Goal: Task Accomplishment & Management: Use online tool/utility

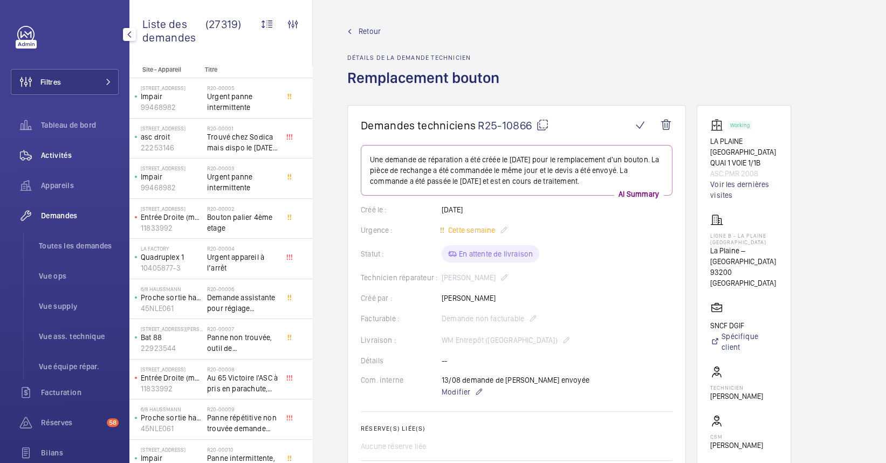
click at [65, 162] on div "Activités" at bounding box center [65, 155] width 108 height 26
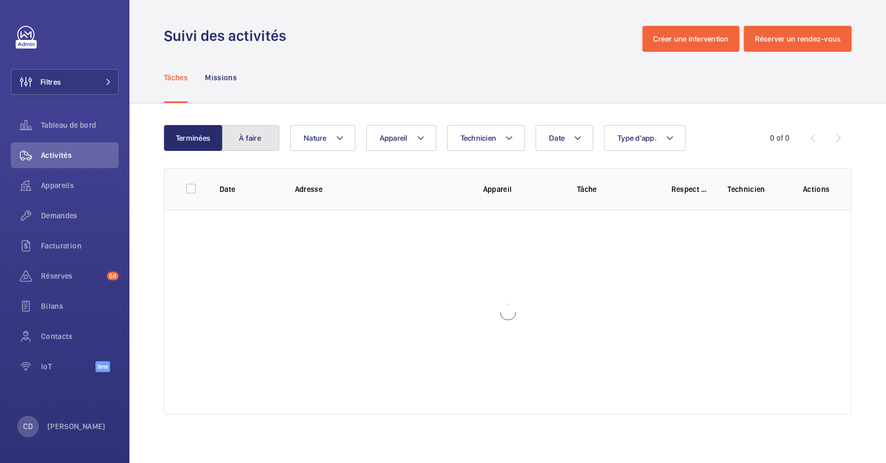
click at [273, 129] on button "À faire" at bounding box center [250, 138] width 58 height 26
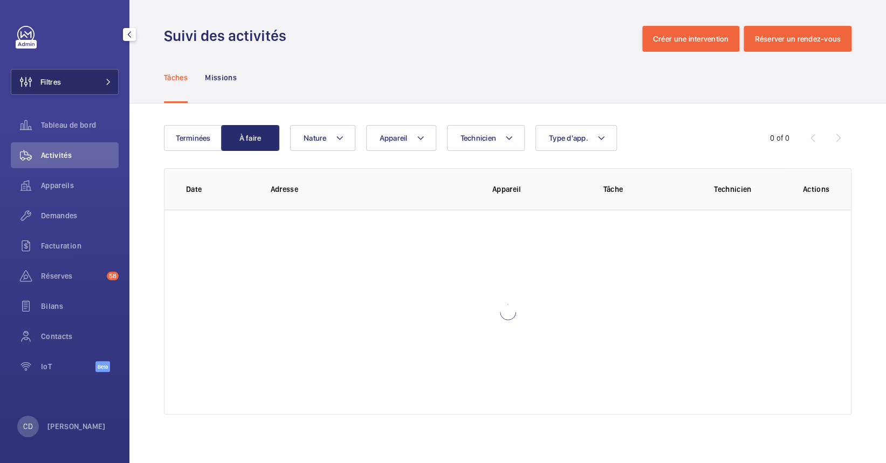
click at [56, 72] on span "Filtres" at bounding box center [36, 82] width 50 height 26
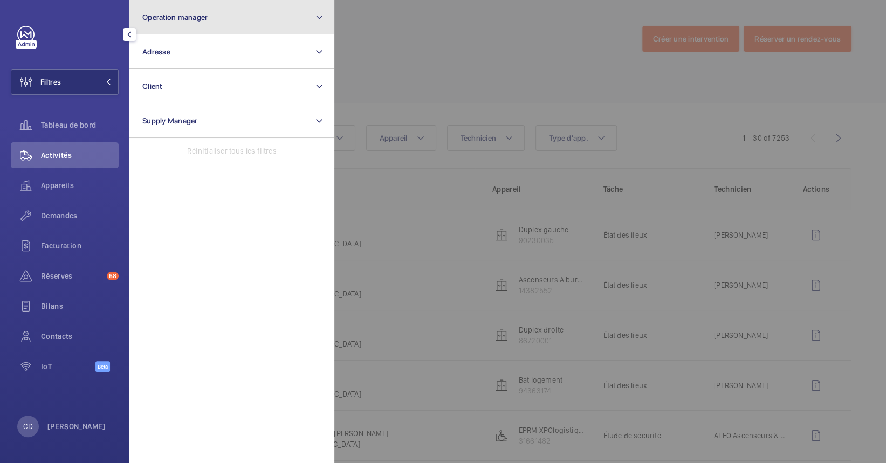
click at [176, 16] on span "Operation manager" at bounding box center [174, 17] width 65 height 9
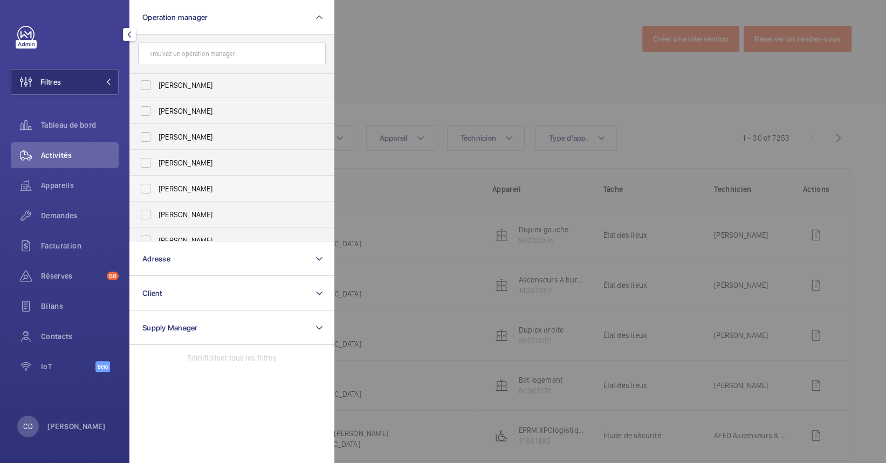
scroll to position [39, 0]
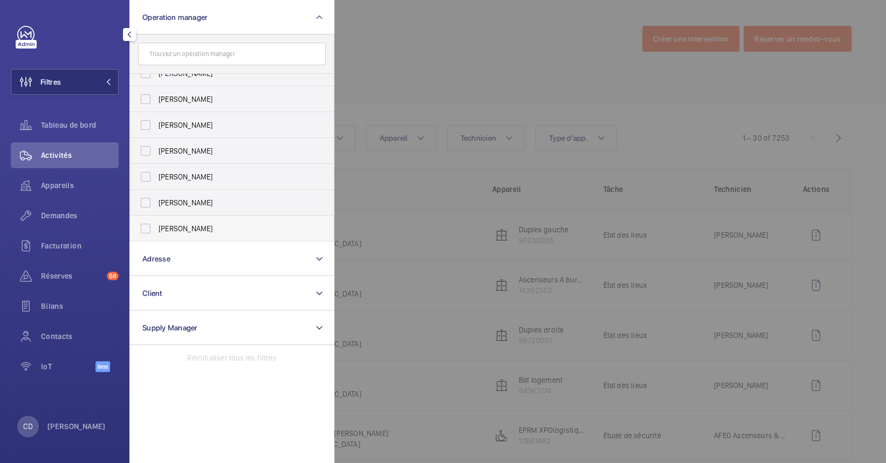
click at [206, 216] on label "[PERSON_NAME]" at bounding box center [224, 229] width 188 height 26
click at [156, 218] on input "[PERSON_NAME]" at bounding box center [146, 229] width 22 height 22
checkbox input "true"
click at [453, 66] on div at bounding box center [777, 231] width 886 height 463
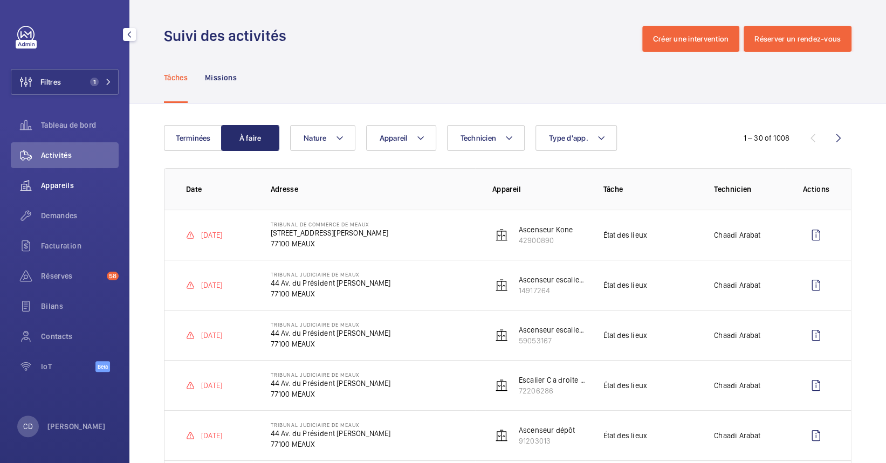
click at [74, 188] on span "Appareils" at bounding box center [80, 185] width 78 height 11
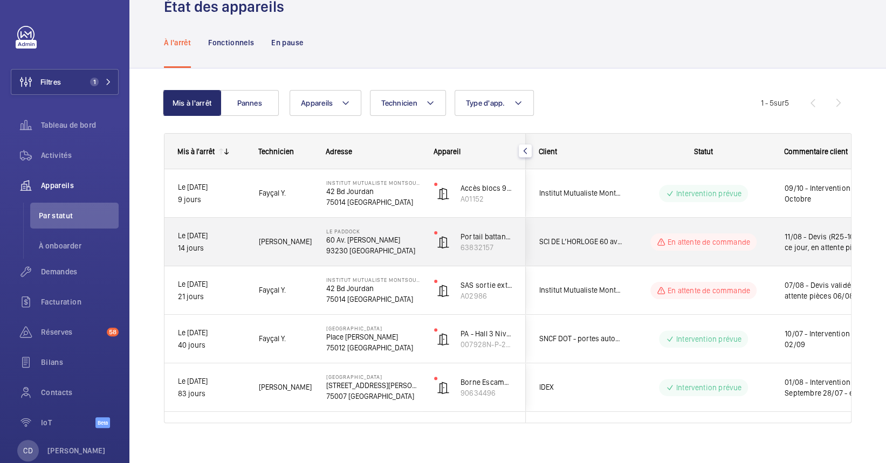
scroll to position [41, 0]
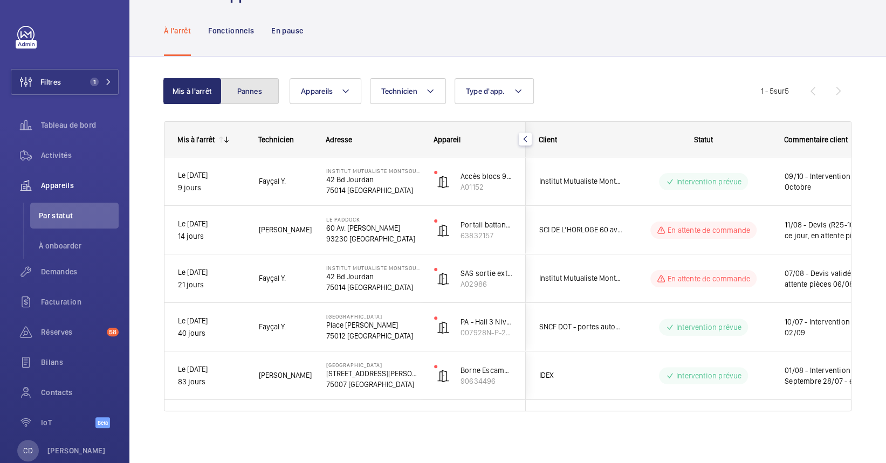
click at [258, 101] on button "Pannes" at bounding box center [249, 91] width 58 height 26
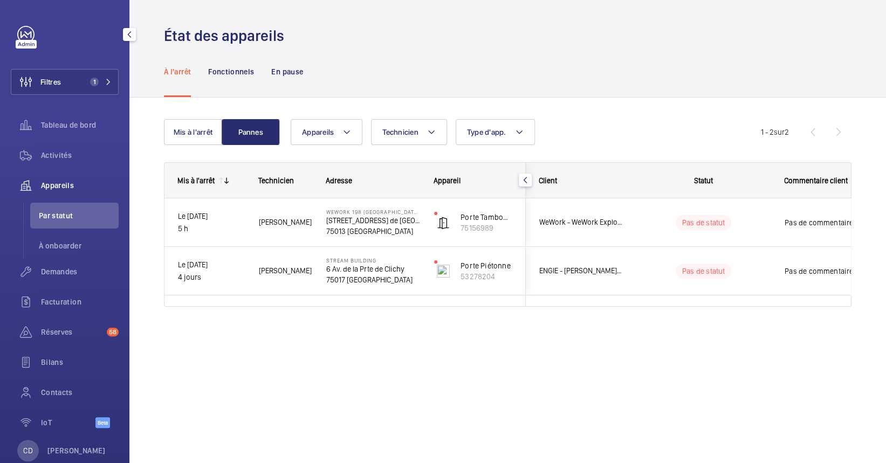
click at [59, 109] on div "Filtres 1 Tableau de bord Activités Appareils Par statut À onboarder Demandes F…" at bounding box center [65, 233] width 108 height 414
click at [78, 147] on div "Activités" at bounding box center [65, 155] width 108 height 26
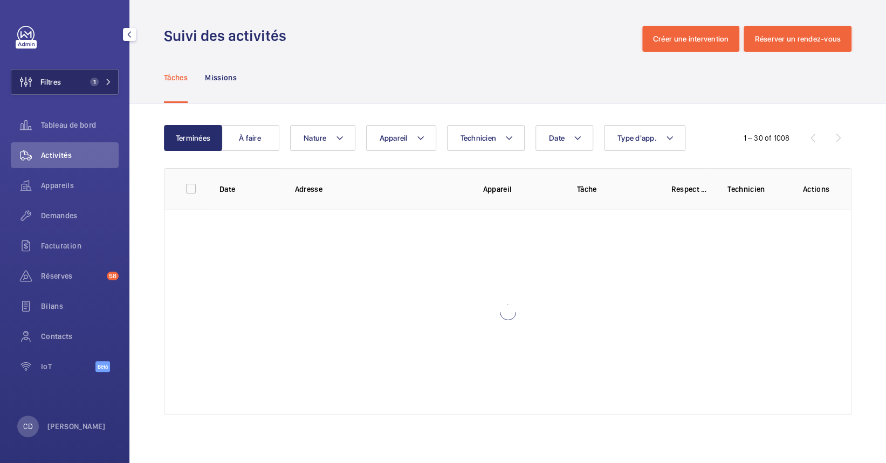
click at [81, 77] on button "Filtres 1" at bounding box center [65, 82] width 108 height 26
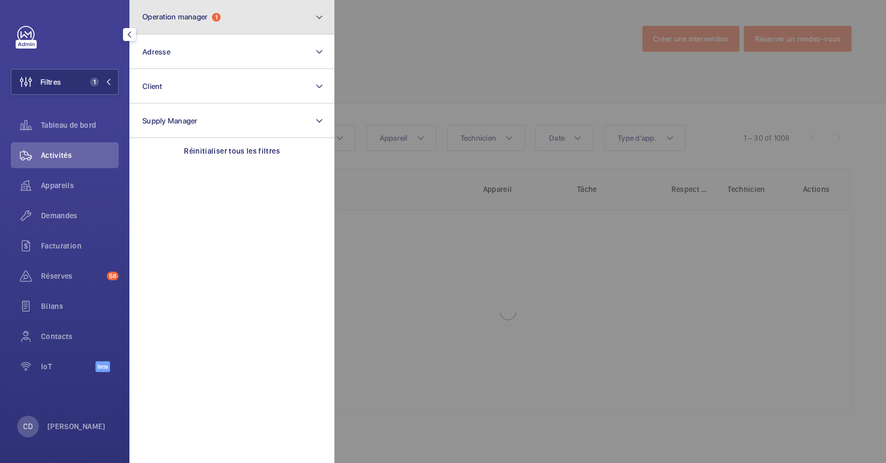
click at [221, 27] on button "Operation manager 1" at bounding box center [231, 17] width 205 height 34
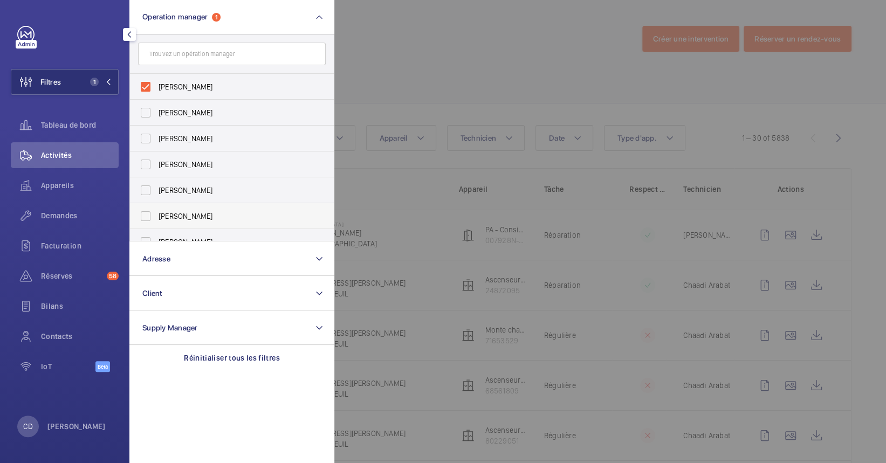
click at [215, 209] on label "[PERSON_NAME]" at bounding box center [224, 216] width 188 height 26
click at [156, 209] on input "[PERSON_NAME]" at bounding box center [146, 216] width 22 height 22
checkbox input "true"
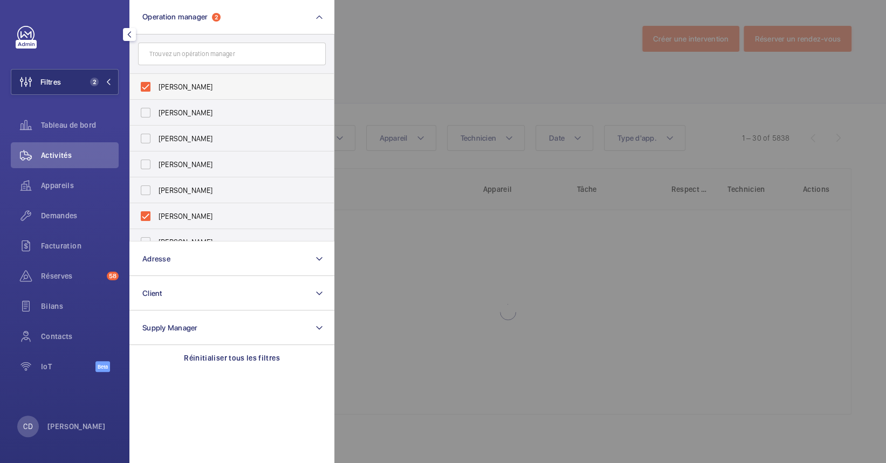
click at [216, 86] on span "[PERSON_NAME]" at bounding box center [232, 86] width 148 height 11
click at [156, 86] on input "[PERSON_NAME]" at bounding box center [146, 87] width 22 height 22
checkbox input "false"
click at [528, 84] on div at bounding box center [777, 231] width 886 height 463
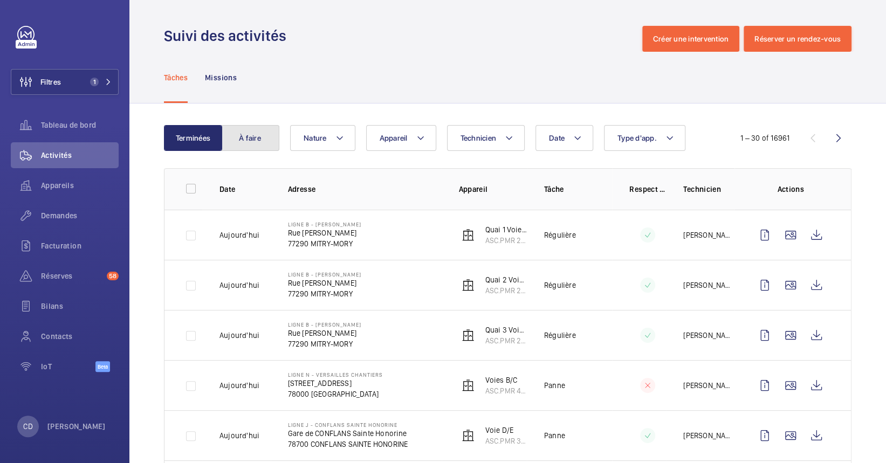
click at [224, 140] on button "À faire" at bounding box center [250, 138] width 58 height 26
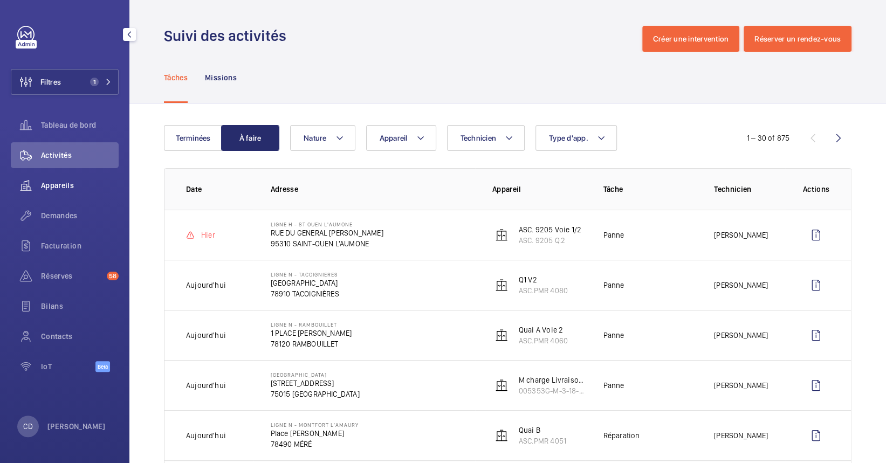
click at [51, 185] on span "Appareils" at bounding box center [80, 185] width 78 height 11
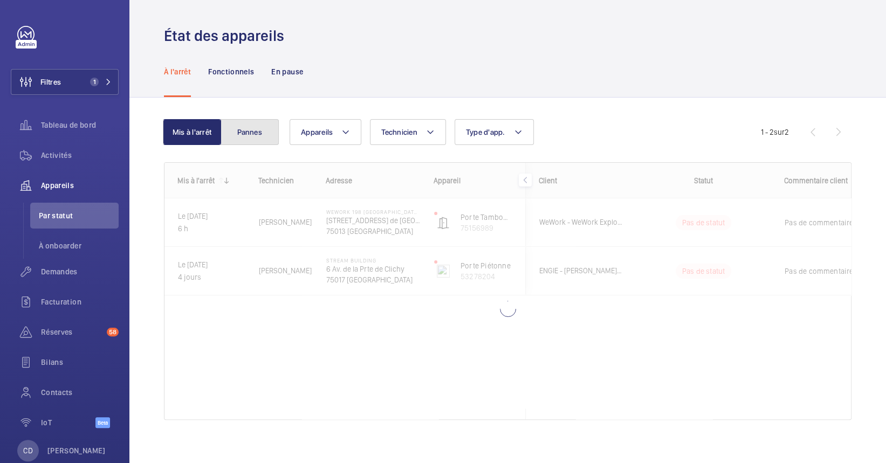
click at [277, 140] on button "Pannes" at bounding box center [249, 132] width 58 height 26
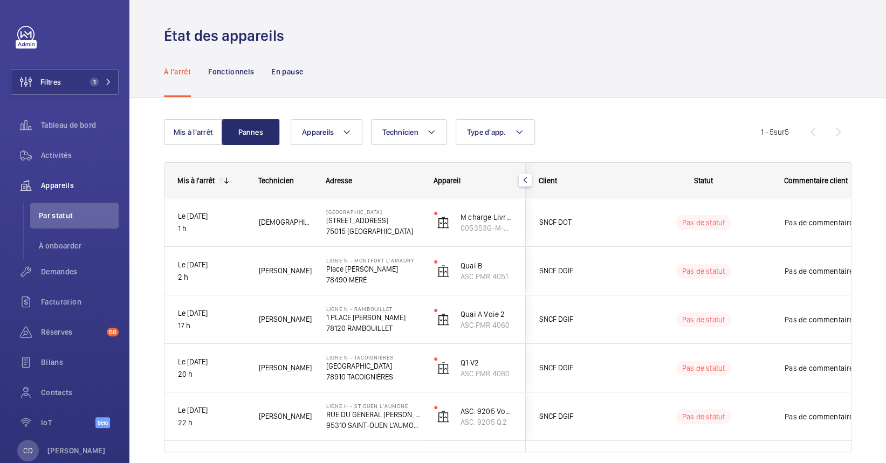
scroll to position [41, 0]
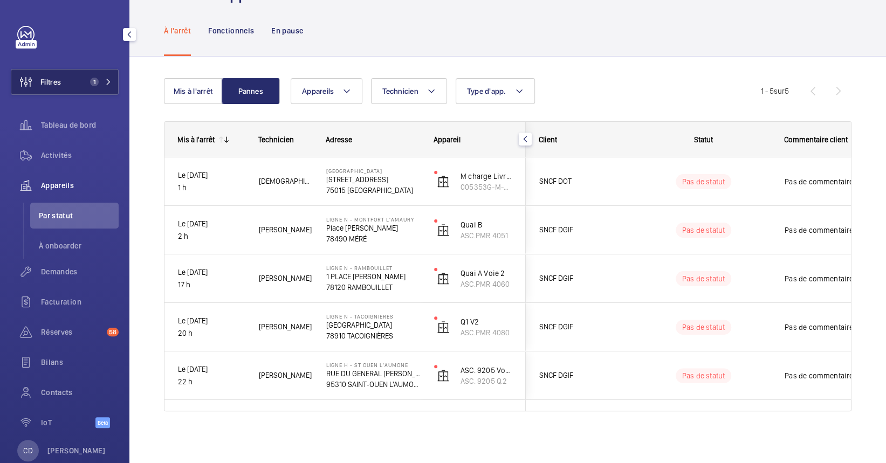
click at [95, 80] on span "1" at bounding box center [99, 82] width 26 height 9
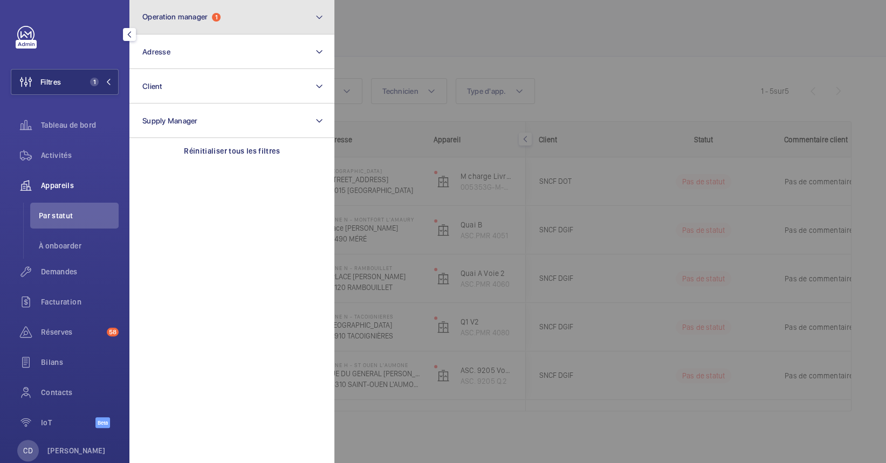
click at [190, 25] on button "Operation manager 1" at bounding box center [231, 17] width 205 height 34
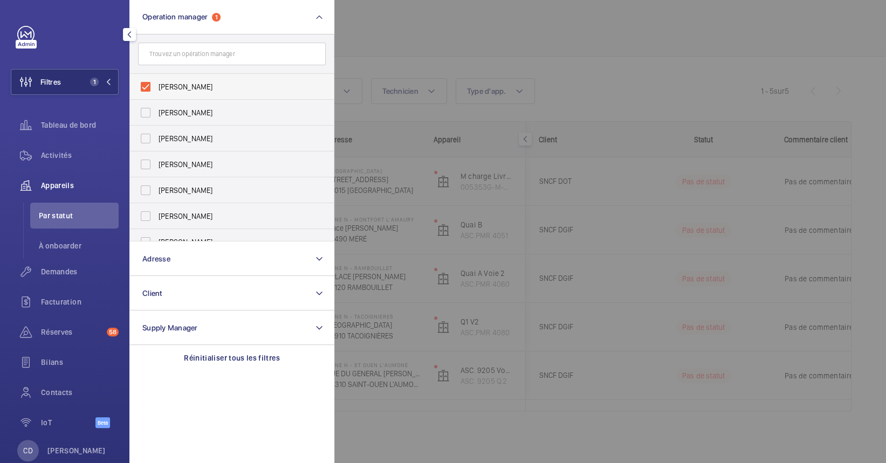
click at [241, 87] on span "[PERSON_NAME]" at bounding box center [232, 86] width 148 height 11
click at [156, 87] on input "[PERSON_NAME]" at bounding box center [146, 87] width 22 height 22
click at [241, 87] on span "[PERSON_NAME]" at bounding box center [232, 86] width 148 height 11
click at [156, 87] on input "[PERSON_NAME]" at bounding box center [146, 87] width 22 height 22
checkbox input "true"
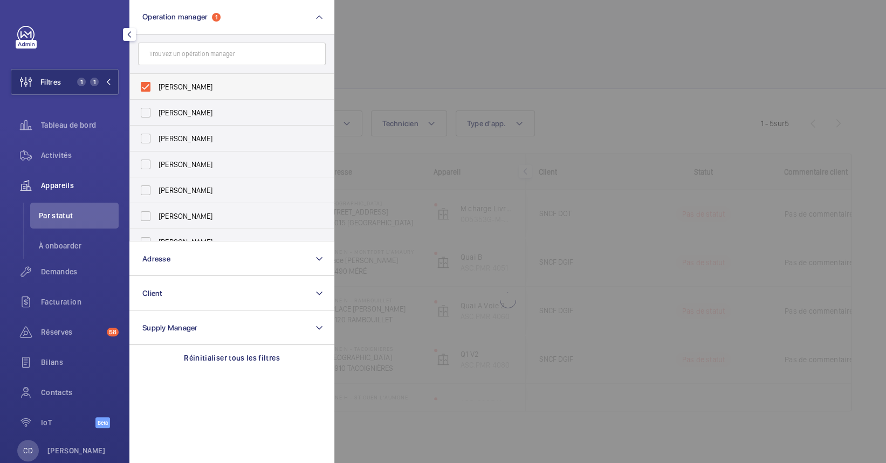
scroll to position [9, 0]
click at [611, 120] on div at bounding box center [777, 231] width 886 height 463
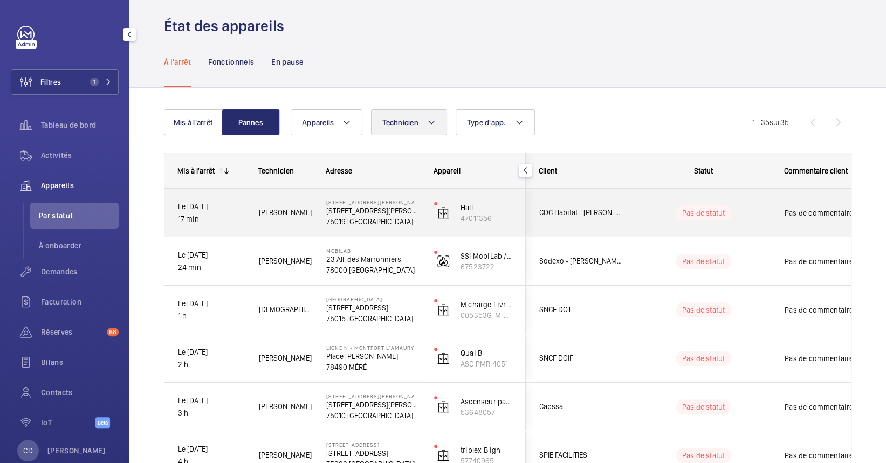
scroll to position [0, 0]
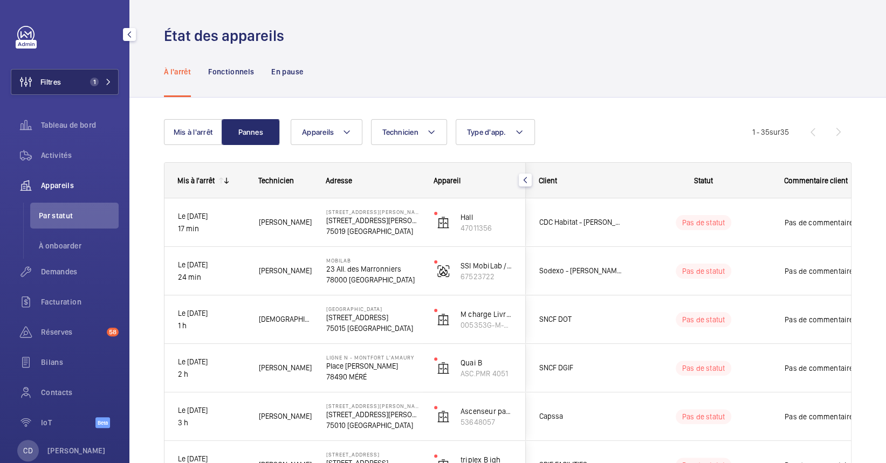
click at [66, 76] on button "Filtres 1" at bounding box center [65, 82] width 108 height 26
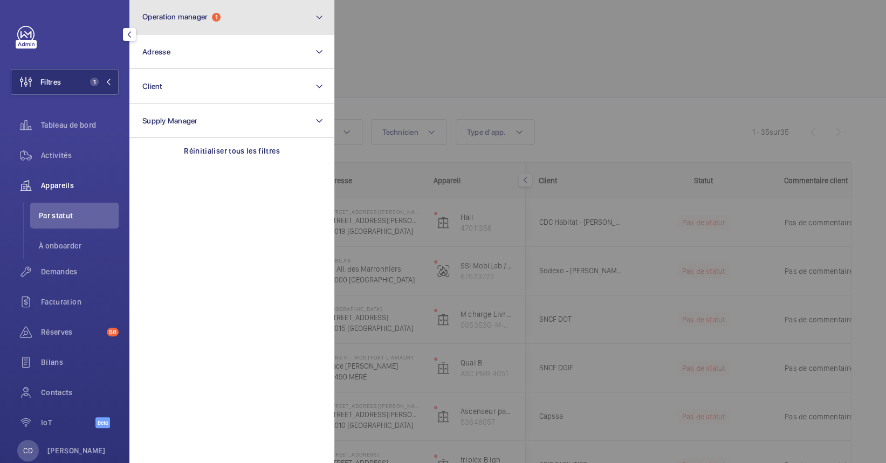
click at [185, 20] on span "Operation manager" at bounding box center [174, 16] width 65 height 9
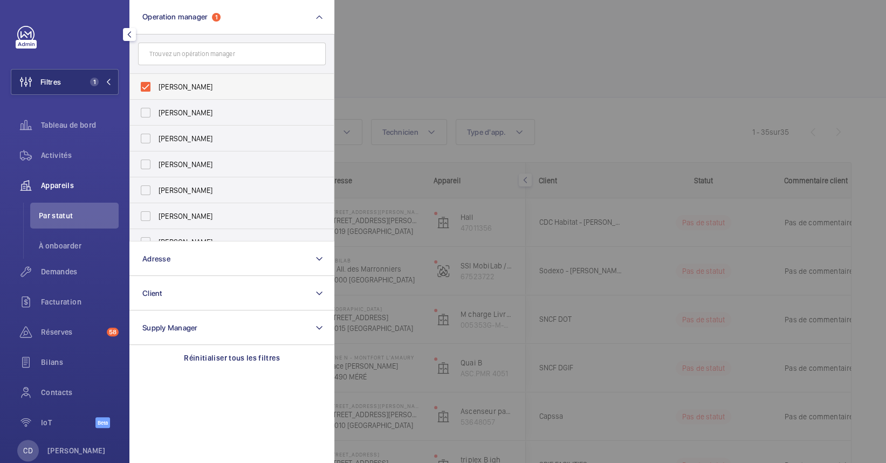
click at [197, 80] on label "[PERSON_NAME]" at bounding box center [224, 87] width 188 height 26
click at [156, 80] on input "[PERSON_NAME]" at bounding box center [146, 87] width 22 height 22
click at [198, 86] on span "[PERSON_NAME]" at bounding box center [232, 86] width 148 height 11
click at [156, 86] on input "[PERSON_NAME]" at bounding box center [146, 87] width 22 height 22
checkbox input "true"
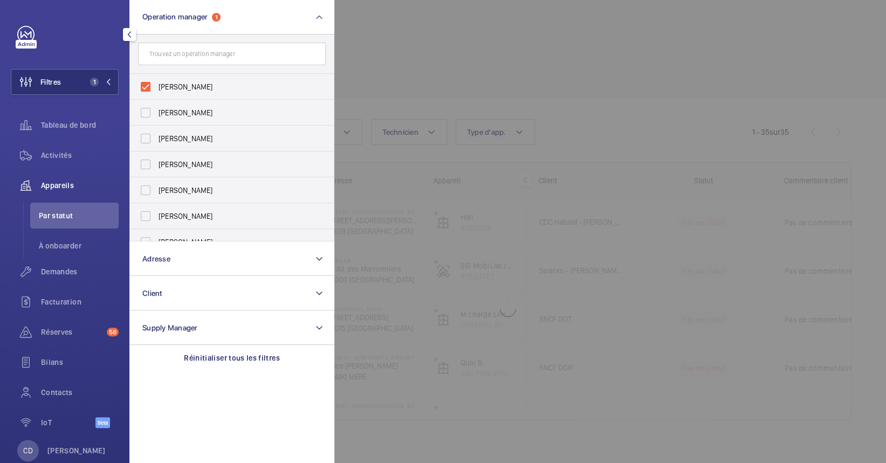
click at [459, 65] on div at bounding box center [777, 231] width 886 height 463
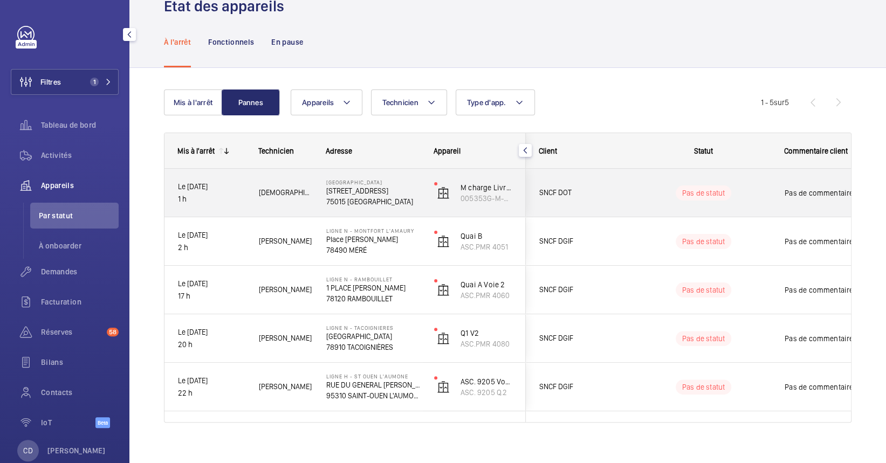
scroll to position [41, 0]
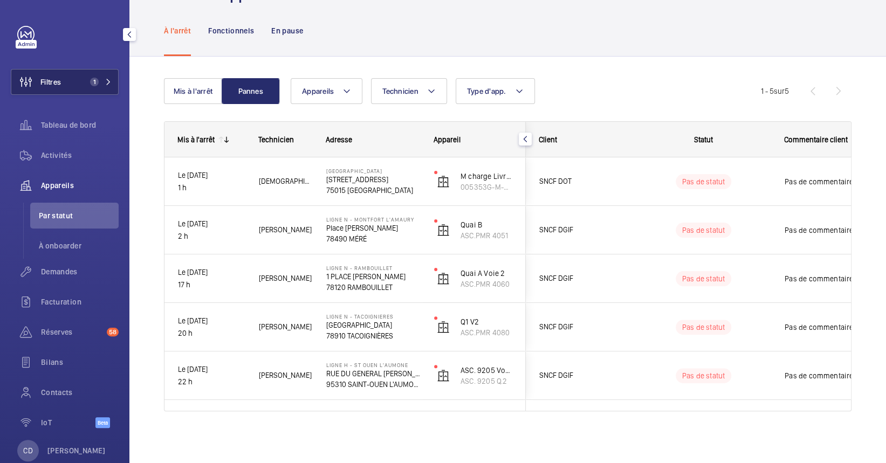
click at [99, 80] on span "1" at bounding box center [99, 82] width 26 height 9
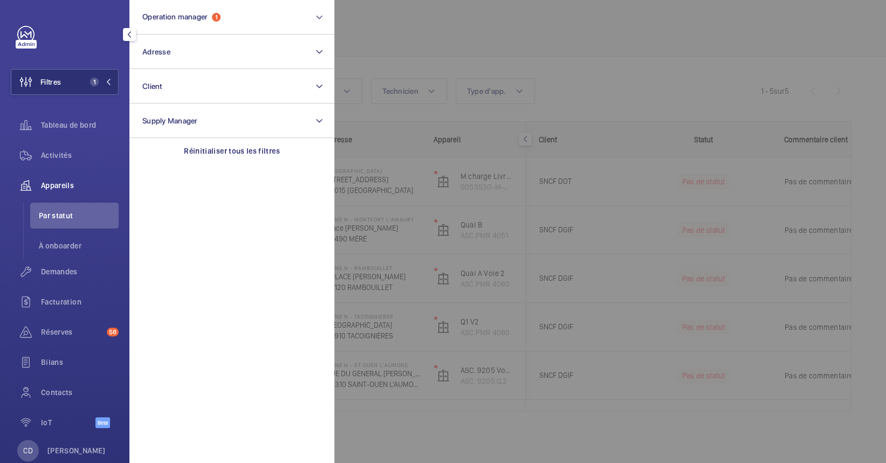
click at [402, 37] on div at bounding box center [777, 231] width 886 height 463
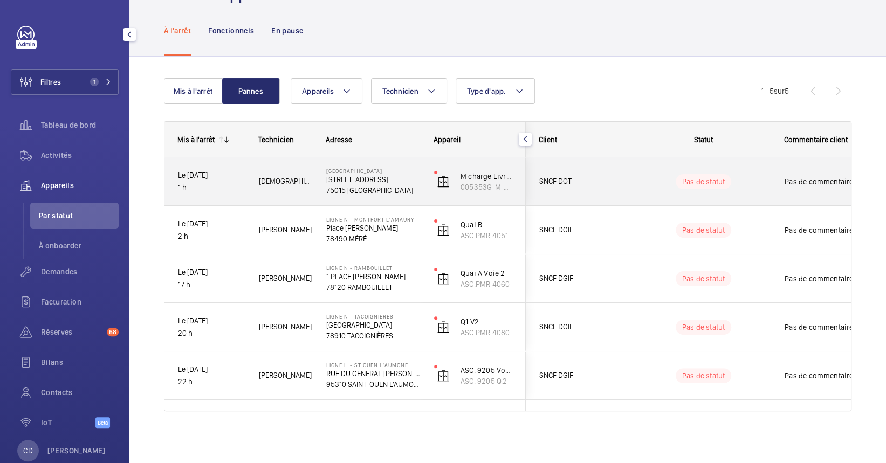
drag, startPoint x: 248, startPoint y: 183, endPoint x: 273, endPoint y: 210, distance: 37.4
click at [243, 184] on div "Le 19/08/2025 1 h Mohammed A. Paris Montparnasse 17 BOULEVARD DE VAUGIRARD 7501…" at bounding box center [344, 181] width 361 height 49
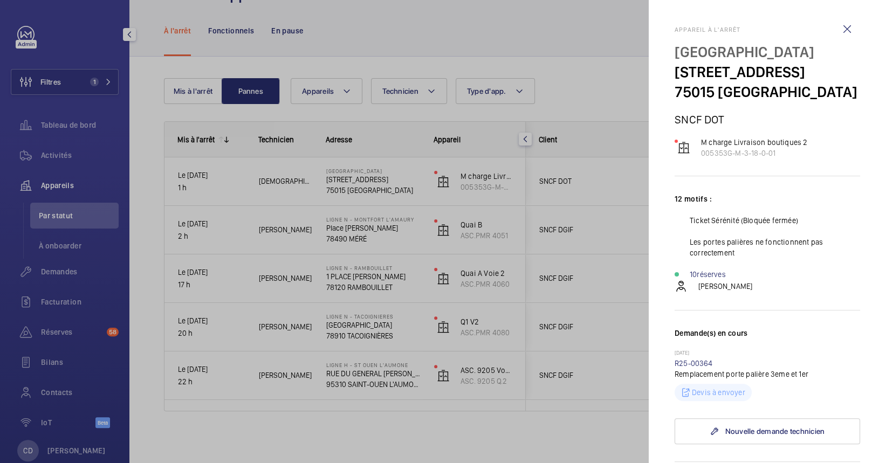
click at [529, 45] on div at bounding box center [443, 231] width 886 height 463
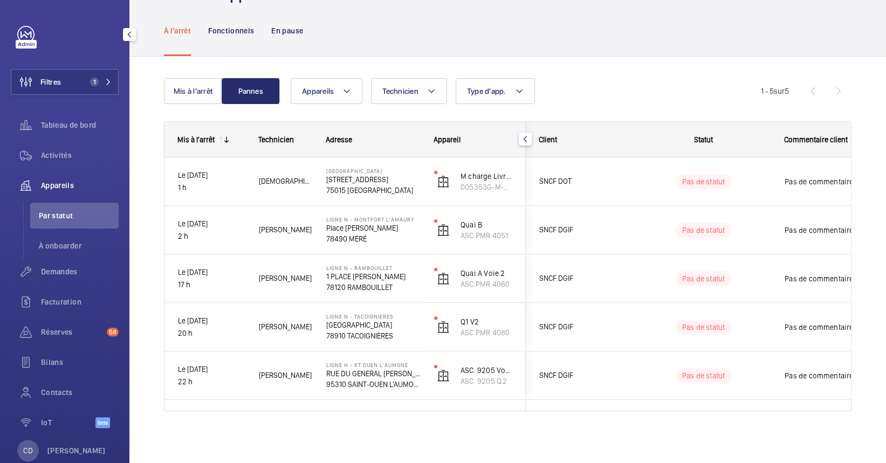
click at [629, 96] on div "Appareils Technicien Type d'app. Plus de filtres Réinitialiser tous les filtres" at bounding box center [526, 91] width 470 height 26
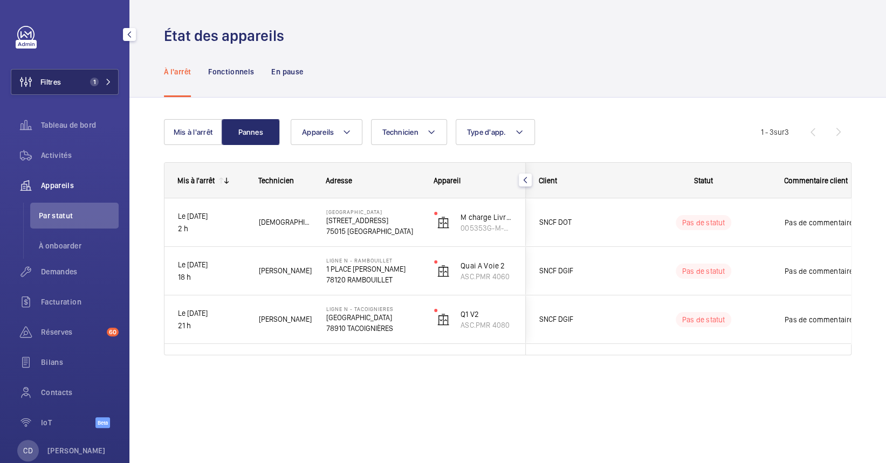
click at [95, 73] on button "Filtres 1" at bounding box center [65, 82] width 108 height 26
click at [192, 147] on wm-front-shared-table-view-engine "Mis à l'arrêt Pannes Appareils Technicien Type d'app. Plus de filtres Réinitial…" at bounding box center [507, 250] width 687 height 262
click at [204, 133] on button "Mis à l'arrêt" at bounding box center [193, 132] width 58 height 26
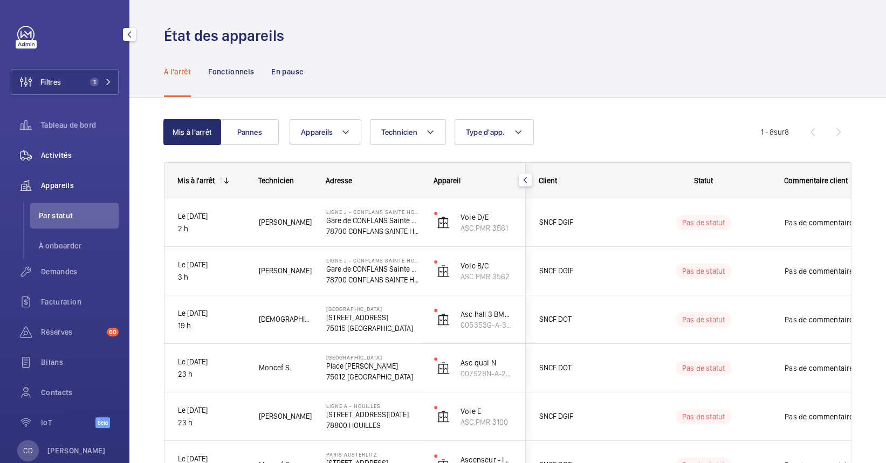
click at [70, 151] on span "Activités" at bounding box center [80, 155] width 78 height 11
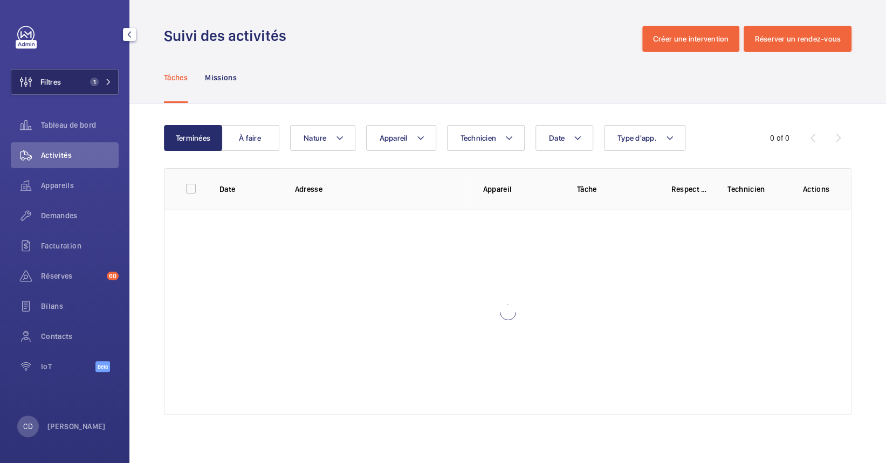
click at [59, 71] on span "Filtres" at bounding box center [36, 82] width 50 height 26
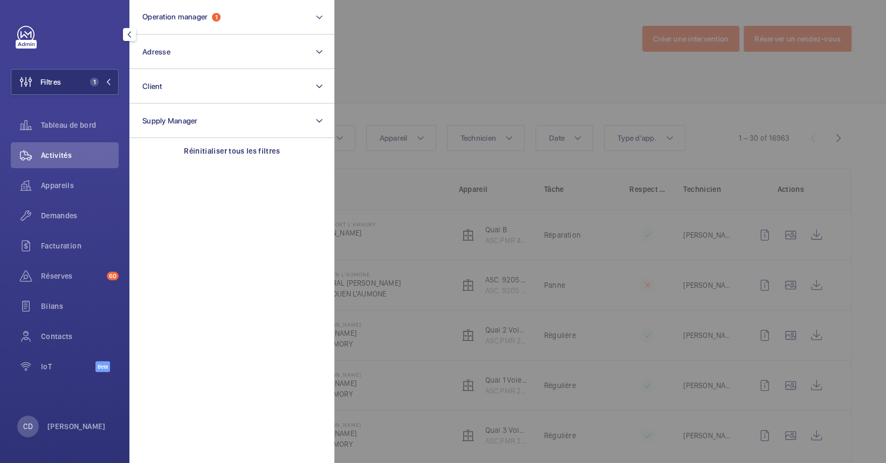
click at [515, 104] on div at bounding box center [777, 231] width 886 height 463
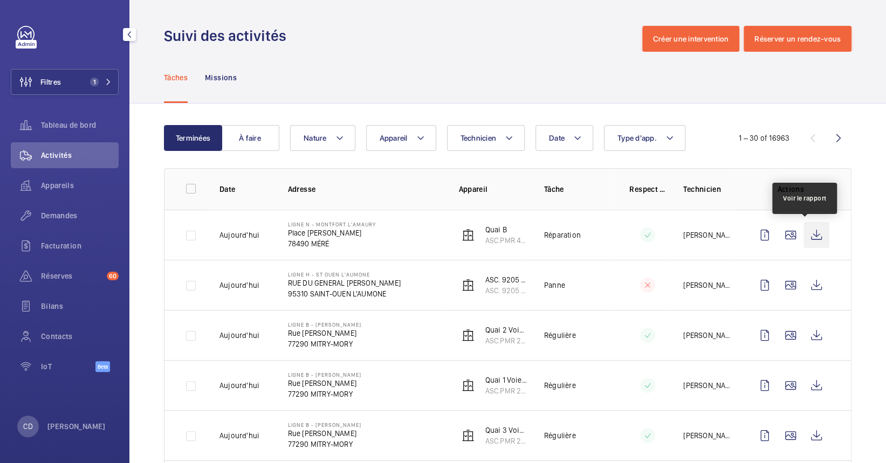
click at [803, 231] on wm-front-icon-button at bounding box center [816, 235] width 26 height 26
drag, startPoint x: 350, startPoint y: 44, endPoint x: 262, endPoint y: 158, distance: 144.9
click at [350, 49] on div "Suivi des activités Créer une intervention Réserver un rendez-vous" at bounding box center [507, 39] width 687 height 26
click at [87, 178] on div "Appareils" at bounding box center [65, 185] width 108 height 26
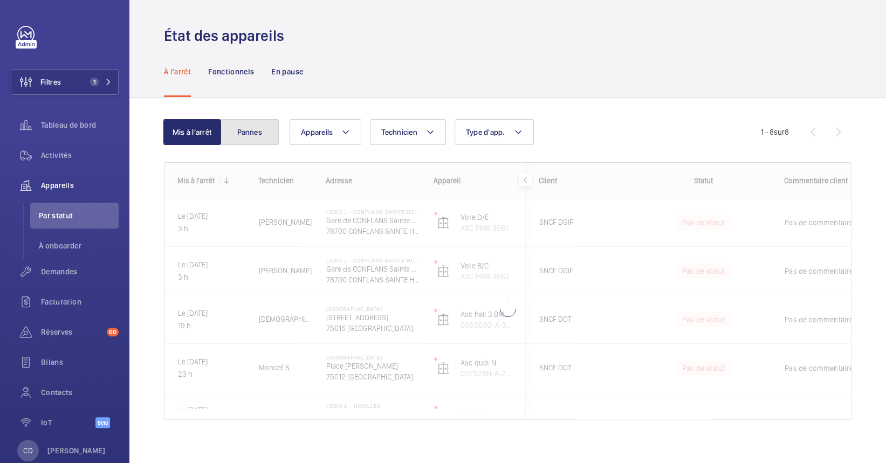
click at [263, 128] on button "Pannes" at bounding box center [249, 132] width 58 height 26
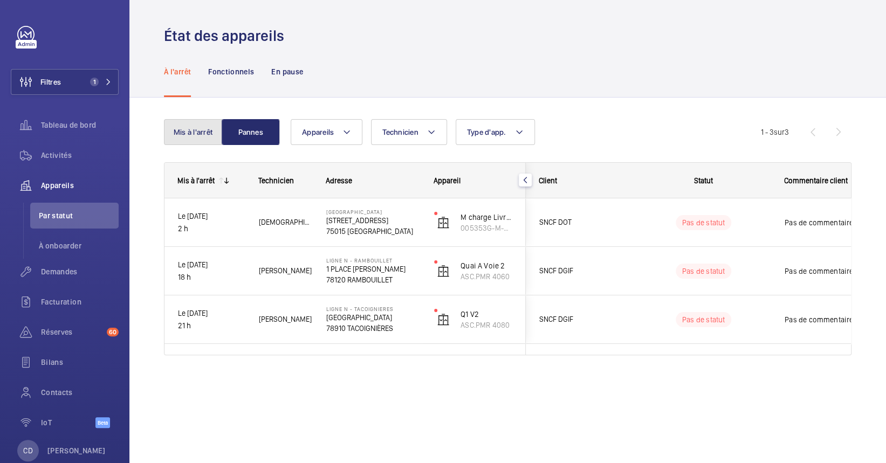
click at [216, 143] on button "Mis à l'arrêt" at bounding box center [193, 132] width 58 height 26
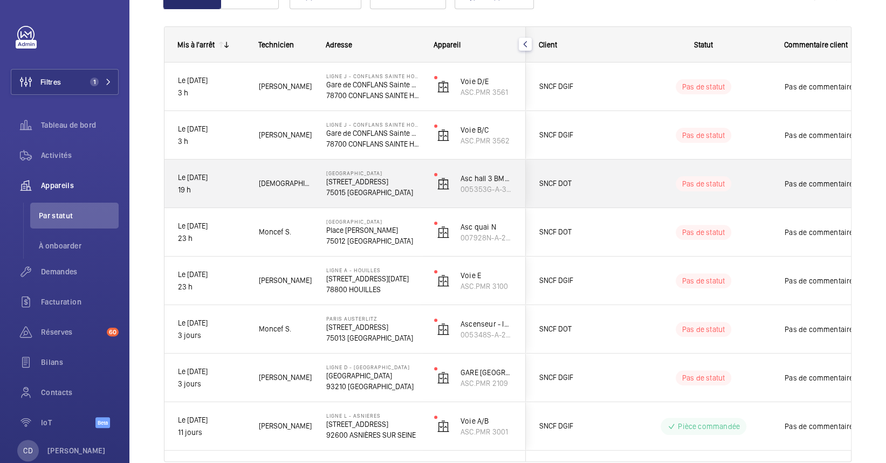
scroll to position [114, 0]
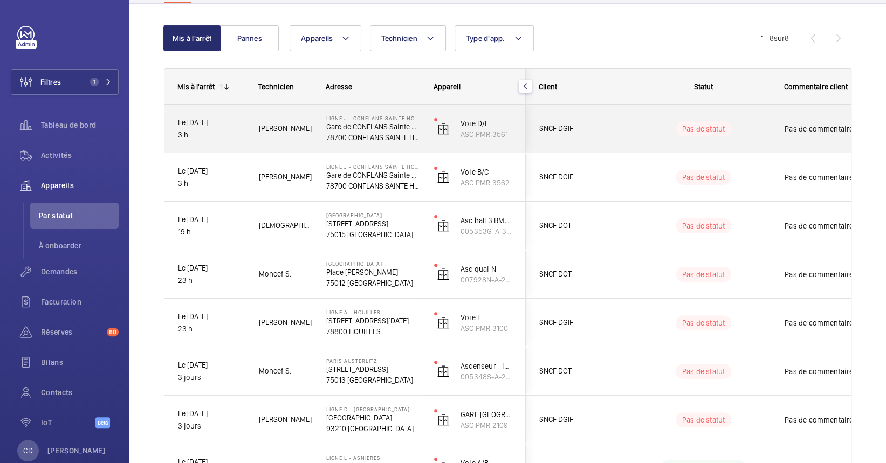
scroll to position [186, 0]
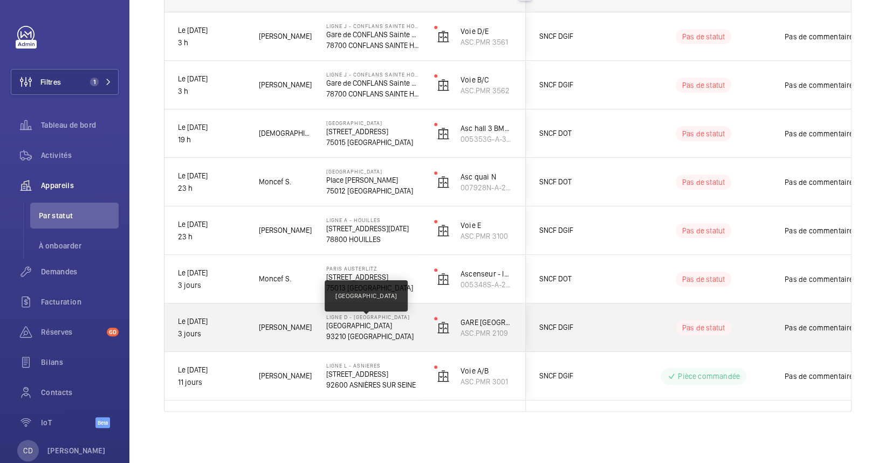
click at [374, 328] on p "Stade de France - Saint Denis" at bounding box center [373, 325] width 94 height 11
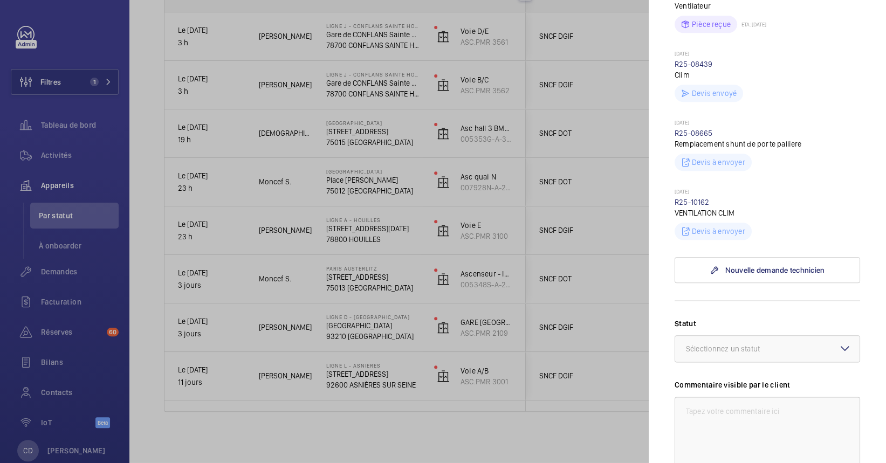
scroll to position [216, 0]
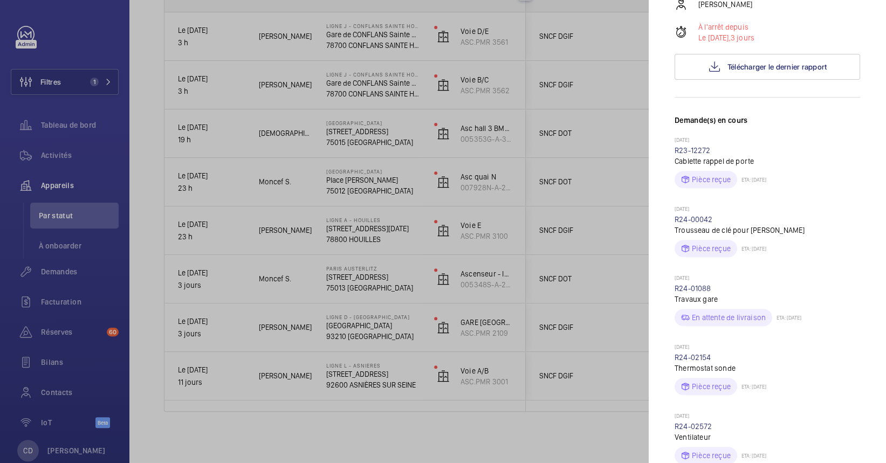
click at [276, 336] on div at bounding box center [443, 231] width 886 height 463
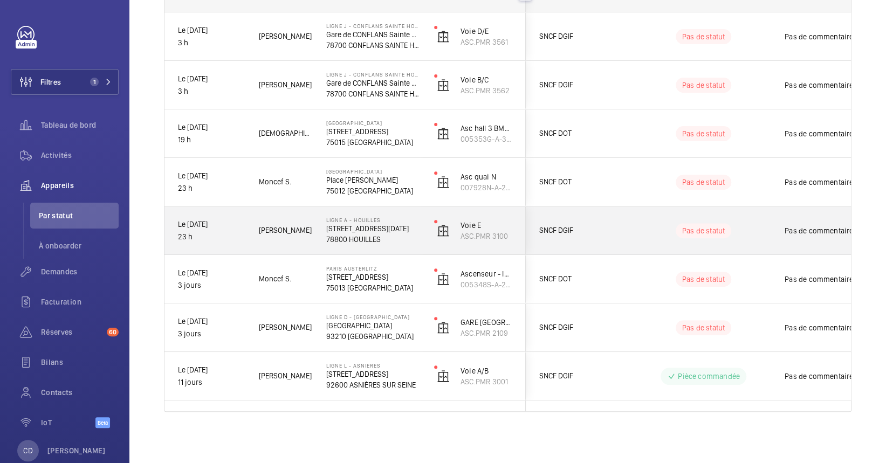
click at [275, 210] on div "Franck F." at bounding box center [278, 230] width 67 height 48
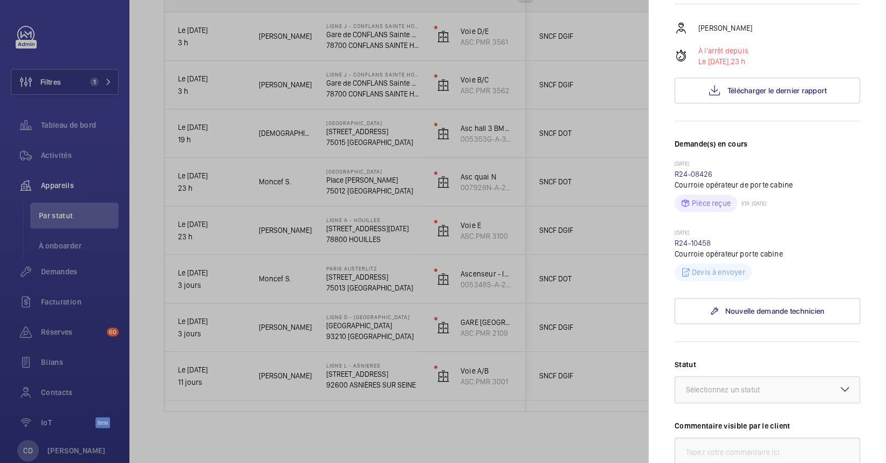
scroll to position [216, 0]
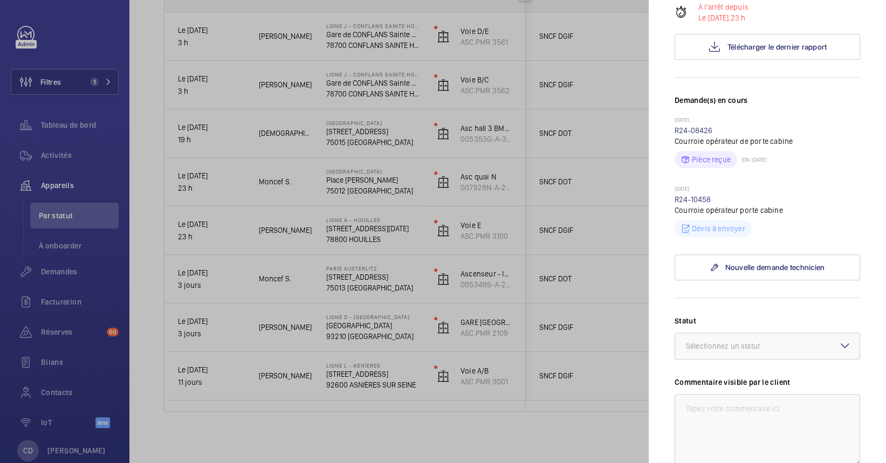
drag, startPoint x: 789, startPoint y: 203, endPoint x: 569, endPoint y: 168, distance: 222.7
click at [569, 168] on mat-sidenav-container "Filtres 1 Tableau de bord Activités Appareils Par statut À onboarder Demandes F…" at bounding box center [443, 231] width 886 height 463
click at [860, 207] on mat-sidenav "Appareil à l'arrêt Ligne A - HOUILLES 1 rue du 4 septembre 78800 HOUILLES SNCF …" at bounding box center [766, 231] width 237 height 463
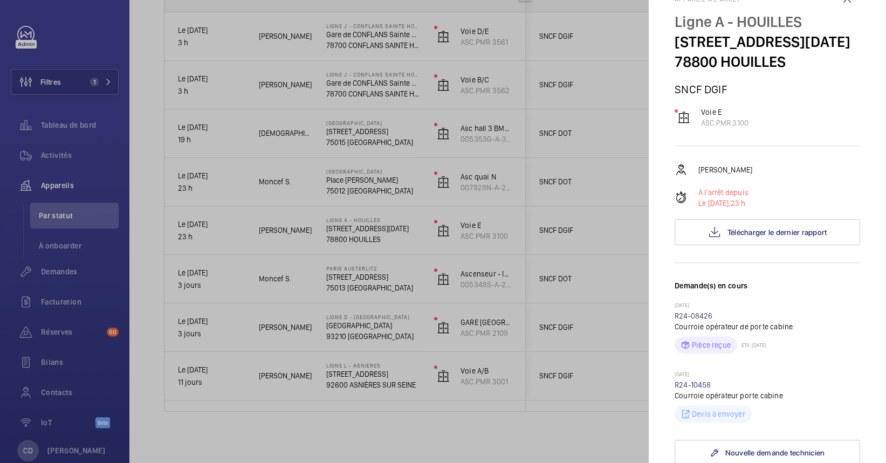
scroll to position [0, 0]
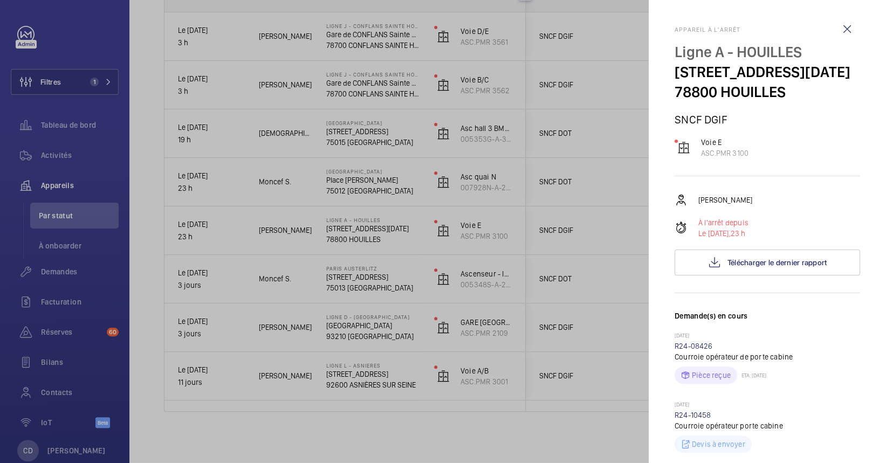
click at [341, 300] on div at bounding box center [443, 231] width 886 height 463
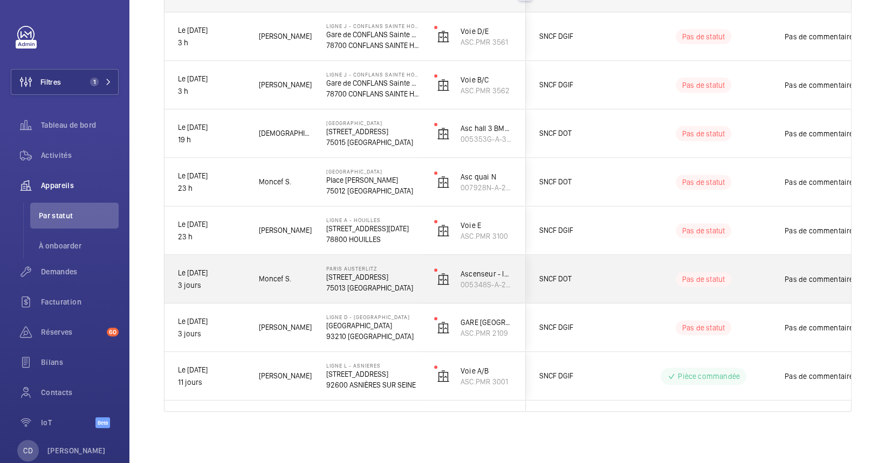
click at [343, 289] on p "75013 PARIS" at bounding box center [373, 287] width 94 height 11
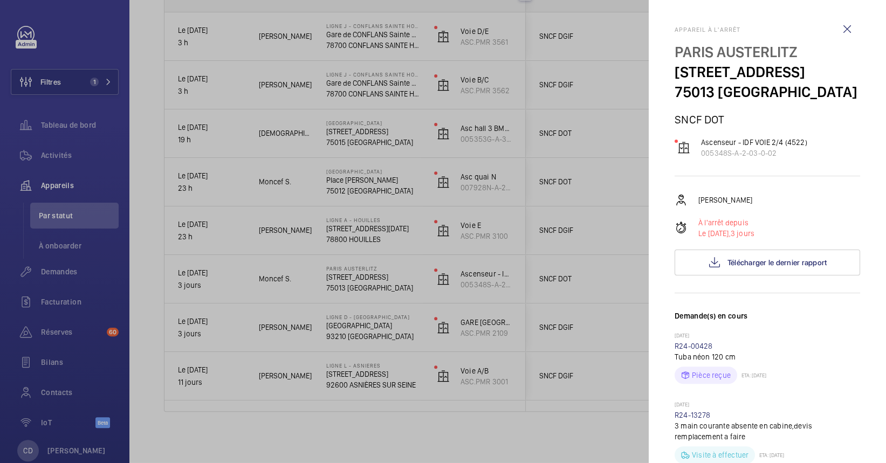
click at [381, 311] on div at bounding box center [443, 231] width 886 height 463
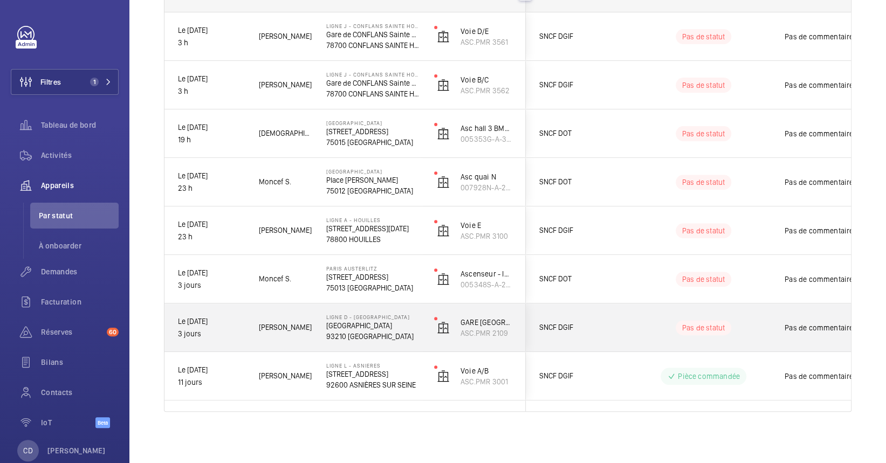
click at [392, 345] on div "Ligne D - Stade de France Stade de France - Saint Denis 93210 SAINT-DENIS" at bounding box center [366, 327] width 107 height 49
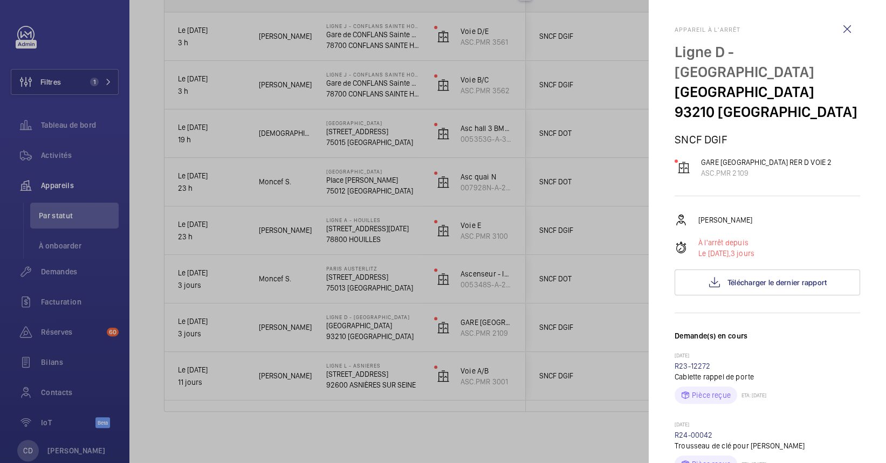
click at [381, 277] on div at bounding box center [443, 231] width 886 height 463
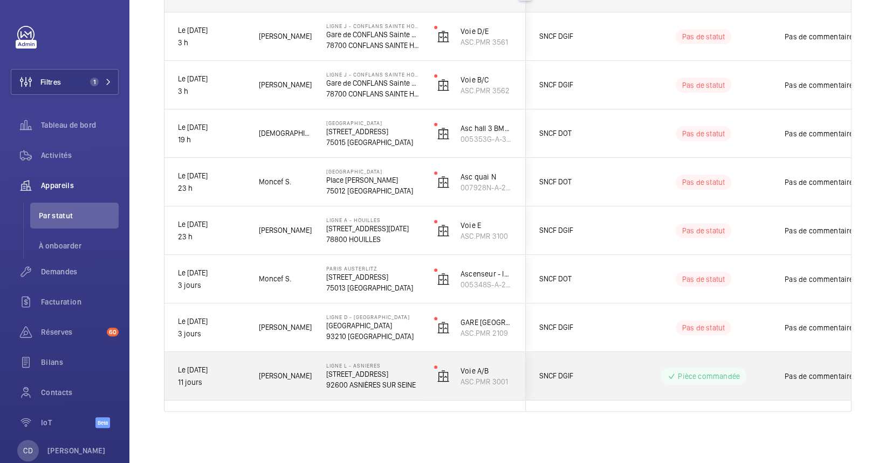
click at [392, 381] on p "92600 ASNIÈRES SUR SEINE" at bounding box center [373, 384] width 94 height 11
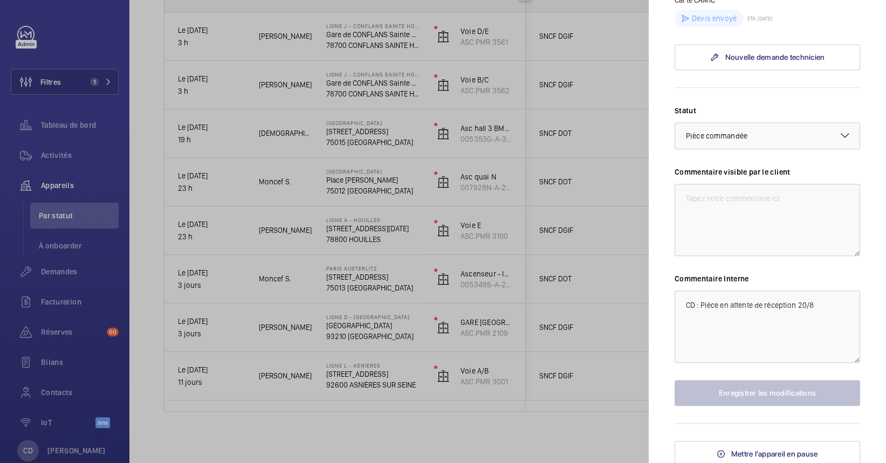
scroll to position [449, 0]
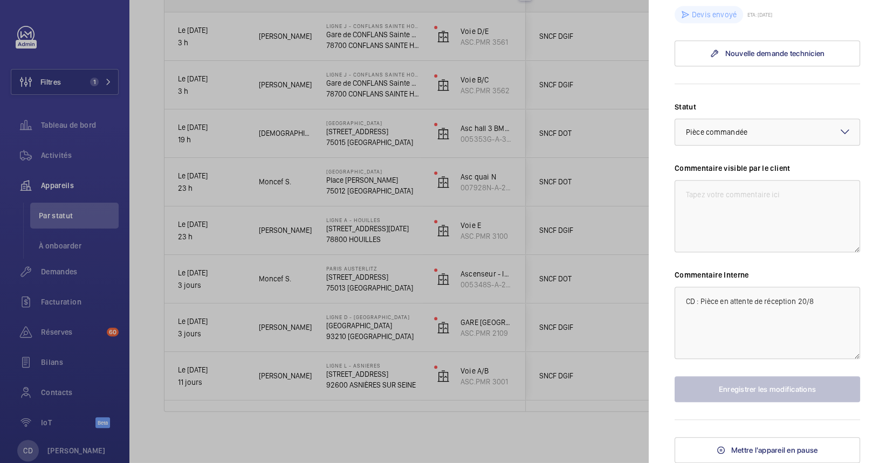
click at [372, 410] on div at bounding box center [443, 231] width 886 height 463
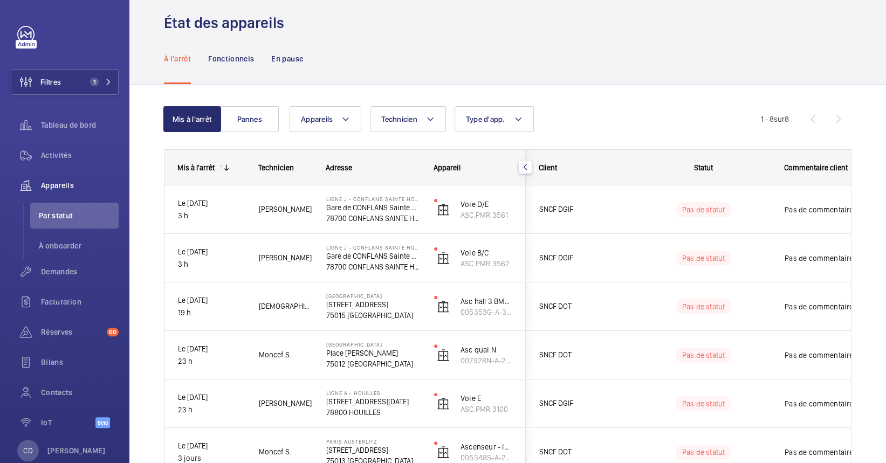
scroll to position [0, 0]
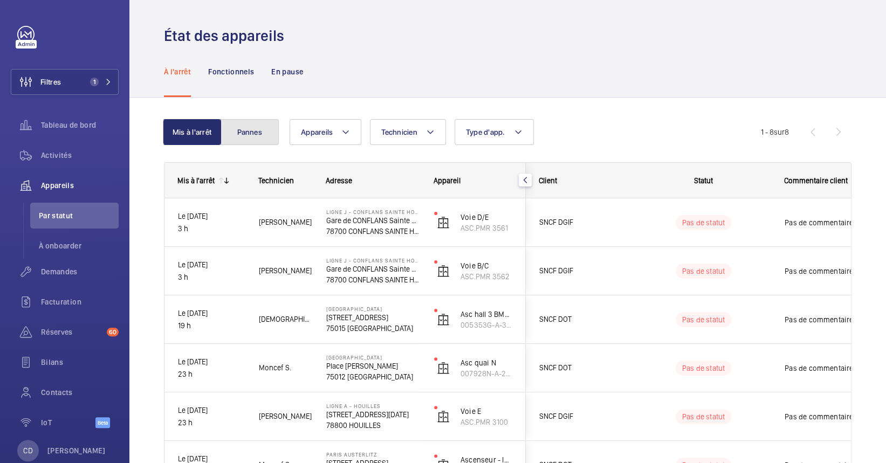
click at [274, 141] on button "Pannes" at bounding box center [249, 132] width 58 height 26
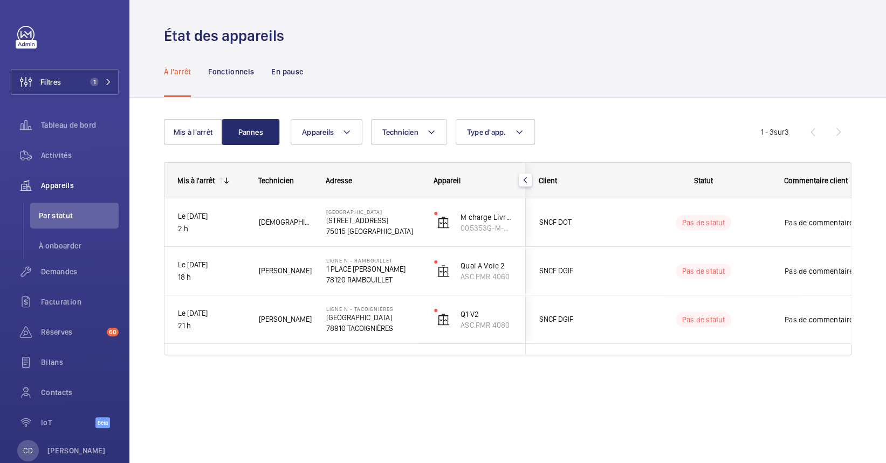
click at [317, 375] on div "Mis à l'arrêt Technicien Adresse Appareil Client" at bounding box center [507, 271] width 687 height 219
drag, startPoint x: 183, startPoint y: 245, endPoint x: 590, endPoint y: 430, distance: 446.5
click at [590, 430] on div "État des appareils À l'arrêt Fonctionnels En pause Mis à l'arrêt Pannes Apparei…" at bounding box center [507, 231] width 756 height 463
click at [803, 422] on div "État des appareils À l'arrêt Fonctionnels En pause Mis à l'arrêt Pannes Apparei…" at bounding box center [507, 231] width 756 height 463
click at [58, 143] on div "Activités" at bounding box center [65, 155] width 108 height 26
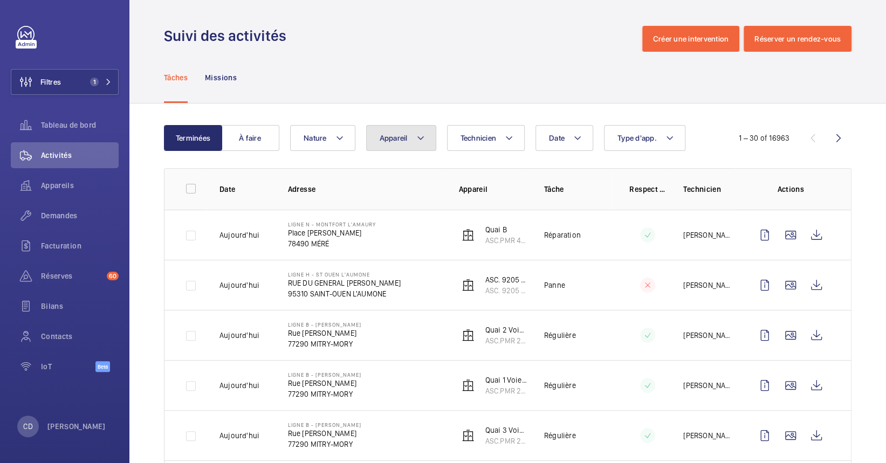
click at [382, 144] on button "Appareil" at bounding box center [401, 138] width 70 height 26
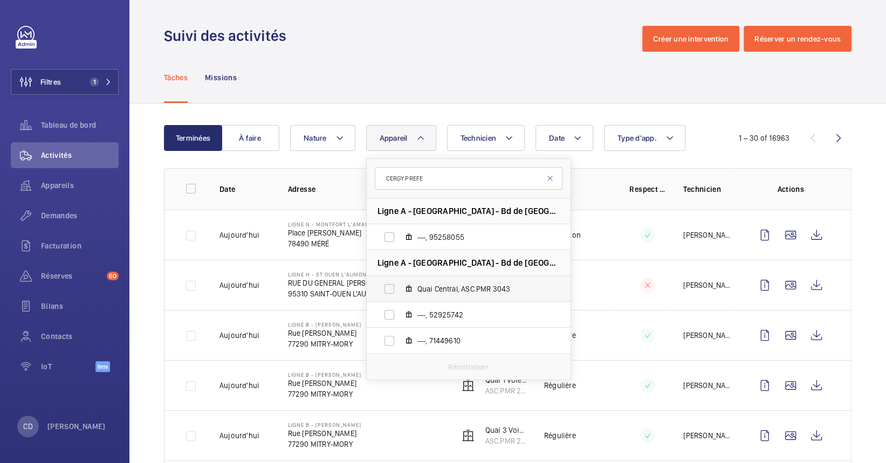
type input "CERGY PREFE"
click at [465, 293] on span "Quai Central, ASC.PMR 3043" at bounding box center [479, 289] width 125 height 11
click at [400, 293] on input "Quai Central, ASC.PMR 3043" at bounding box center [389, 289] width 22 height 22
checkbox input "true"
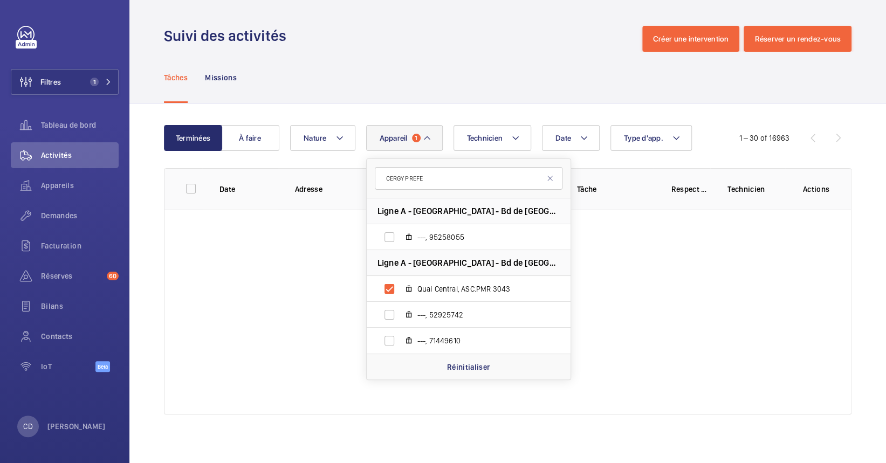
click at [709, 299] on div at bounding box center [507, 312] width 686 height 205
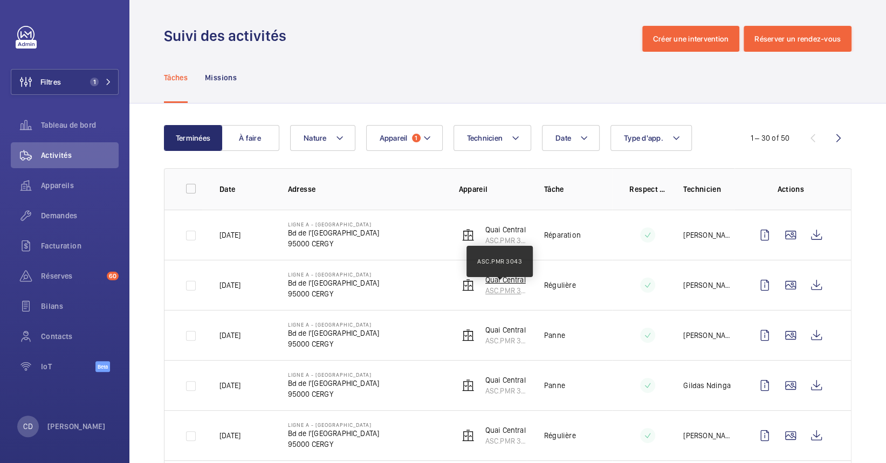
click at [499, 289] on p "ASC.PMR 3043" at bounding box center [506, 290] width 42 height 11
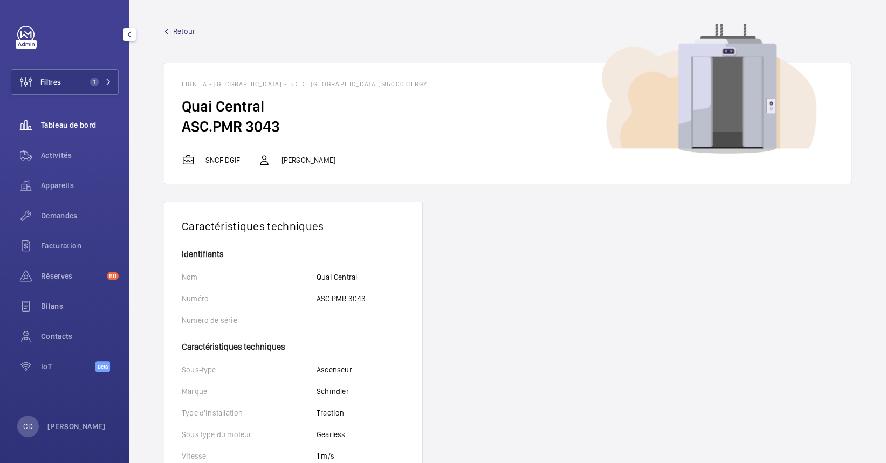
drag, startPoint x: 42, startPoint y: 180, endPoint x: 108, endPoint y: 118, distance: 90.8
click at [42, 180] on span "Appareils" at bounding box center [80, 185] width 78 height 11
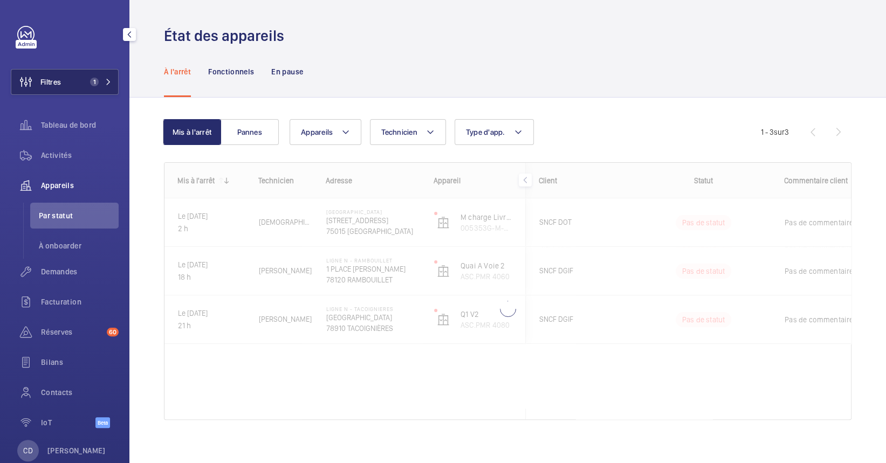
click at [103, 78] on span "1" at bounding box center [99, 82] width 26 height 9
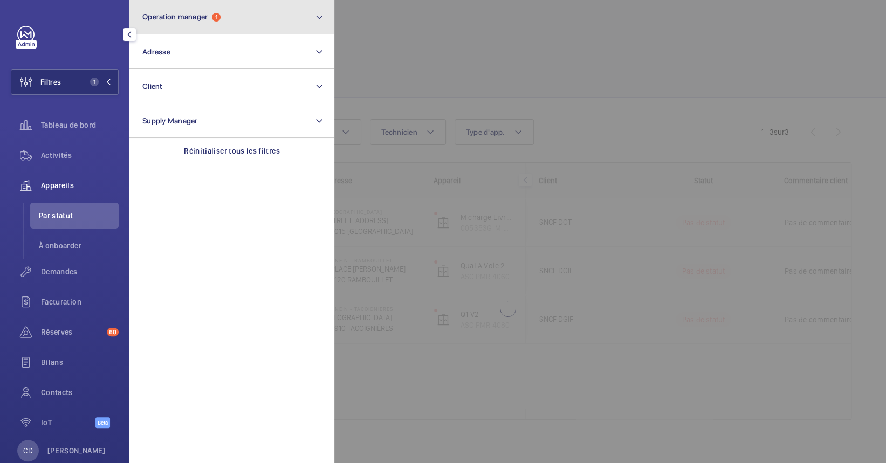
click at [217, 10] on button "Operation manager 1" at bounding box center [231, 17] width 205 height 34
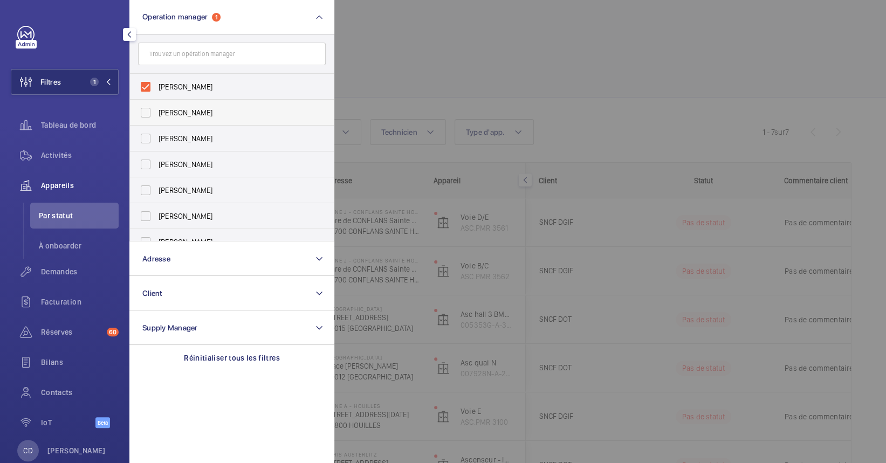
click at [232, 102] on label "[PERSON_NAME]" at bounding box center [224, 113] width 188 height 26
click at [156, 102] on input "[PERSON_NAME]" at bounding box center [146, 113] width 22 height 22
checkbox input "true"
click at [229, 84] on span "[PERSON_NAME]" at bounding box center [232, 86] width 148 height 11
click at [156, 84] on input "[PERSON_NAME]" at bounding box center [146, 87] width 22 height 22
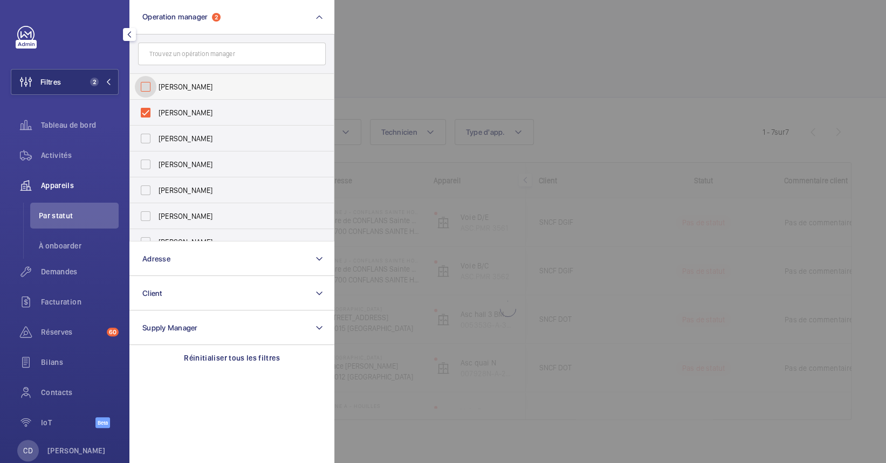
checkbox input "false"
click at [241, 112] on span "[PERSON_NAME]" at bounding box center [232, 112] width 148 height 11
click at [156, 112] on input "[PERSON_NAME]" at bounding box center [146, 113] width 22 height 22
checkbox input "false"
click at [265, 81] on span "[PERSON_NAME]" at bounding box center [232, 86] width 148 height 11
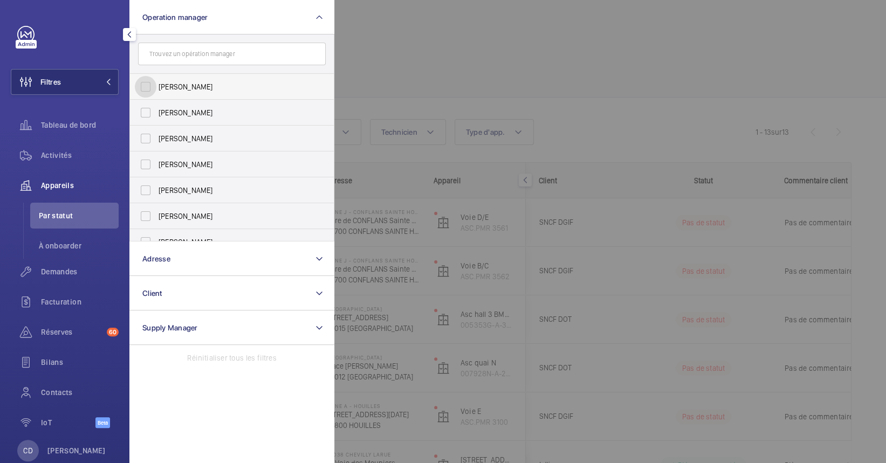
click at [156, 81] on input "[PERSON_NAME]" at bounding box center [146, 87] width 22 height 22
checkbox input "true"
click at [480, 62] on div at bounding box center [777, 231] width 886 height 463
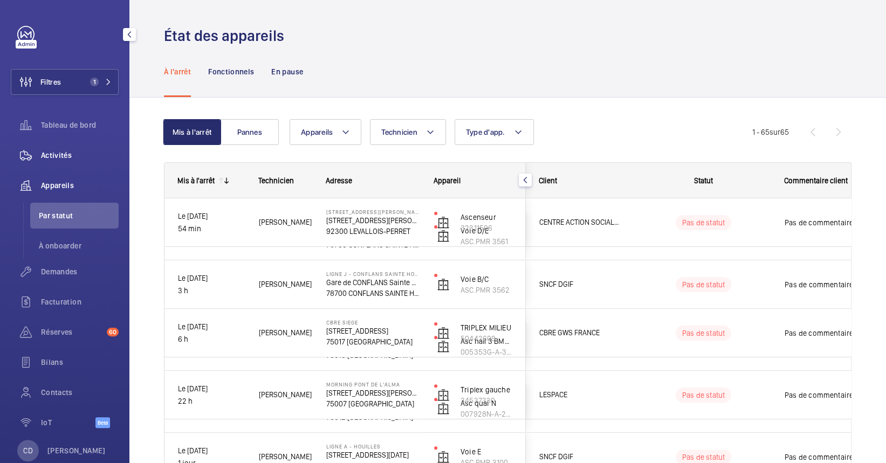
click at [57, 158] on span "Activités" at bounding box center [80, 155] width 78 height 11
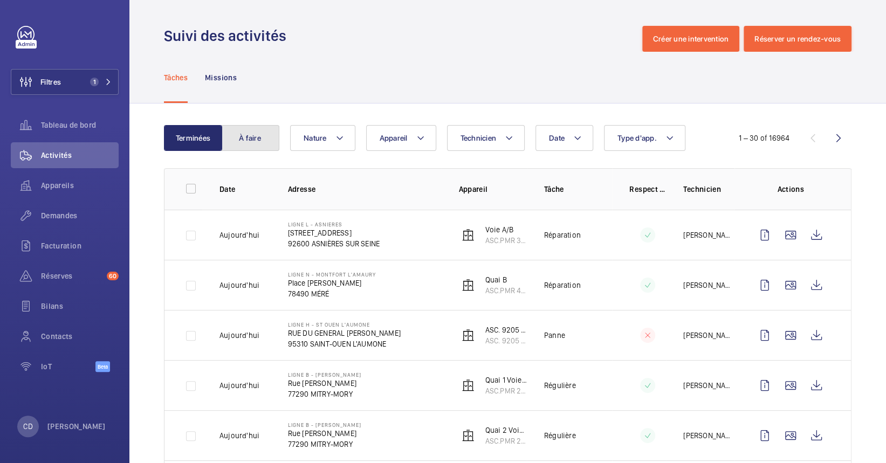
click at [245, 146] on button "À faire" at bounding box center [250, 138] width 58 height 26
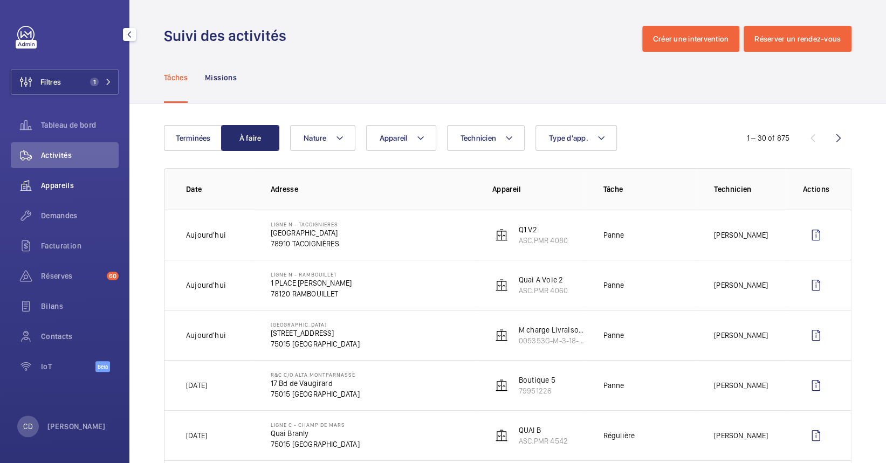
click at [71, 186] on span "Appareils" at bounding box center [80, 185] width 78 height 11
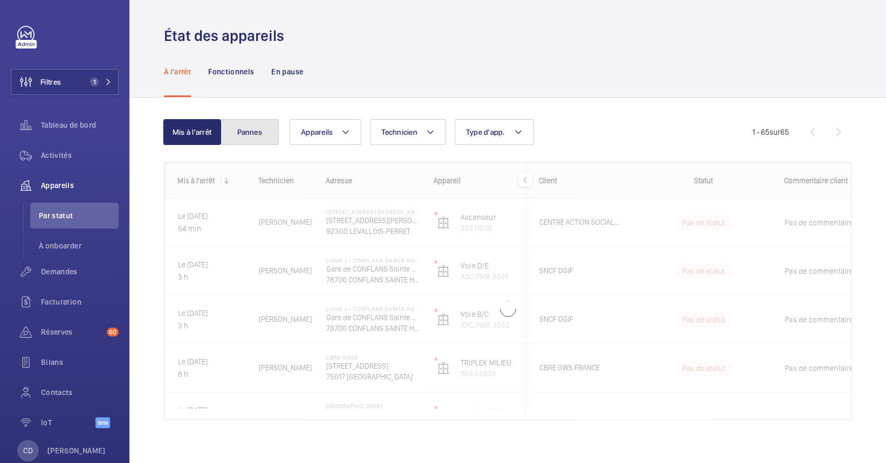
click at [246, 126] on button "Pannes" at bounding box center [249, 132] width 58 height 26
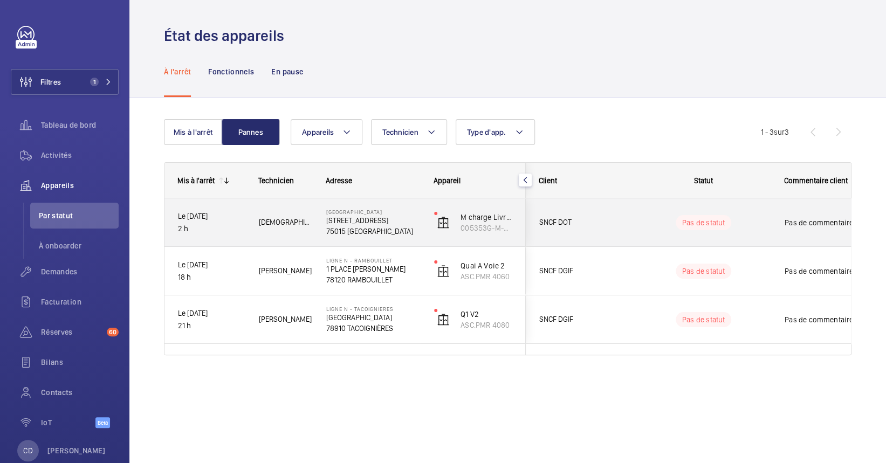
click at [275, 222] on span "[DEMOGRAPHIC_DATA][PERSON_NAME]" at bounding box center [285, 222] width 53 height 12
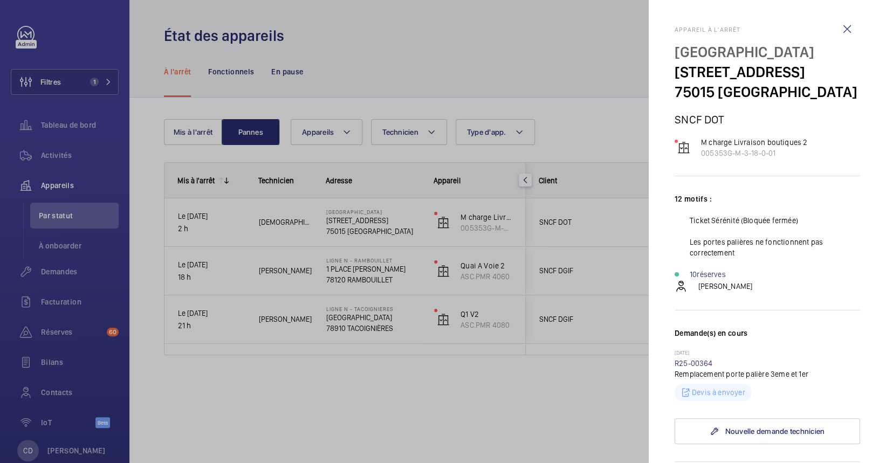
click at [275, 373] on div at bounding box center [443, 231] width 886 height 463
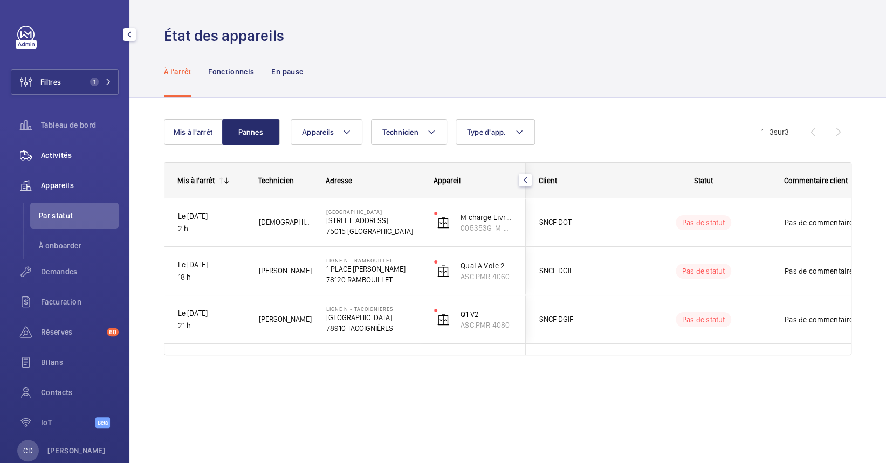
click at [76, 158] on span "Activités" at bounding box center [80, 155] width 78 height 11
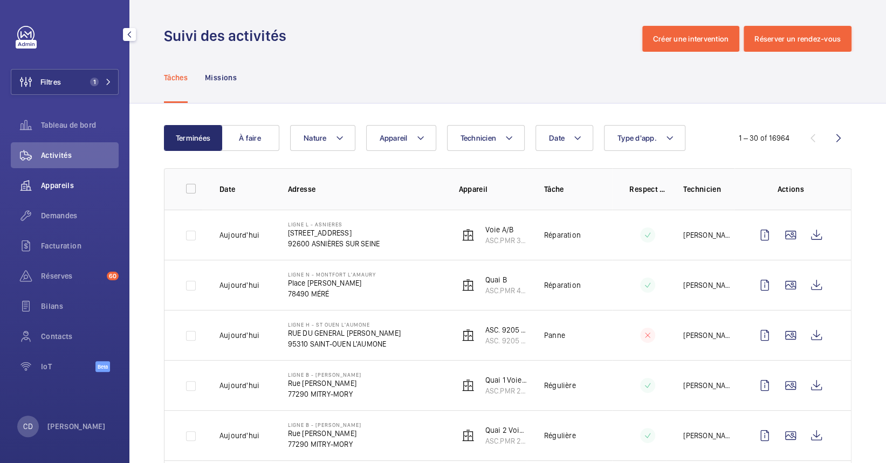
click at [83, 182] on span "Appareils" at bounding box center [80, 185] width 78 height 11
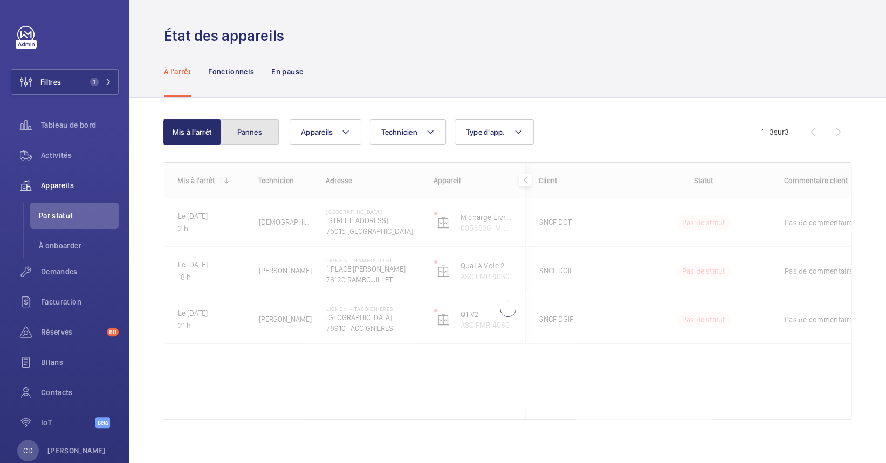
click at [267, 139] on button "Pannes" at bounding box center [249, 132] width 58 height 26
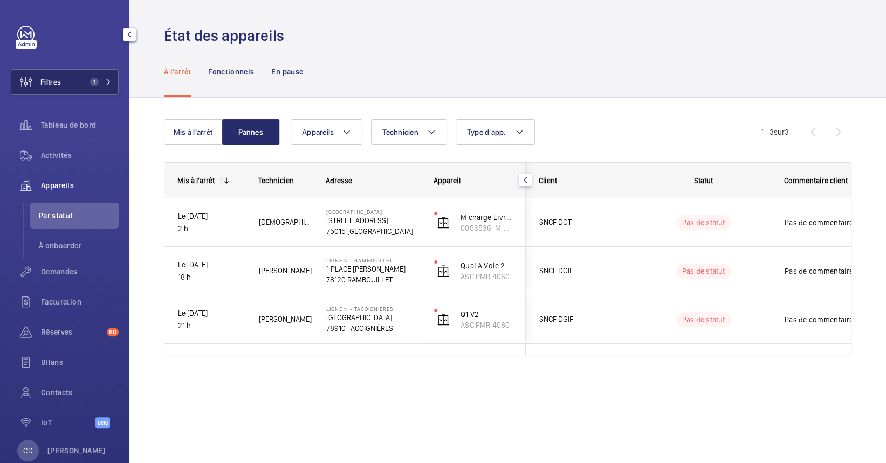
click at [43, 74] on span "Filtres" at bounding box center [36, 82] width 50 height 26
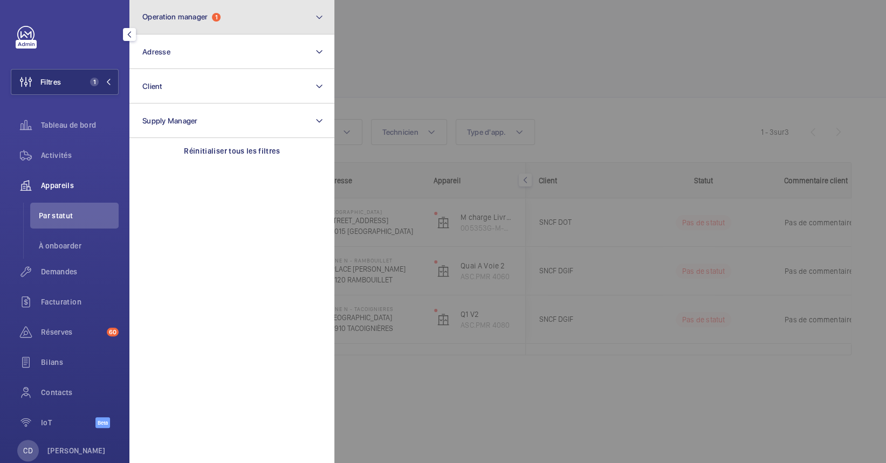
click at [254, 19] on button "Operation manager 1" at bounding box center [231, 17] width 205 height 34
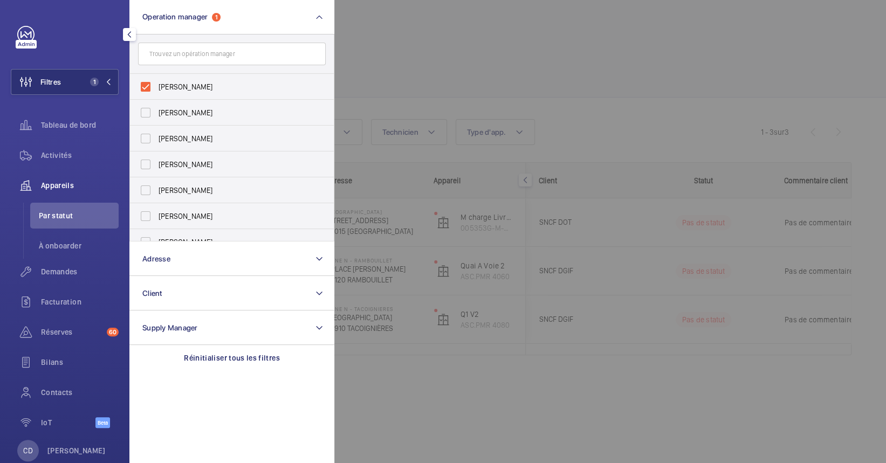
click at [660, 89] on div at bounding box center [777, 231] width 886 height 463
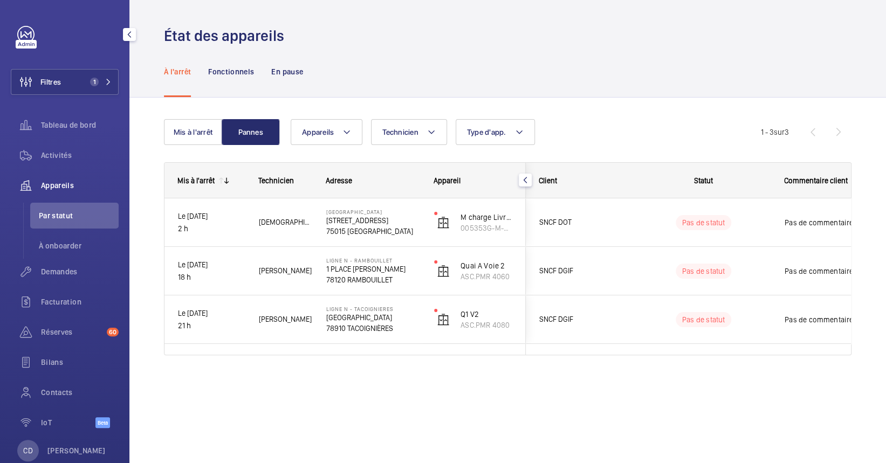
click at [81, 68] on div "Filtres 1 Tableau de bord Activités Appareils Par statut À onboarder Demandes F…" at bounding box center [65, 233] width 108 height 414
click at [93, 82] on span "1" at bounding box center [94, 82] width 9 height 9
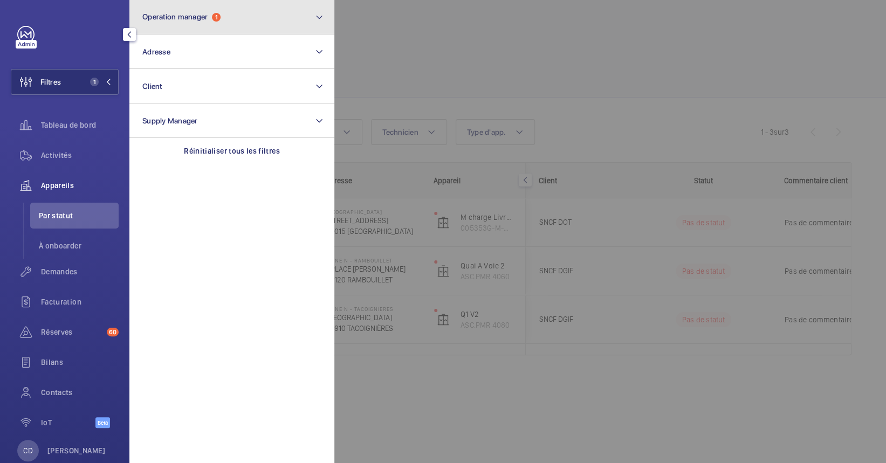
click at [218, 11] on button "Operation manager 1" at bounding box center [231, 17] width 205 height 34
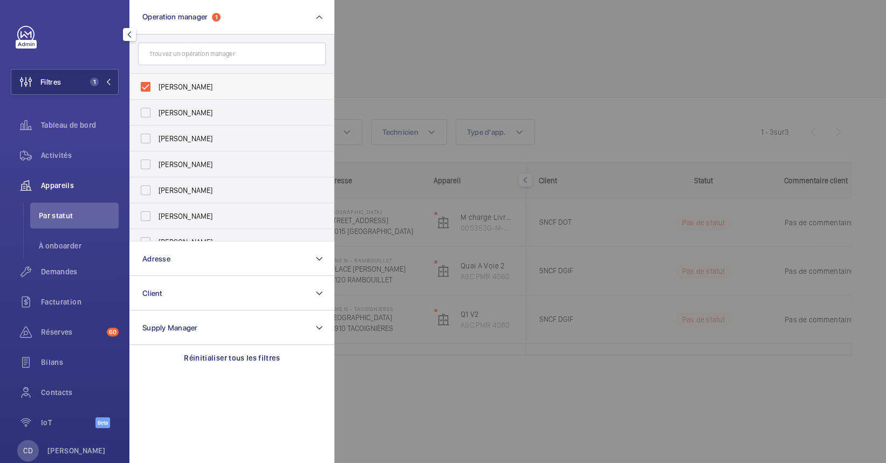
click at [197, 92] on label "[PERSON_NAME]" at bounding box center [224, 87] width 188 height 26
click at [156, 92] on input "[PERSON_NAME]" at bounding box center [146, 87] width 22 height 22
checkbox input "false"
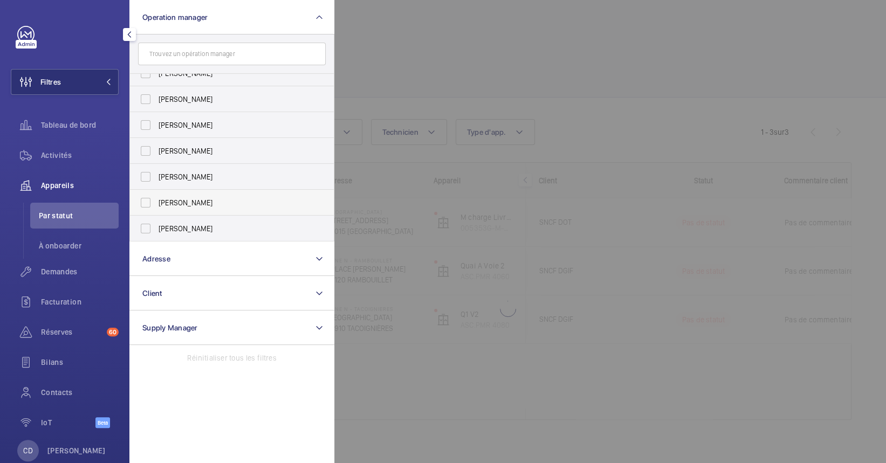
click at [241, 192] on label "[PERSON_NAME]" at bounding box center [224, 203] width 188 height 26
click at [156, 192] on input "[PERSON_NAME]" at bounding box center [146, 203] width 22 height 22
checkbox input "true"
click at [626, 57] on div at bounding box center [777, 231] width 886 height 463
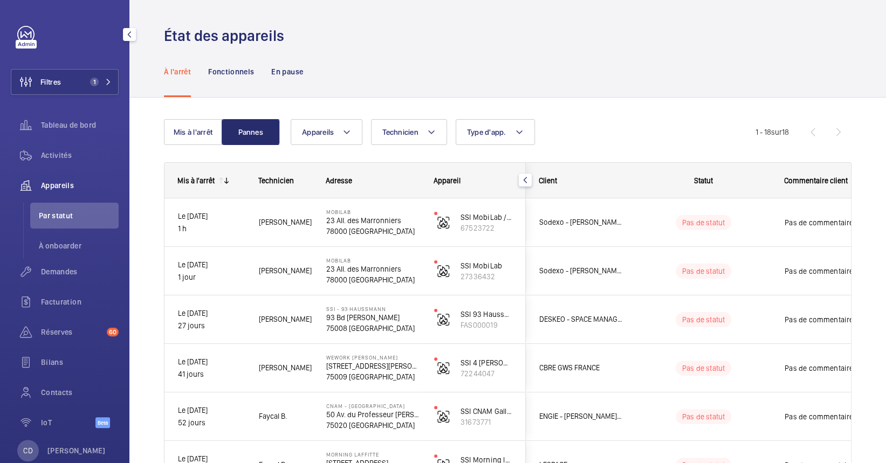
click at [66, 168] on div "Activités" at bounding box center [65, 157] width 108 height 30
click at [47, 157] on span "Activités" at bounding box center [80, 155] width 78 height 11
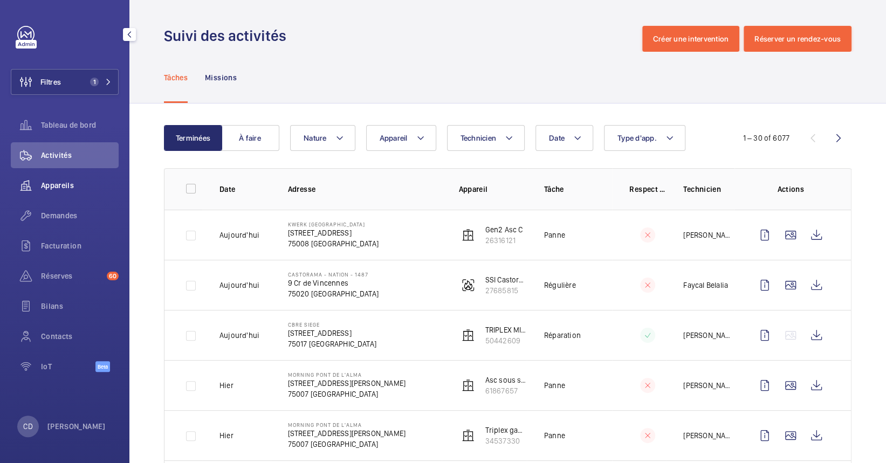
click at [67, 185] on span "Appareils" at bounding box center [80, 185] width 78 height 11
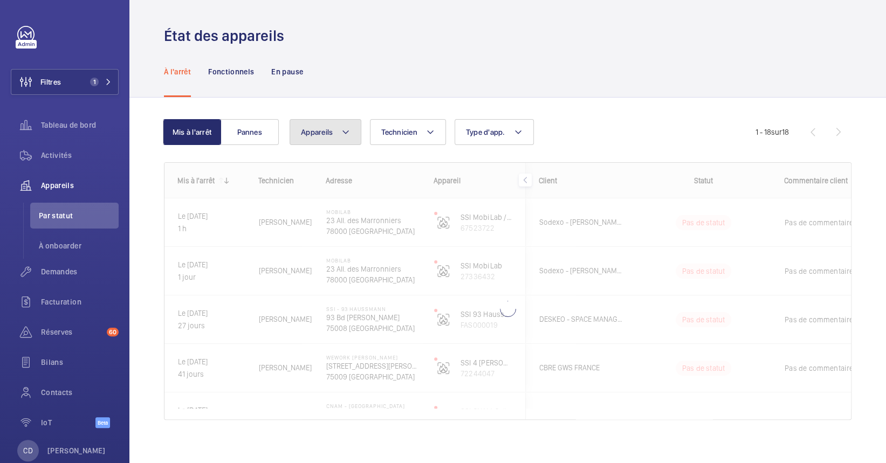
click at [317, 121] on button "Appareils" at bounding box center [325, 132] width 72 height 26
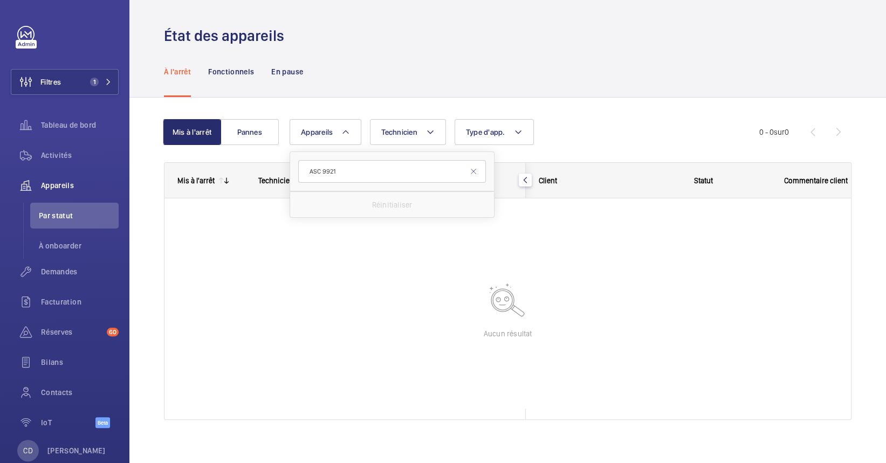
type input "ASC 9921"
click at [224, 261] on div at bounding box center [507, 303] width 686 height 210
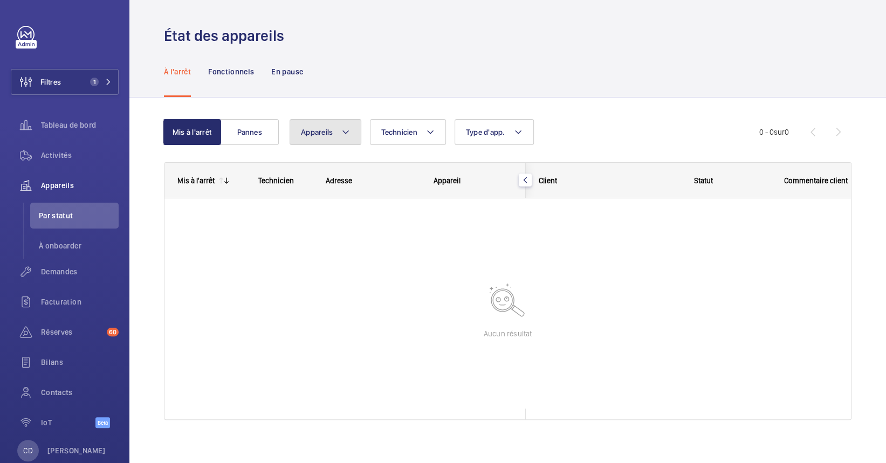
click at [337, 135] on button "Appareils" at bounding box center [325, 132] width 72 height 26
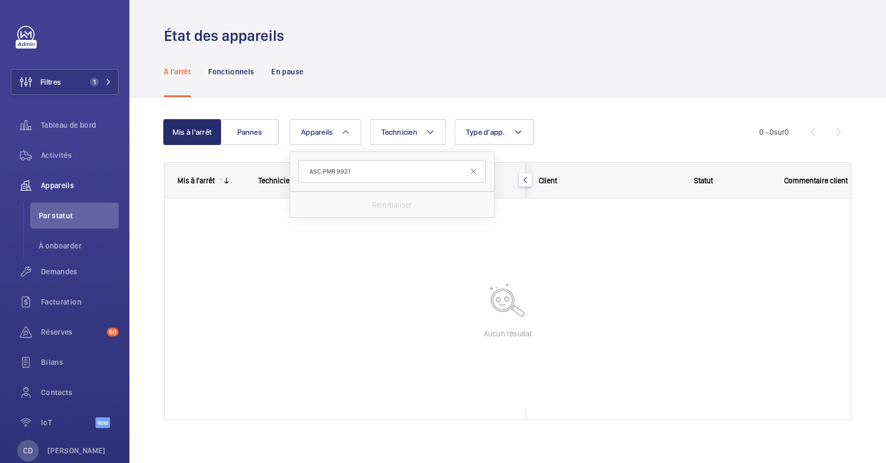
click at [333, 172] on input "ASC.PMR 9921" at bounding box center [392, 171] width 188 height 23
type input "ASC 9921"
drag, startPoint x: 384, startPoint y: 176, endPoint x: 299, endPoint y: 168, distance: 86.1
click at [304, 165] on input "ASC 9921" at bounding box center [392, 171] width 188 height 23
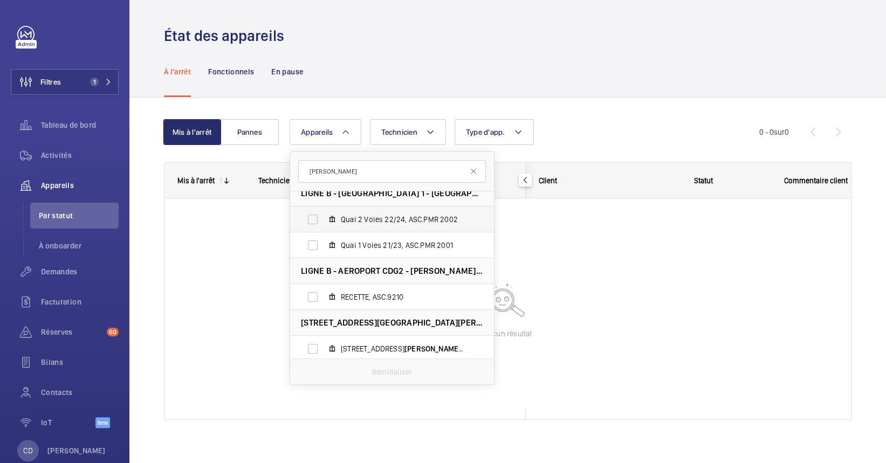
scroll to position [143, 0]
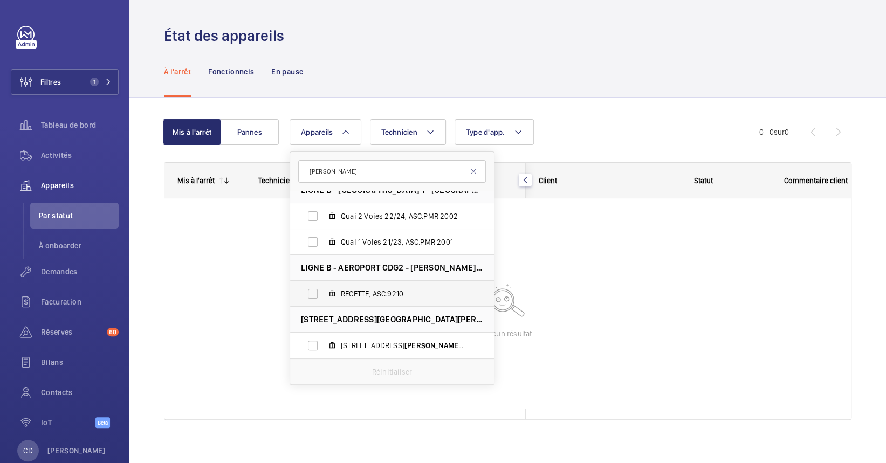
type input "charles de"
click at [370, 292] on span "RECETTE, ASC.9210" at bounding box center [403, 293] width 125 height 11
click at [323, 292] on input "RECETTE, ASC.9210" at bounding box center [313, 294] width 22 height 22
checkbox input "true"
click at [631, 272] on div at bounding box center [507, 303] width 686 height 210
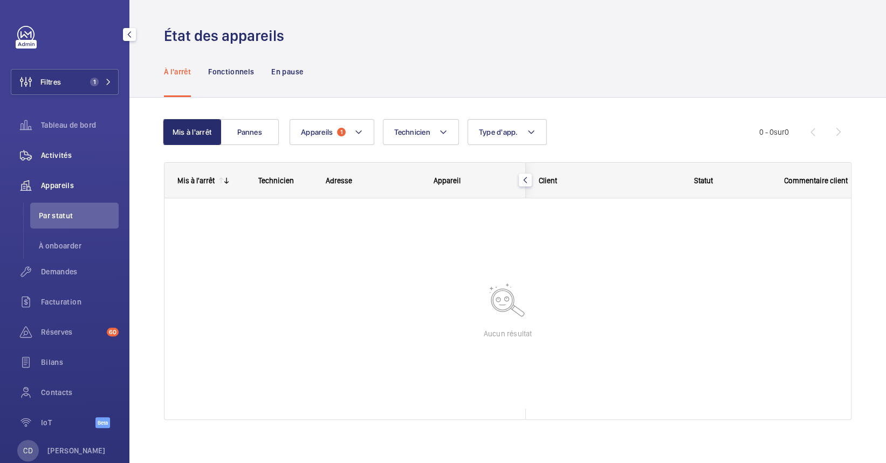
click at [56, 143] on div "Activités" at bounding box center [65, 155] width 108 height 26
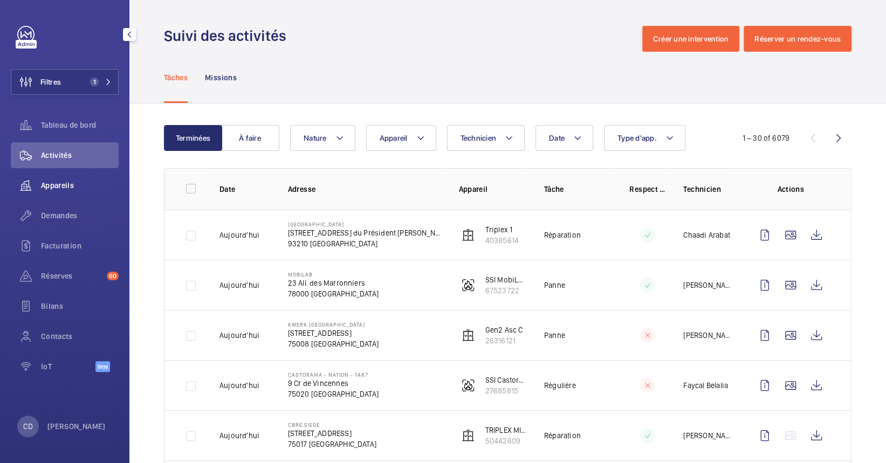
click at [54, 185] on span "Appareils" at bounding box center [80, 185] width 78 height 11
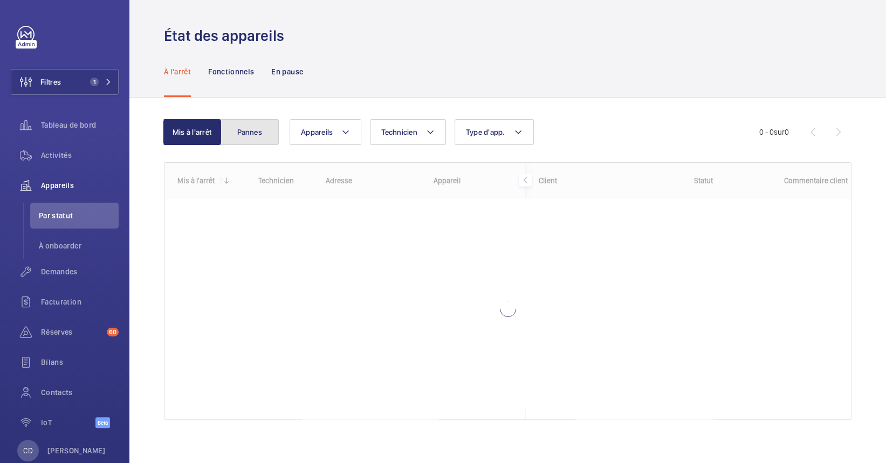
click at [230, 142] on button "Pannes" at bounding box center [249, 132] width 58 height 26
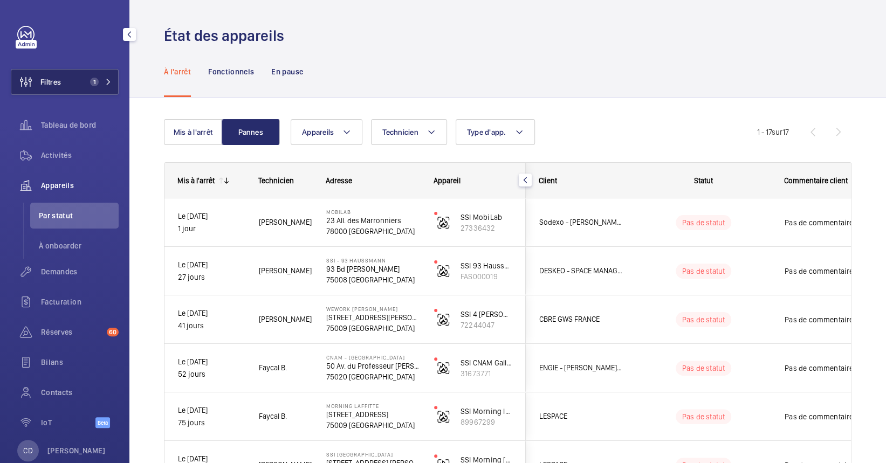
click at [93, 74] on button "Filtres 1" at bounding box center [65, 82] width 108 height 26
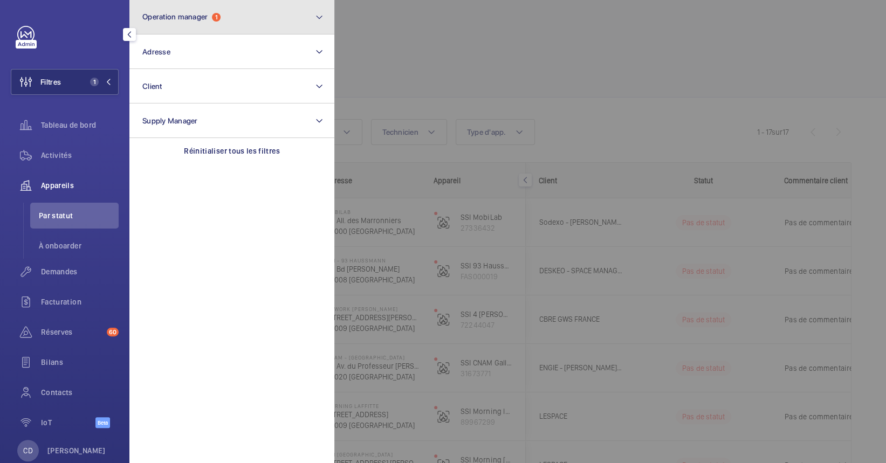
click at [233, 19] on button "Operation manager 1" at bounding box center [231, 17] width 205 height 34
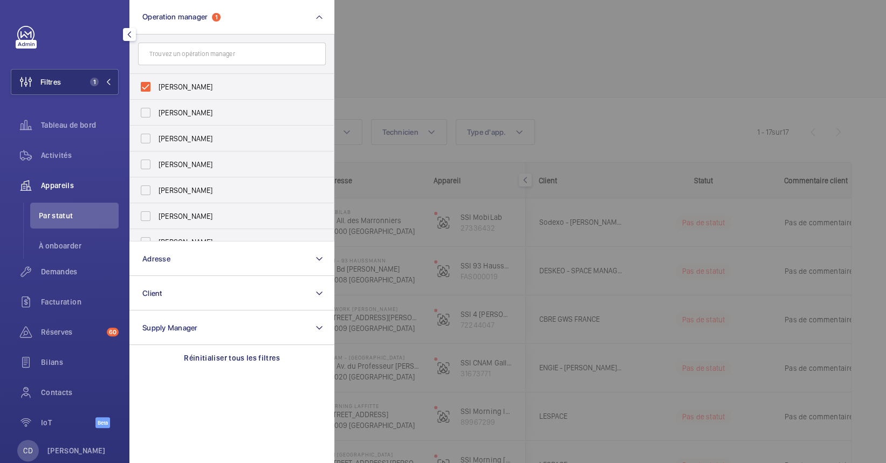
click at [453, 183] on div at bounding box center [777, 231] width 886 height 463
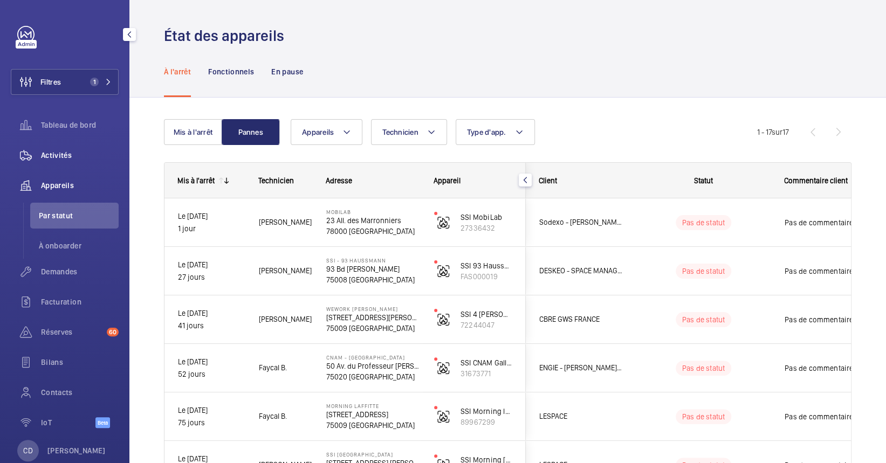
click at [66, 151] on span "Activités" at bounding box center [80, 155] width 78 height 11
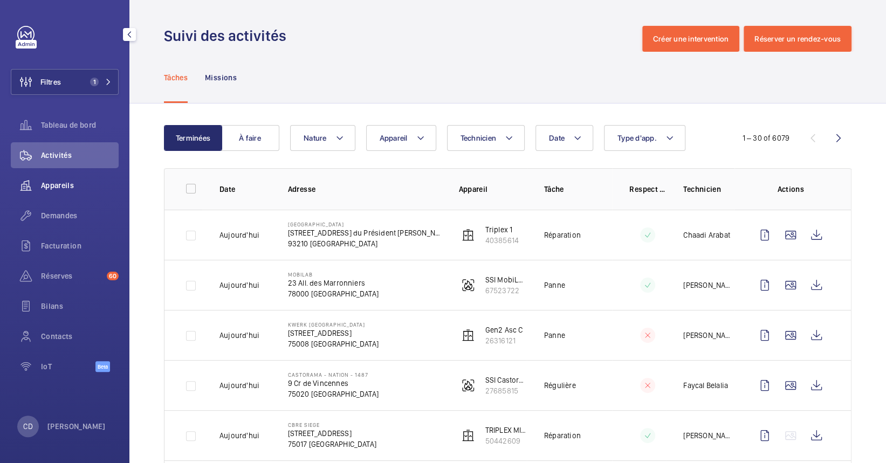
click at [52, 191] on div "Appareils" at bounding box center [65, 185] width 108 height 26
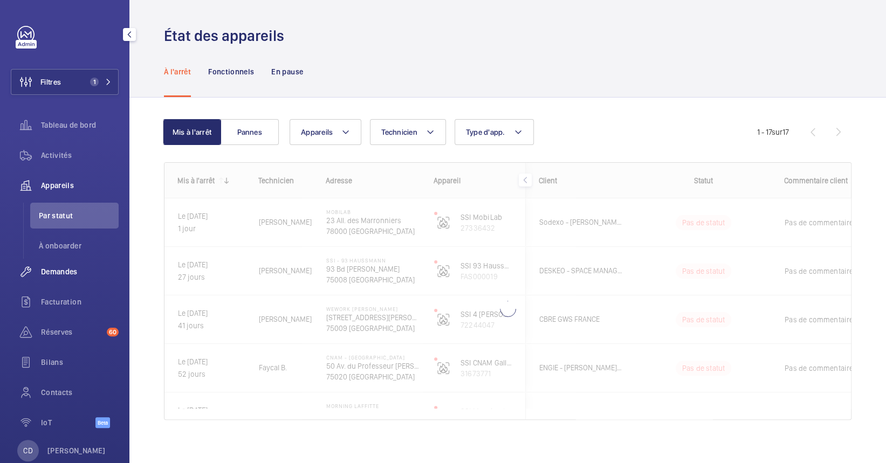
click at [69, 267] on span "Demandes" at bounding box center [80, 271] width 78 height 11
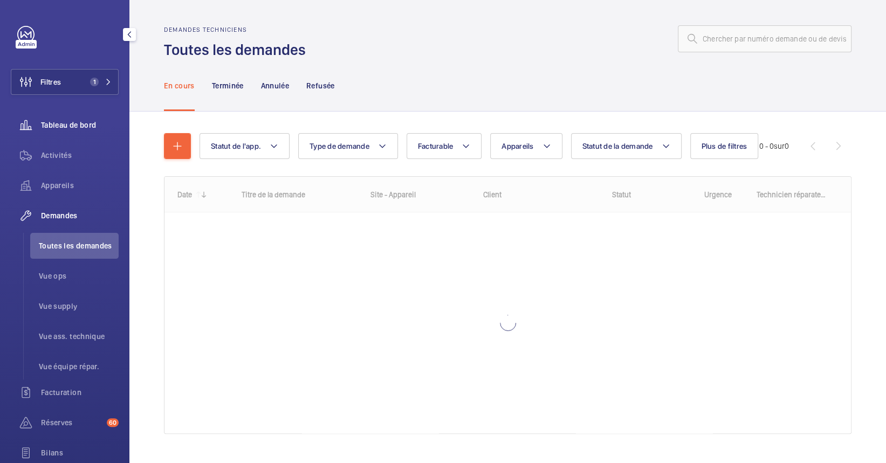
click at [64, 128] on span "Tableau de bord" at bounding box center [80, 125] width 78 height 11
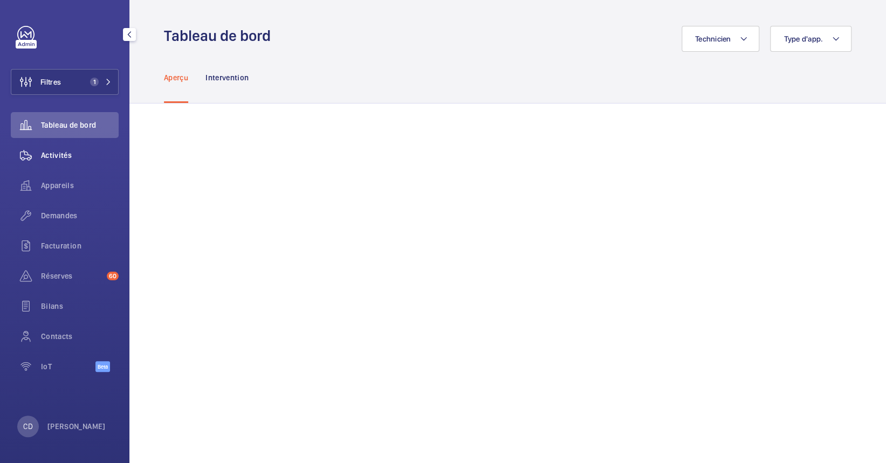
click at [67, 158] on span "Activités" at bounding box center [80, 155] width 78 height 11
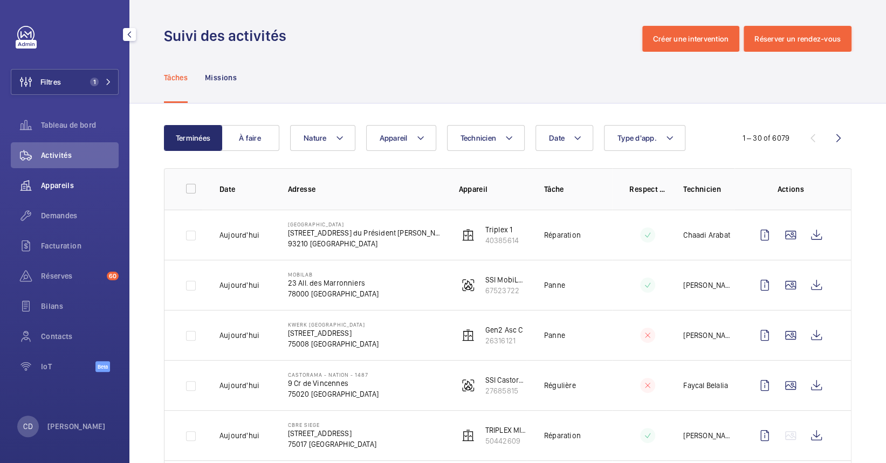
click at [81, 181] on span "Appareils" at bounding box center [80, 185] width 78 height 11
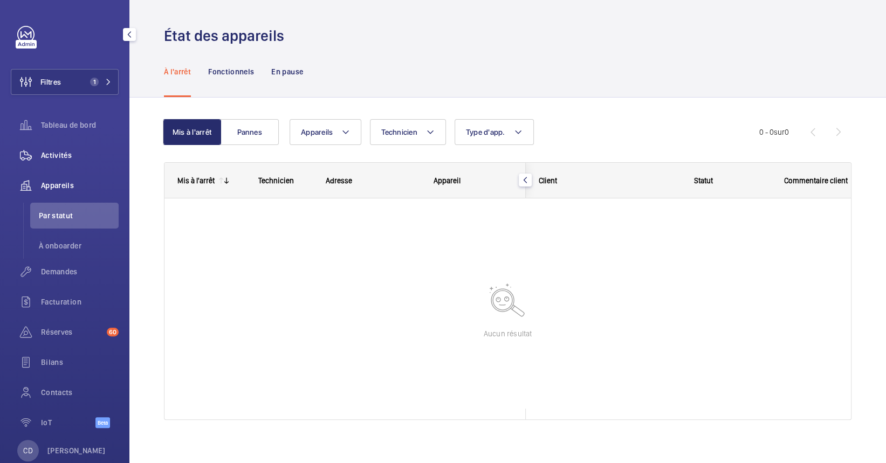
click at [43, 158] on span "Activités" at bounding box center [80, 155] width 78 height 11
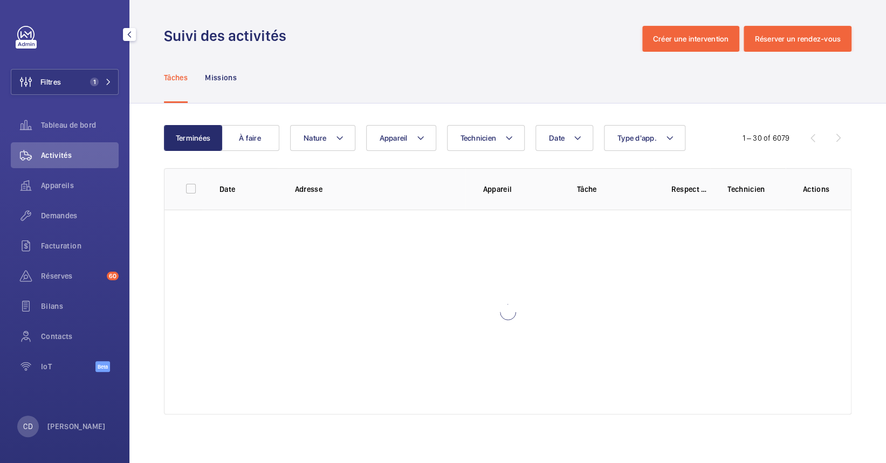
click at [58, 198] on div "Appareils" at bounding box center [65, 187] width 108 height 30
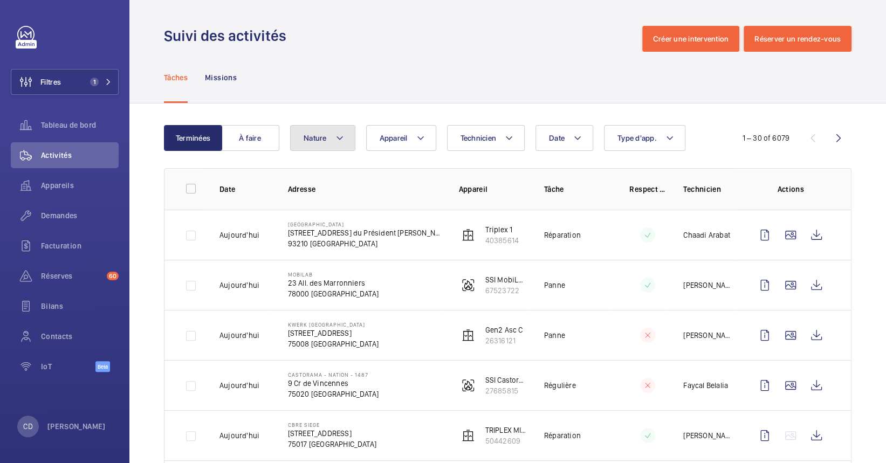
click at [328, 137] on button "Nature" at bounding box center [322, 138] width 65 height 26
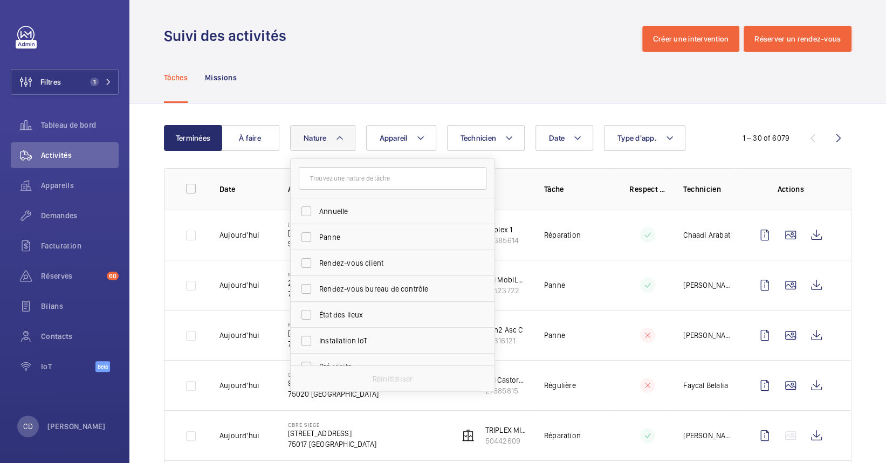
click at [284, 45] on h1 "Suivi des activités" at bounding box center [228, 36] width 129 height 20
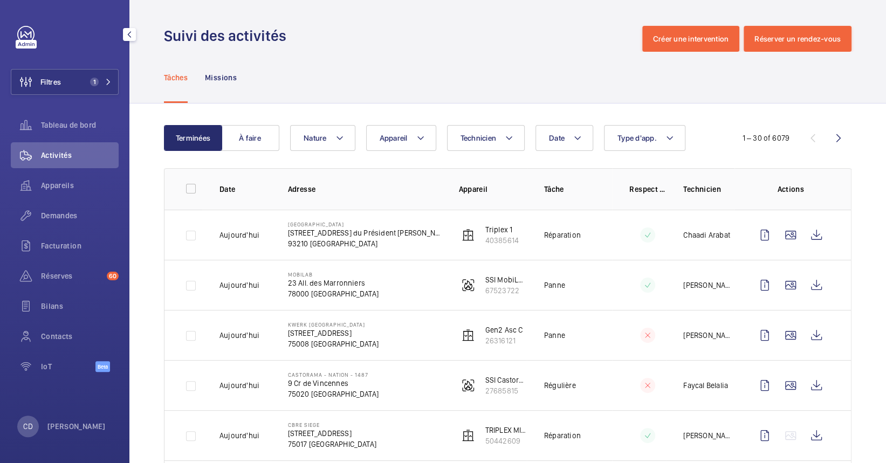
click at [56, 172] on div "Activités" at bounding box center [65, 157] width 108 height 30
click at [69, 190] on span "Appareils" at bounding box center [80, 185] width 78 height 11
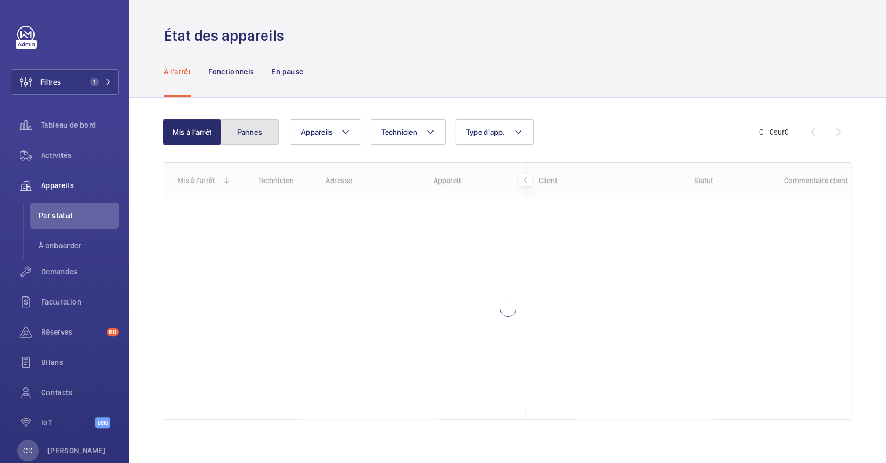
click at [256, 125] on button "Pannes" at bounding box center [249, 132] width 58 height 26
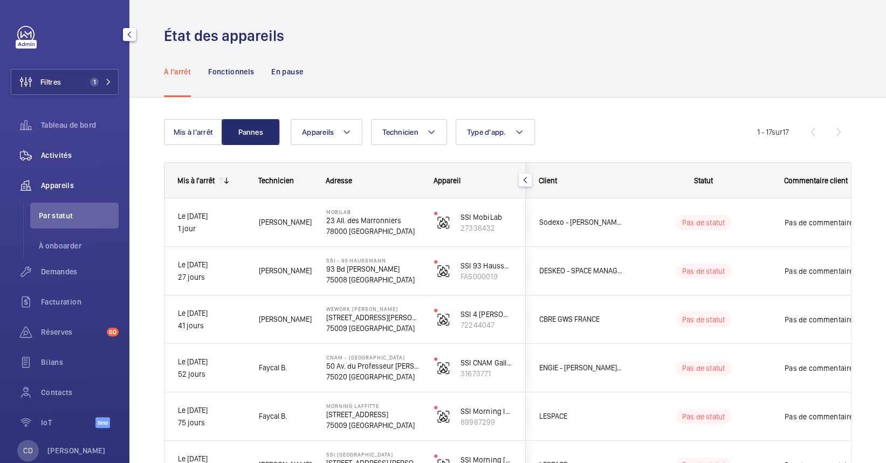
click at [41, 156] on span "Activités" at bounding box center [80, 155] width 78 height 11
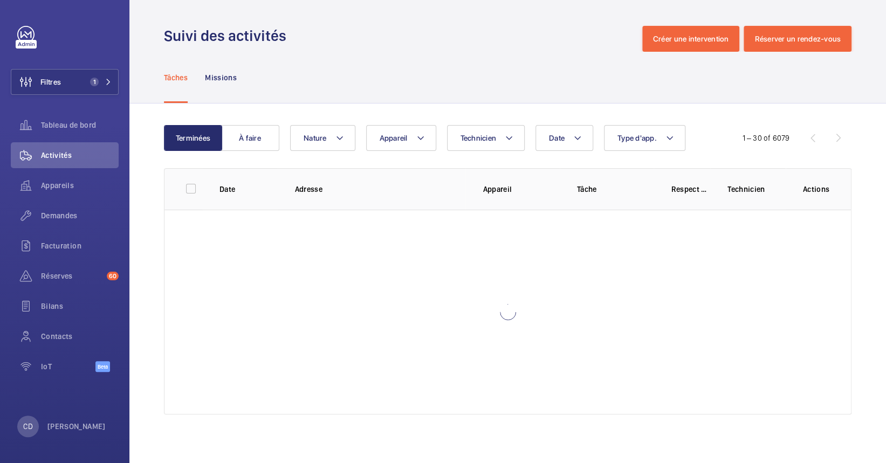
click at [238, 124] on div "Terminées À faire Date Technicien Appareil Type d'app. Nature 1 – 30 of 6079 Da…" at bounding box center [507, 271] width 756 height 337
click at [240, 140] on button "À faire" at bounding box center [250, 138] width 58 height 26
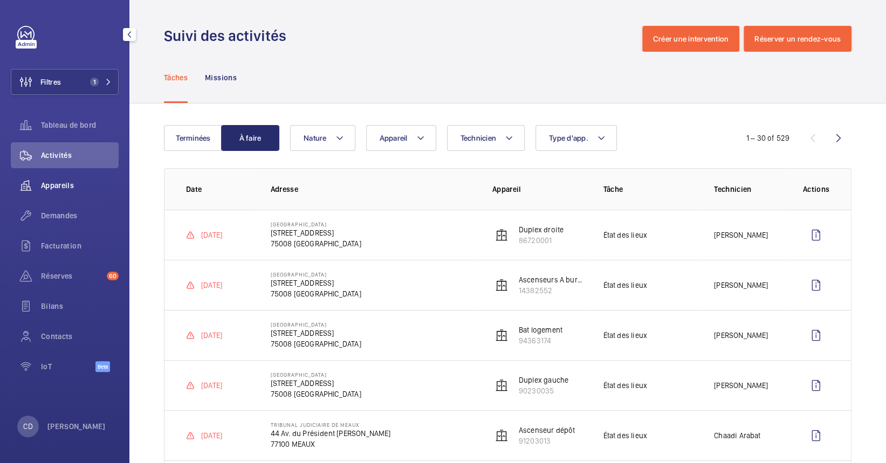
click at [63, 188] on span "Appareils" at bounding box center [80, 185] width 78 height 11
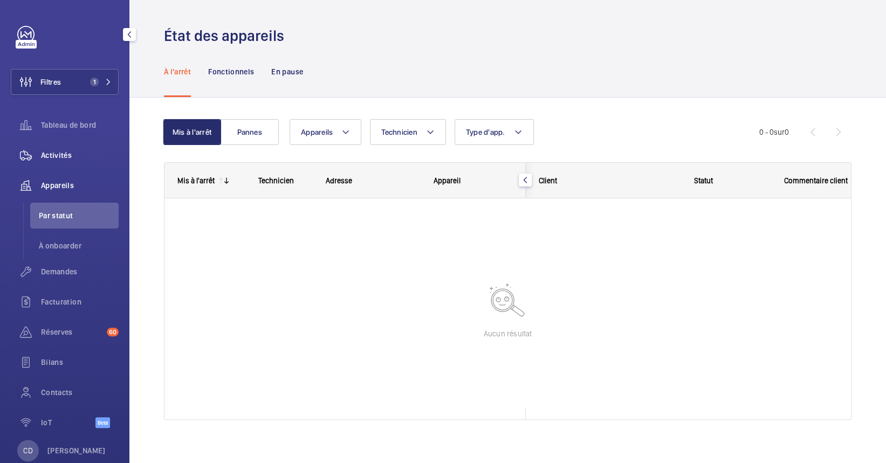
click at [60, 150] on span "Activités" at bounding box center [80, 155] width 78 height 11
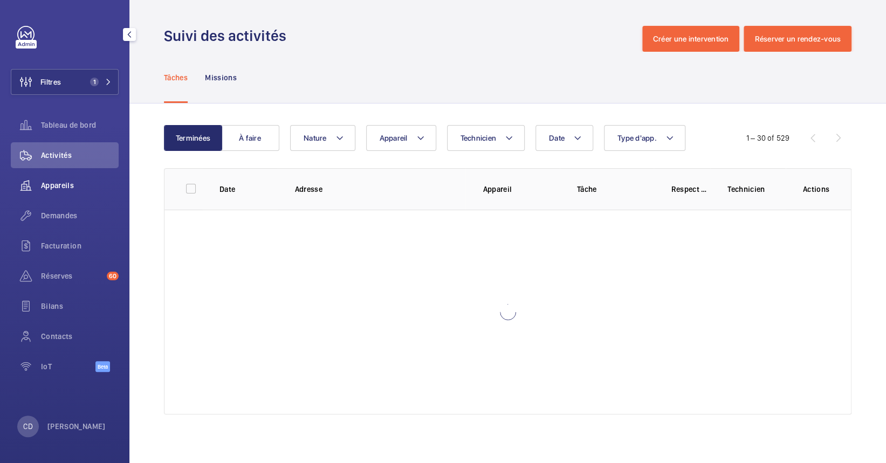
click at [52, 180] on span "Appareils" at bounding box center [80, 185] width 78 height 11
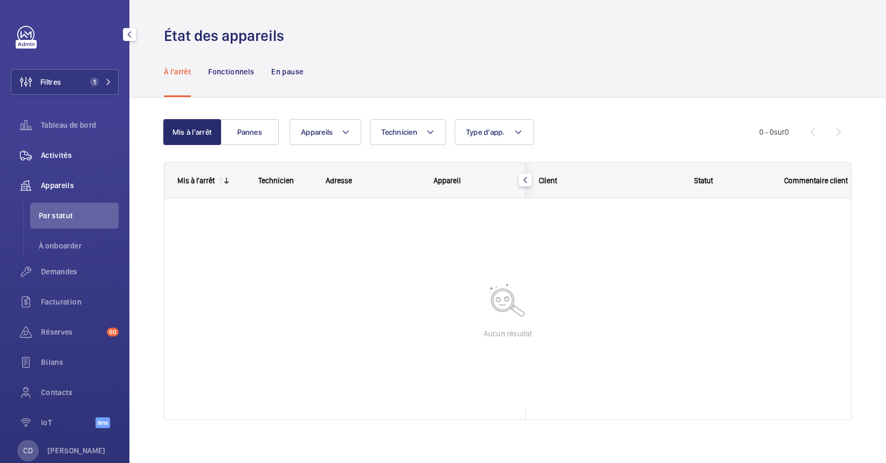
click at [68, 150] on span "Activités" at bounding box center [80, 155] width 78 height 11
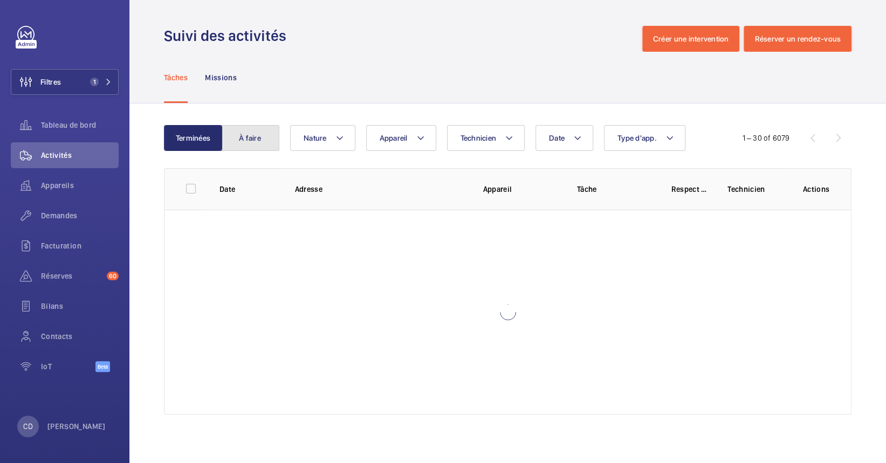
click at [259, 139] on button "À faire" at bounding box center [250, 138] width 58 height 26
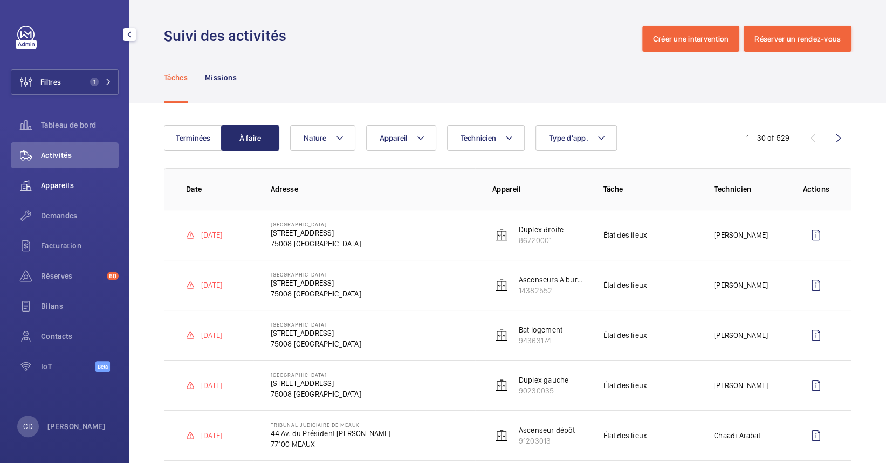
click at [73, 177] on div "Appareils" at bounding box center [65, 185] width 108 height 26
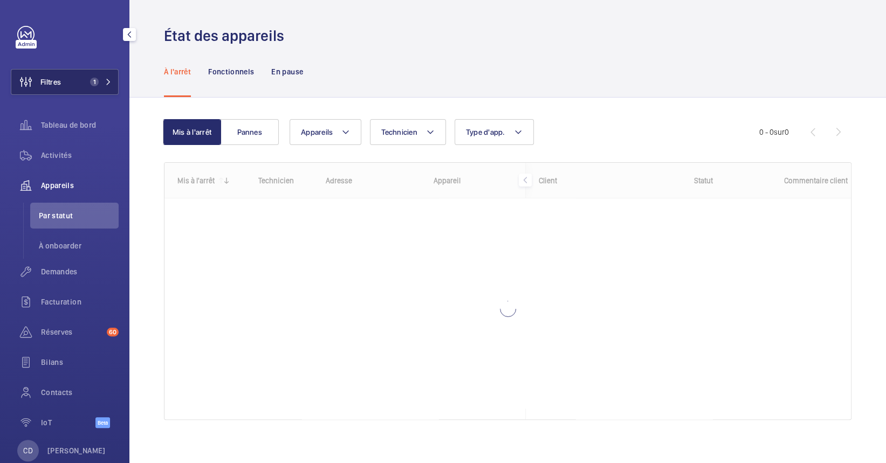
click at [100, 91] on button "Filtres 1" at bounding box center [65, 82] width 108 height 26
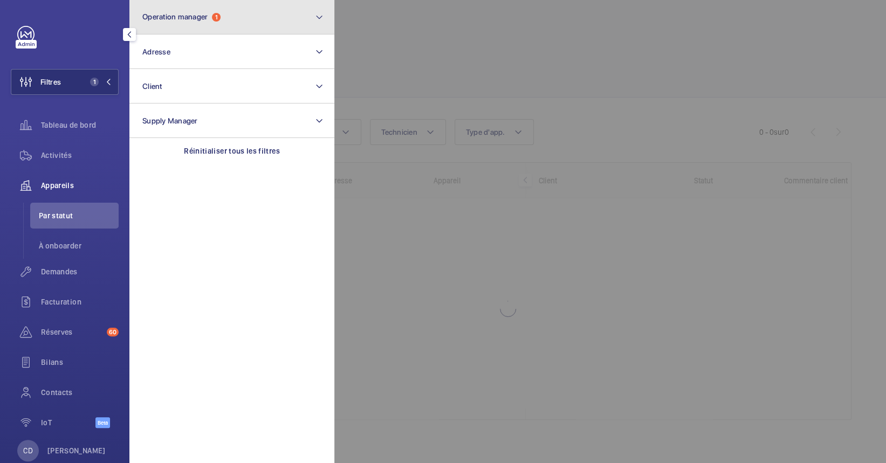
click at [194, 23] on button "Operation manager 1" at bounding box center [231, 17] width 205 height 34
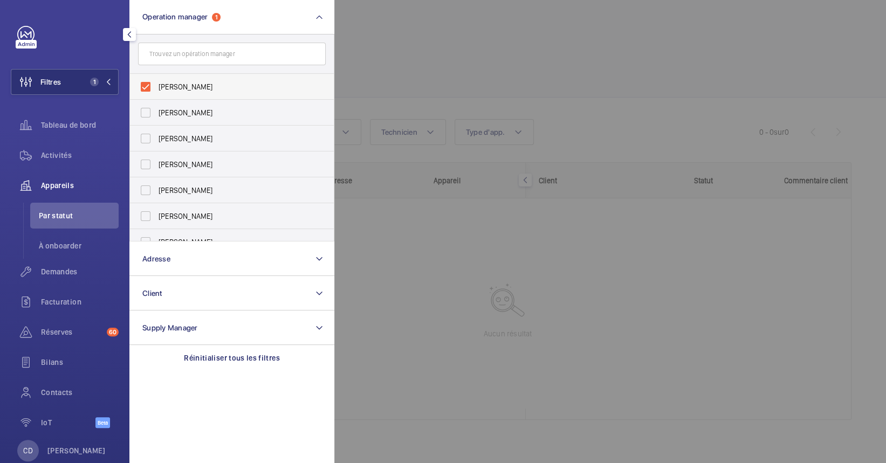
click at [224, 81] on span "[PERSON_NAME]" at bounding box center [232, 86] width 148 height 11
click at [156, 81] on input "[PERSON_NAME]" at bounding box center [146, 87] width 22 height 22
checkbox input "false"
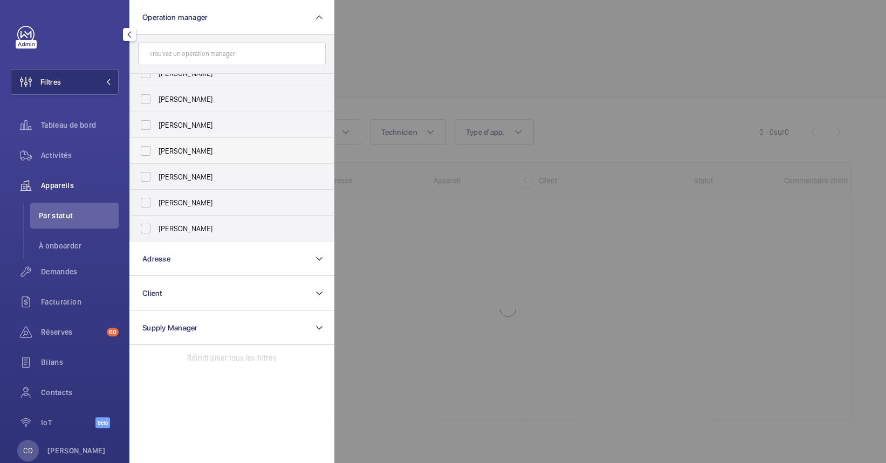
click at [220, 141] on label "[PERSON_NAME]" at bounding box center [224, 151] width 188 height 26
click at [156, 141] on input "[PERSON_NAME]" at bounding box center [146, 151] width 22 height 22
checkbox input "true"
click at [482, 304] on div at bounding box center [777, 231] width 886 height 463
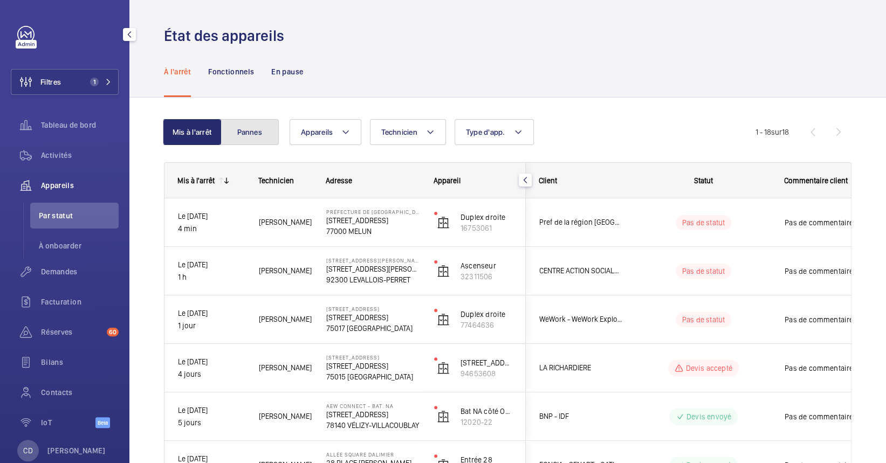
click at [234, 126] on button "Pannes" at bounding box center [249, 132] width 58 height 26
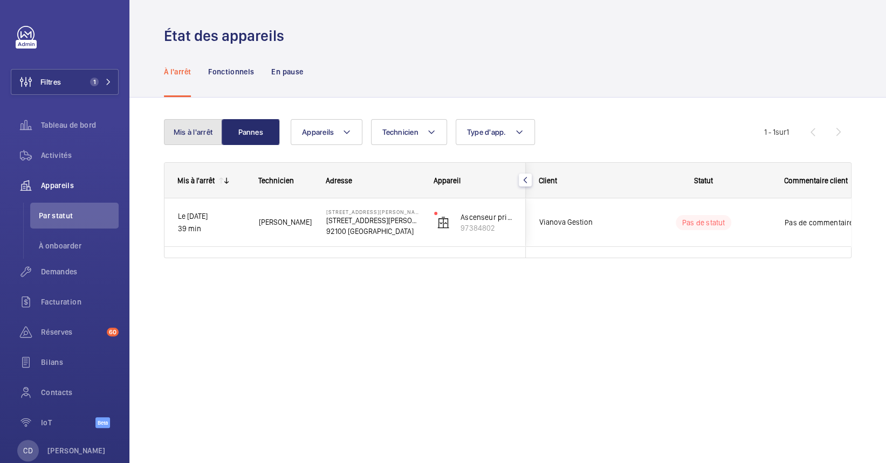
click at [199, 122] on button "Mis à l'arrêt" at bounding box center [193, 132] width 58 height 26
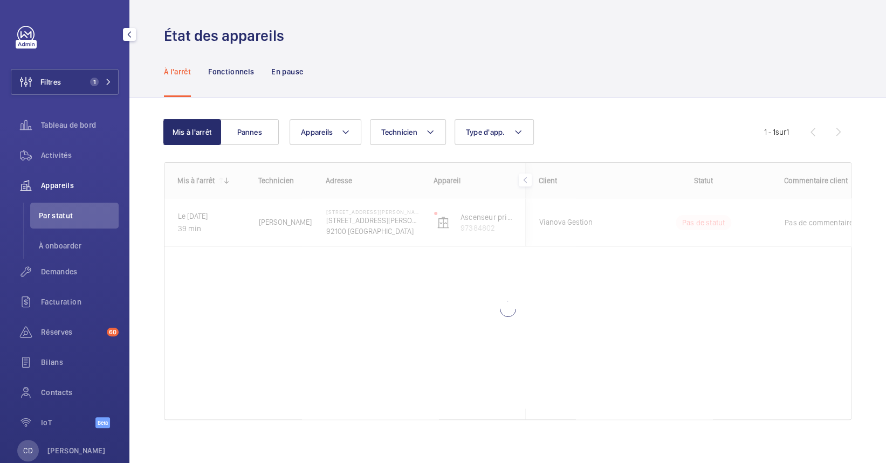
click at [88, 56] on div "Filtres 1 Tableau de bord Activités Appareils Par statut À onboarder Demandes F…" at bounding box center [65, 233] width 108 height 414
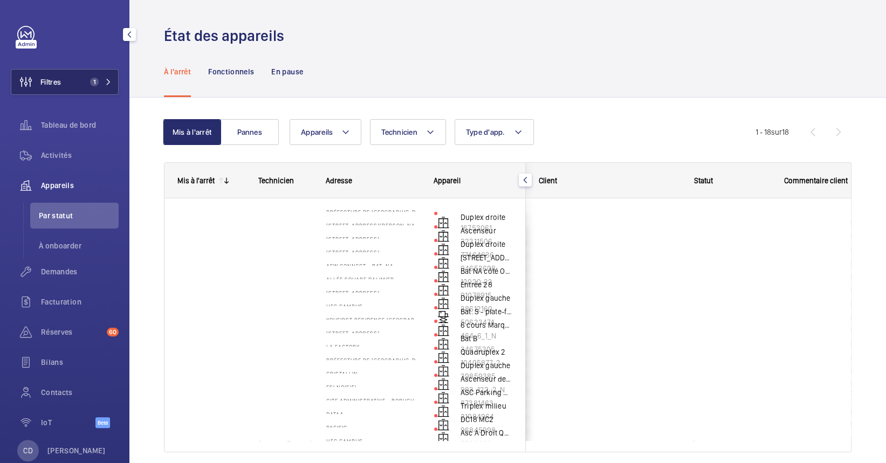
click at [86, 78] on span "1" at bounding box center [92, 82] width 13 height 9
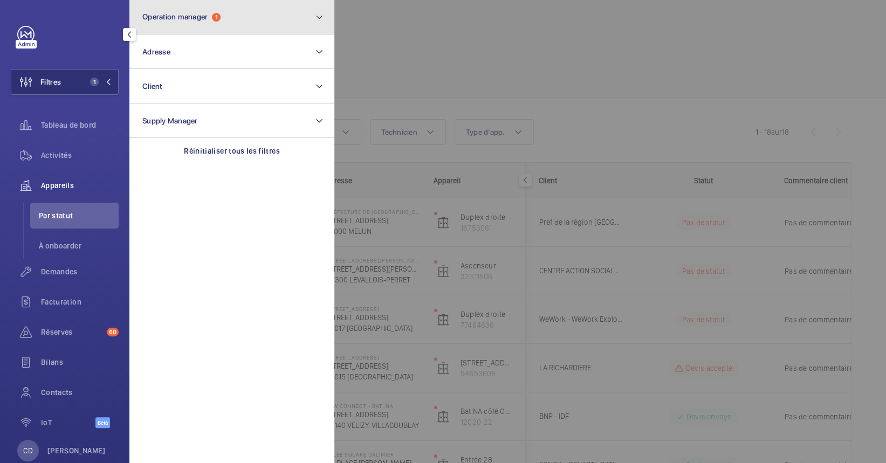
click at [192, 26] on button "Operation manager 1" at bounding box center [231, 17] width 205 height 34
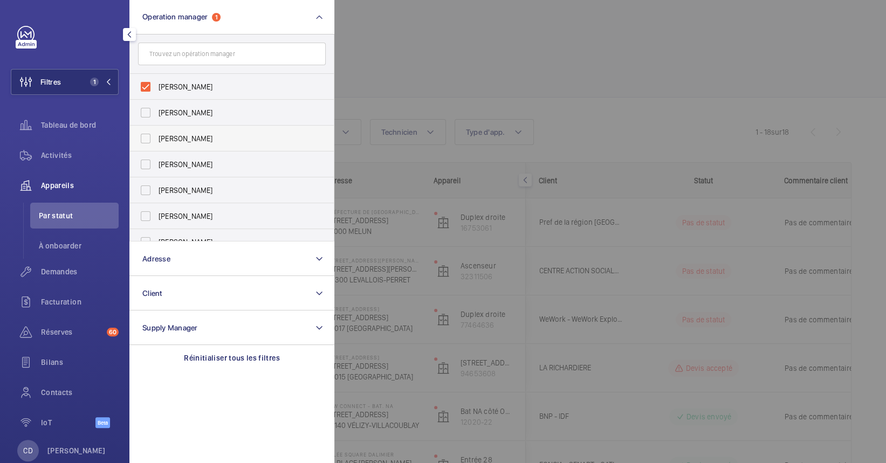
click at [259, 146] on label "[PERSON_NAME]" at bounding box center [224, 139] width 188 height 26
click at [156, 146] on input "[PERSON_NAME]" at bounding box center [146, 139] width 22 height 22
checkbox input "true"
click at [479, 68] on div at bounding box center [777, 231] width 886 height 463
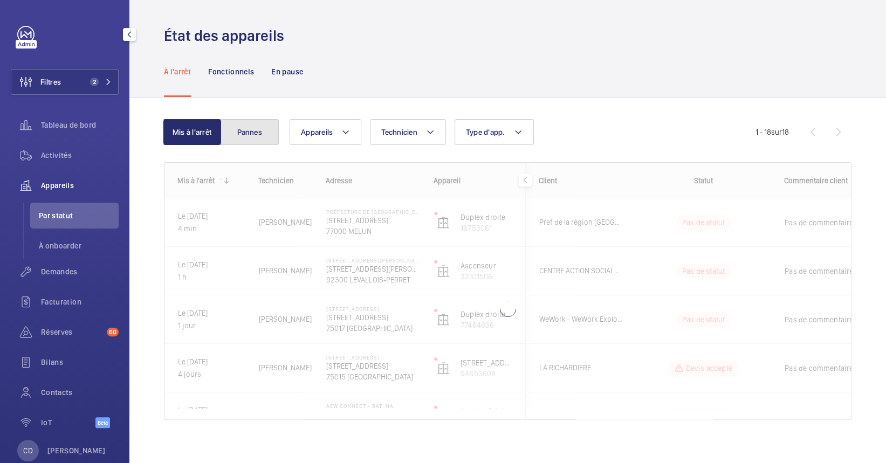
click at [259, 129] on button "Pannes" at bounding box center [249, 132] width 58 height 26
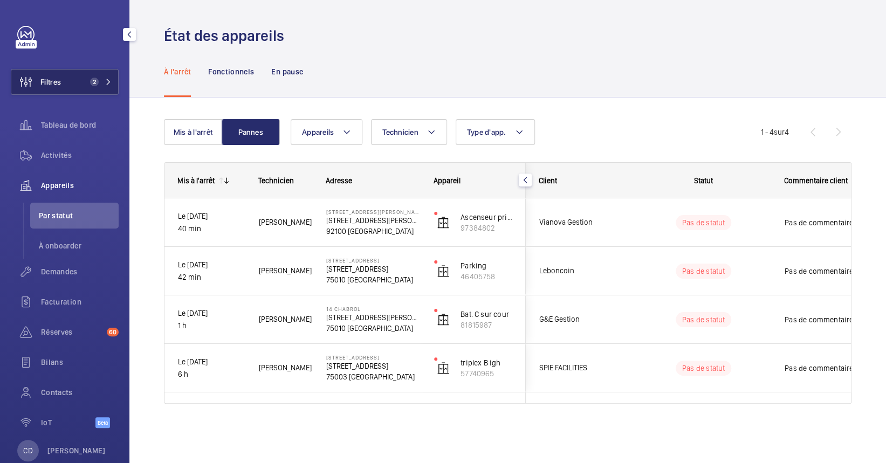
click at [93, 92] on button "Filtres 2" at bounding box center [65, 82] width 108 height 26
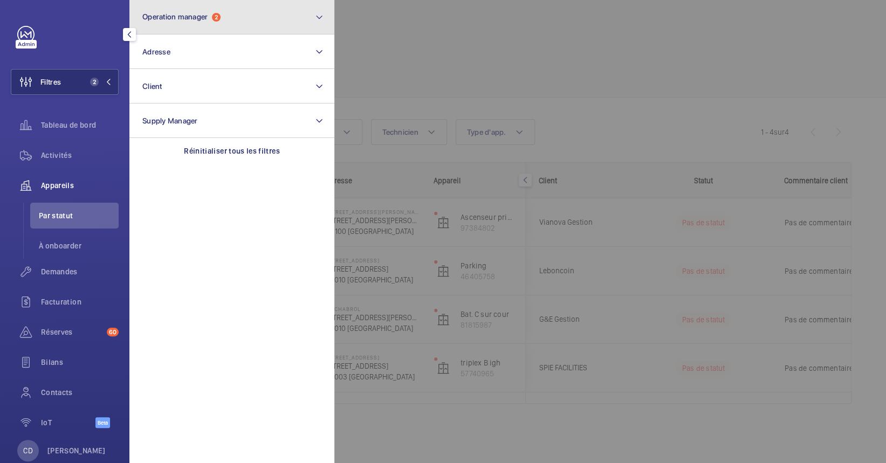
click at [234, 17] on button "Operation manager 2" at bounding box center [231, 17] width 205 height 34
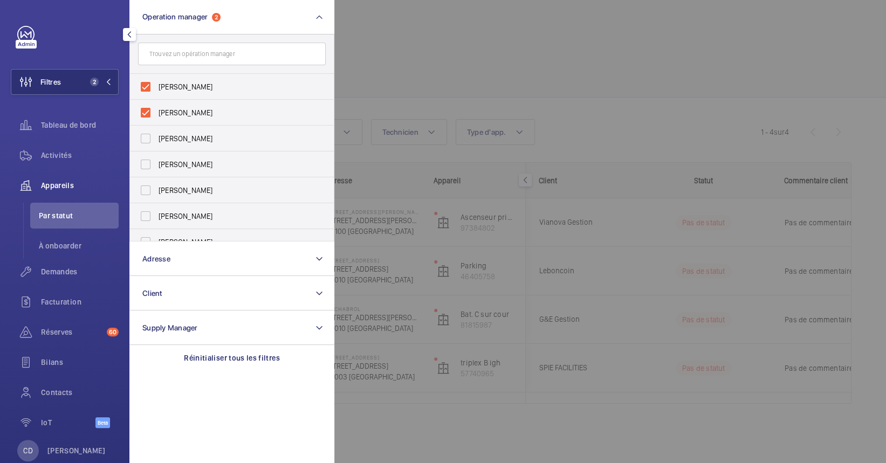
click at [450, 45] on div at bounding box center [777, 231] width 886 height 463
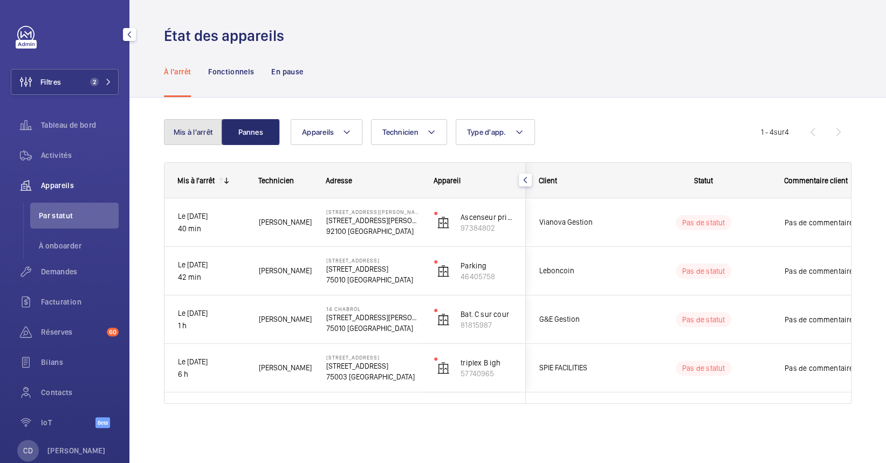
click at [206, 127] on button "Mis à l'arrêt" at bounding box center [193, 132] width 58 height 26
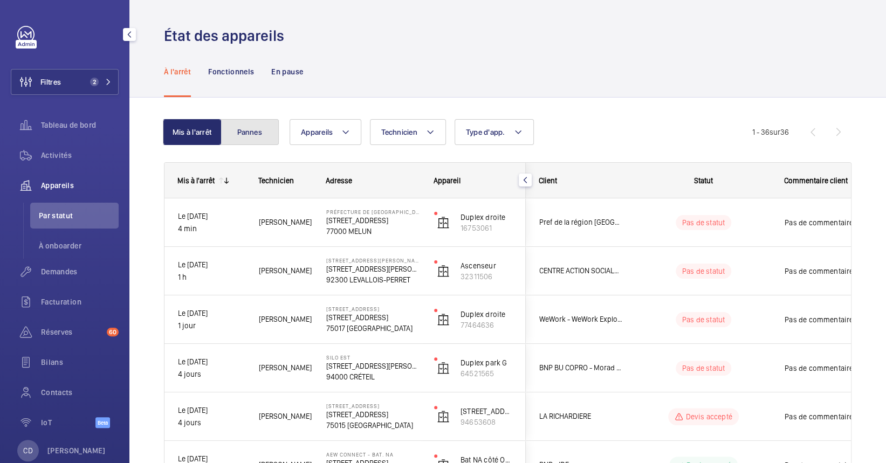
click at [267, 129] on button "Pannes" at bounding box center [249, 132] width 58 height 26
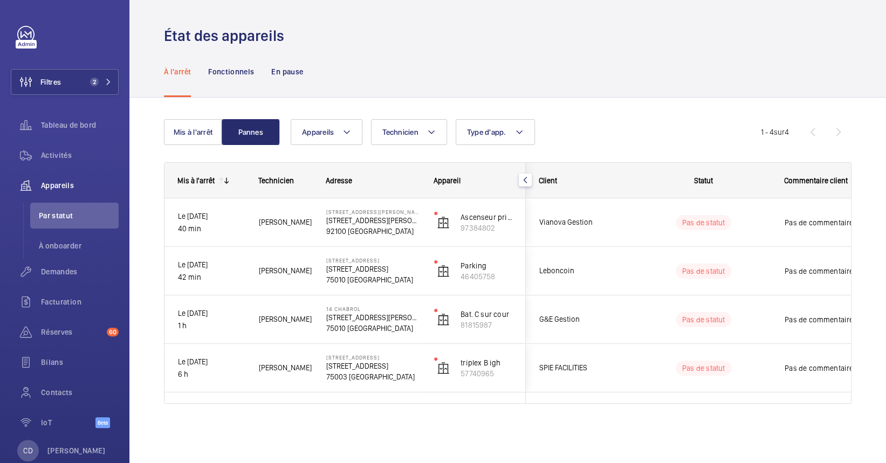
click at [639, 112] on div "Mis à l'arrêt Pannes Appareils Technicien Type d'app. Plus de filtres Réinitial…" at bounding box center [507, 266] width 687 height 328
click at [75, 146] on div "Activités" at bounding box center [65, 155] width 108 height 26
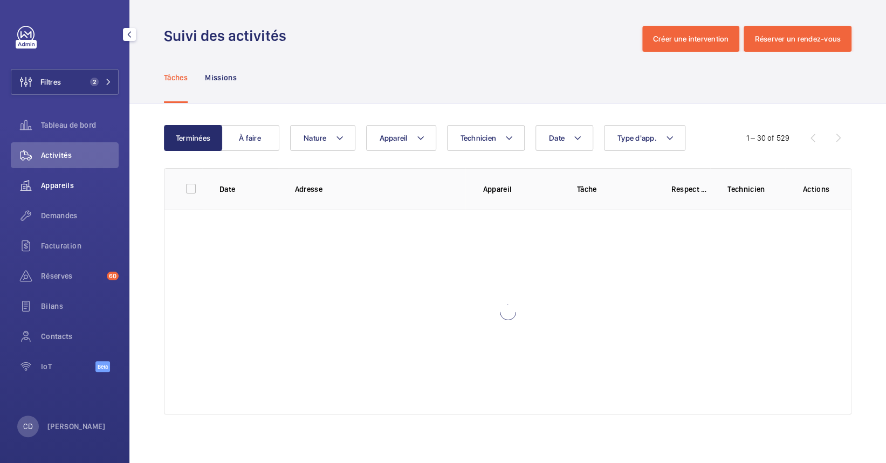
click at [43, 185] on span "Appareils" at bounding box center [80, 185] width 78 height 11
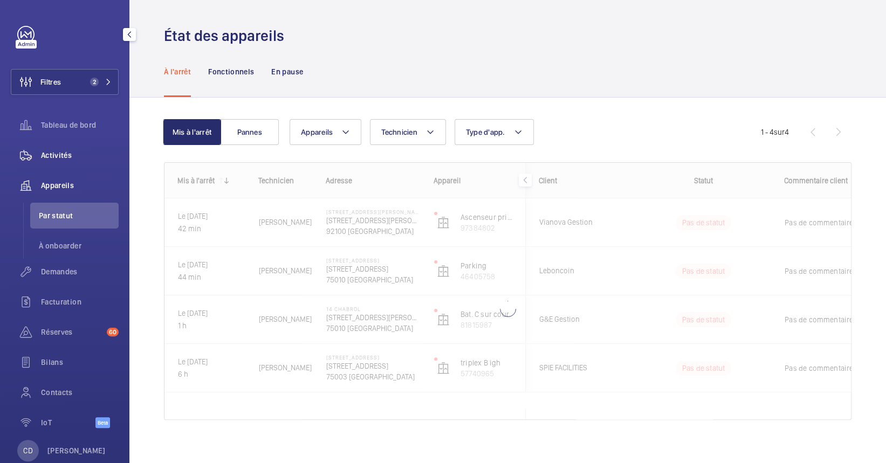
click at [65, 142] on div "Activités" at bounding box center [65, 155] width 108 height 26
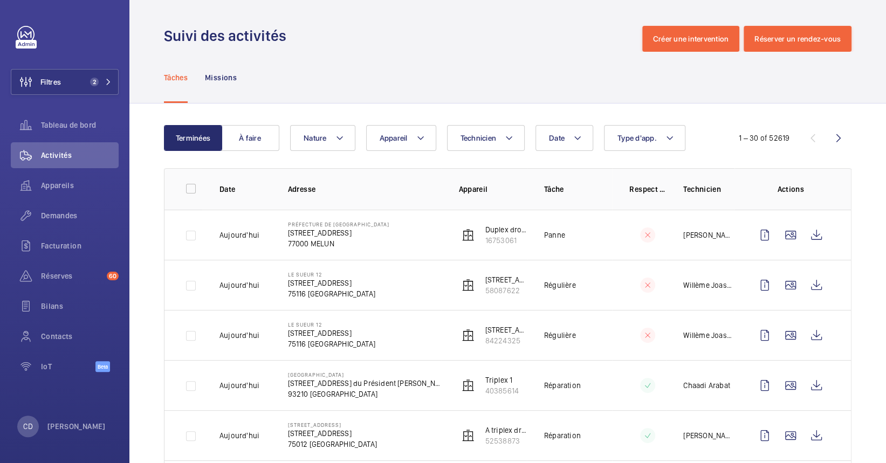
drag, startPoint x: 342, startPoint y: 233, endPoint x: 237, endPoint y: 219, distance: 106.0
click at [0, 0] on tr "Aujourd'hui Préfecture de Seine-et-Marne 12 Rue des Saints-Pères 77000 MELUN Du…" at bounding box center [0, 0] width 0 height 0
drag, startPoint x: 237, startPoint y: 219, endPoint x: 335, endPoint y: 266, distance: 109.5
click at [335, 266] on td "LE SUEUR 12 12 Rue le Sueur, 75116 PARIS 75116 PARIS" at bounding box center [356, 285] width 171 height 50
drag, startPoint x: 333, startPoint y: 293, endPoint x: 245, endPoint y: 264, distance: 93.1
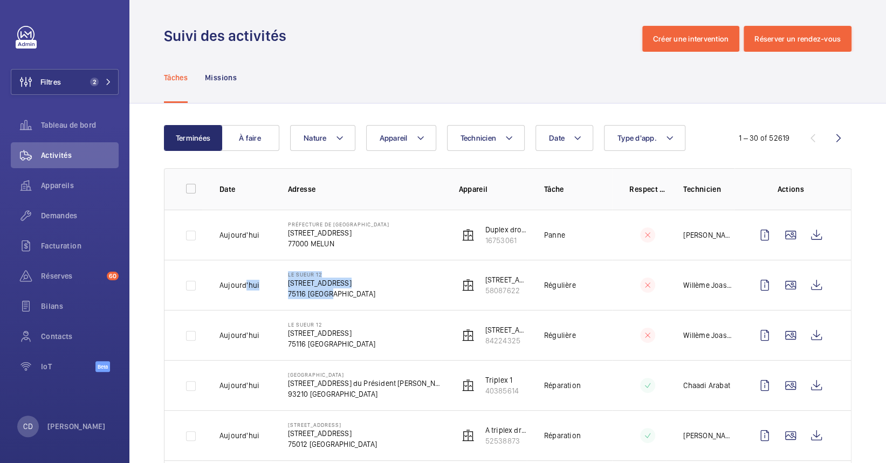
click at [0, 0] on tr "Aujourd'hui LE SUEUR 12 12 Rue le Sueur, 75116 PARIS 75116 PARIS 12 rue le sueu…" at bounding box center [0, 0] width 0 height 0
drag, startPoint x: 245, startPoint y: 264, endPoint x: 369, endPoint y: 316, distance: 134.3
click at [369, 316] on td "LE SUEUR 12 12 Rue le Sueur, 75116 PARIS 75116 PARIS" at bounding box center [356, 335] width 171 height 50
drag, startPoint x: 350, startPoint y: 347, endPoint x: 285, endPoint y: 323, distance: 69.6
click at [285, 323] on td "LE SUEUR 12 12 Rue le Sueur, 75116 PARIS 75116 PARIS" at bounding box center [356, 335] width 171 height 50
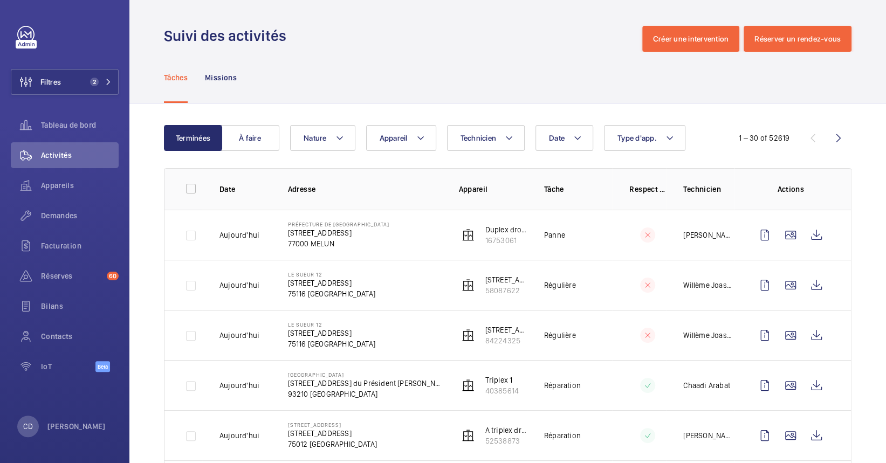
drag, startPoint x: 285, startPoint y: 323, endPoint x: 275, endPoint y: 271, distance: 52.6
click at [275, 271] on td "LE SUEUR 12 12 Rue le Sueur, 75116 PARIS 75116 PARIS" at bounding box center [356, 285] width 171 height 50
drag, startPoint x: 276, startPoint y: 271, endPoint x: 354, endPoint y: 299, distance: 82.9
click at [354, 299] on td "LE SUEUR 12 12 Rue le Sueur, 75116 PARIS 75116 PARIS" at bounding box center [356, 285] width 171 height 50
drag, startPoint x: 354, startPoint y: 299, endPoint x: 355, endPoint y: 250, distance: 48.5
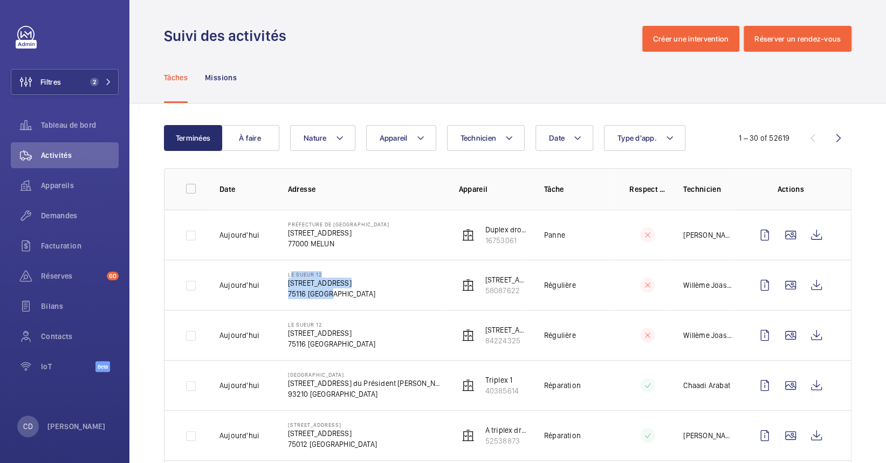
click at [355, 250] on td "Préfecture de Seine-et-Marne 12 Rue des Saints-Pères 77000 MELUN" at bounding box center [356, 235] width 171 height 50
click at [93, 78] on span "2" at bounding box center [94, 82] width 9 height 9
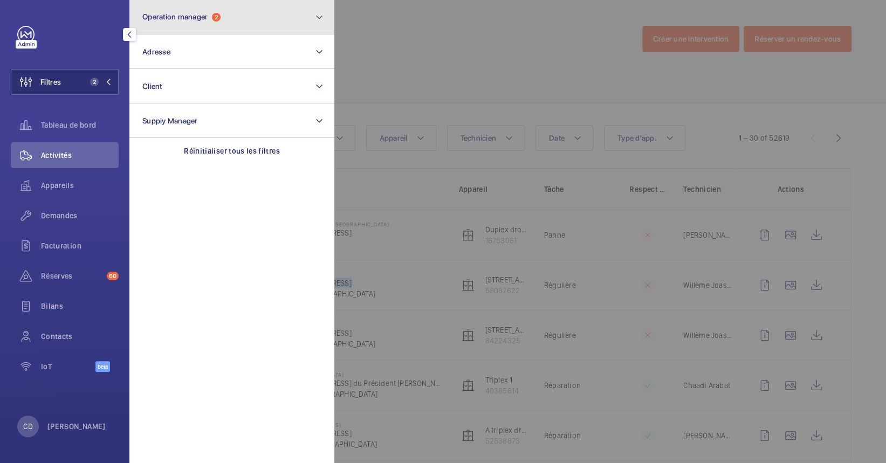
click at [181, 9] on button "Operation manager 2" at bounding box center [231, 17] width 205 height 34
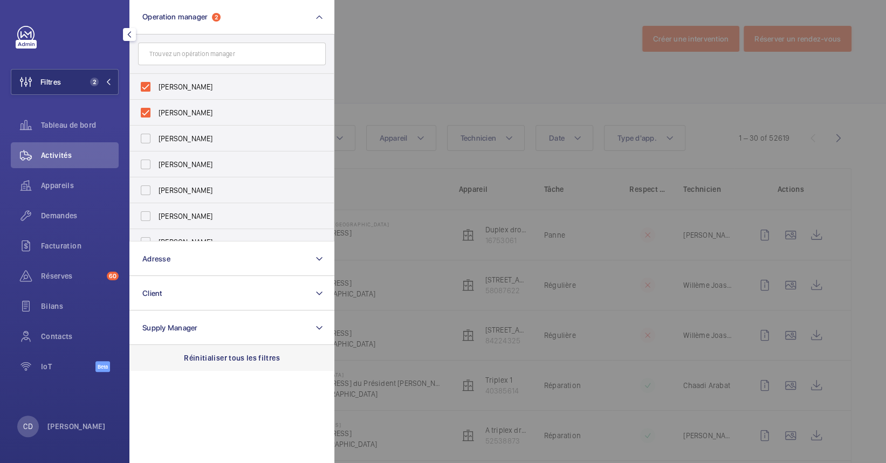
click at [210, 364] on div "Réinitialiser tous les filtres" at bounding box center [231, 358] width 205 height 26
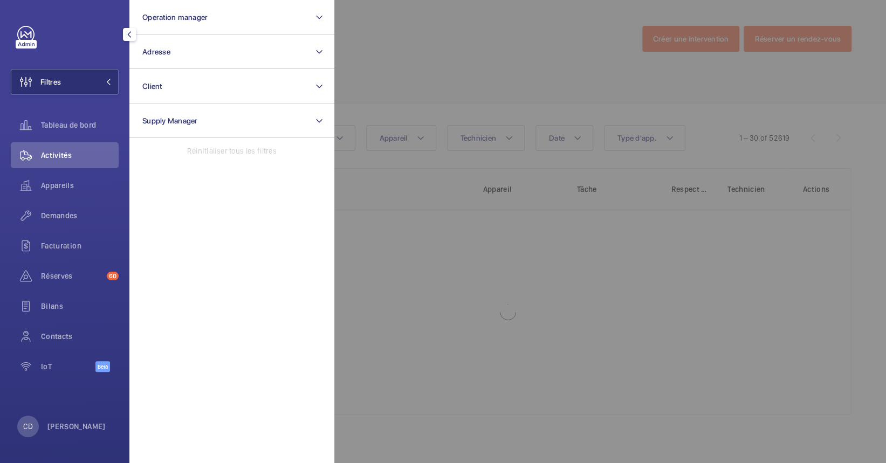
click at [488, 87] on div at bounding box center [777, 231] width 886 height 463
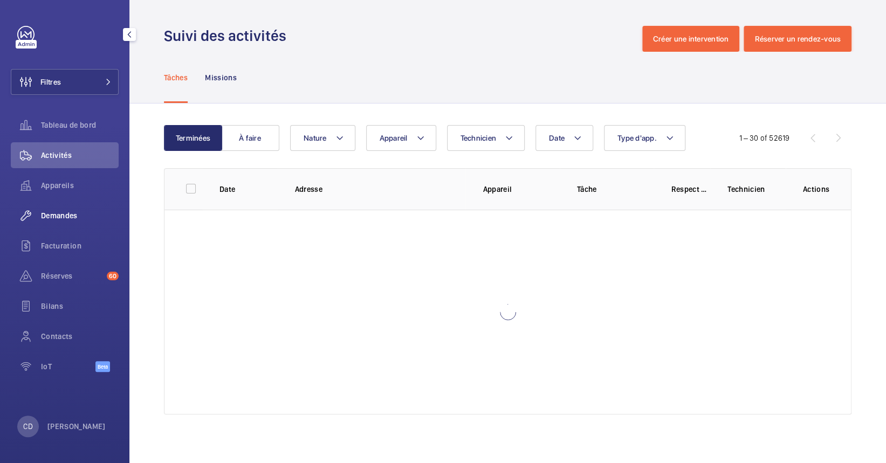
click at [54, 210] on span "Demandes" at bounding box center [80, 215] width 78 height 11
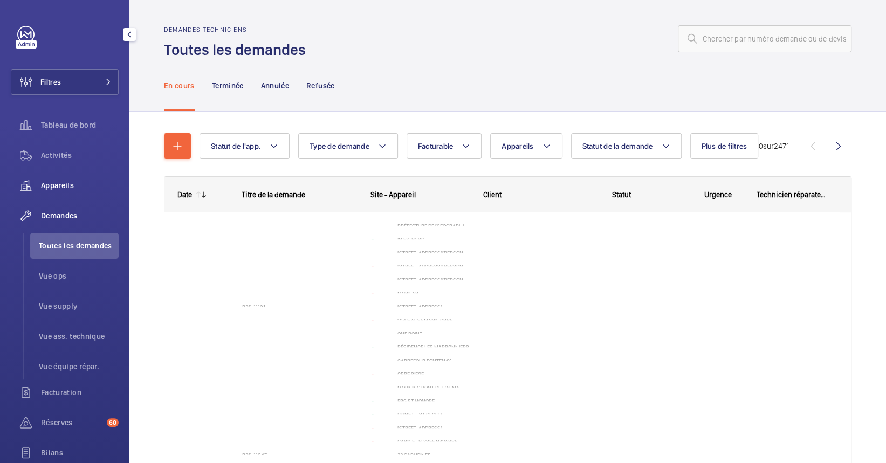
click at [70, 190] on span "Appareils" at bounding box center [80, 185] width 78 height 11
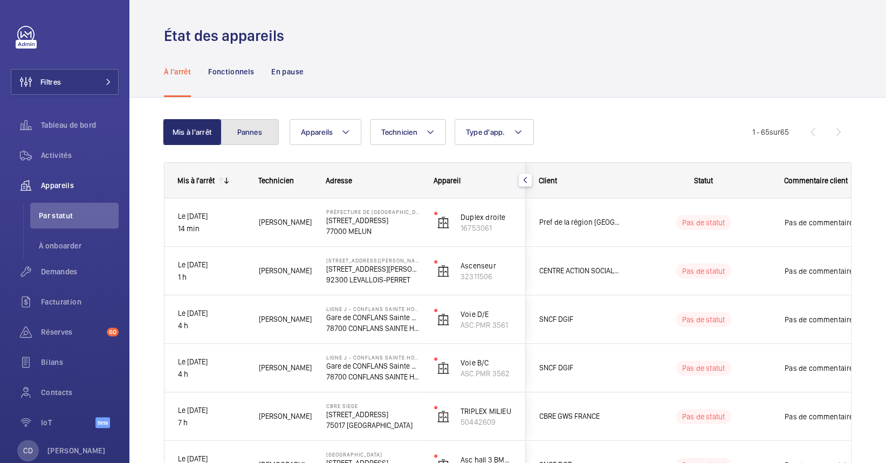
click at [252, 144] on button "Pannes" at bounding box center [249, 132] width 58 height 26
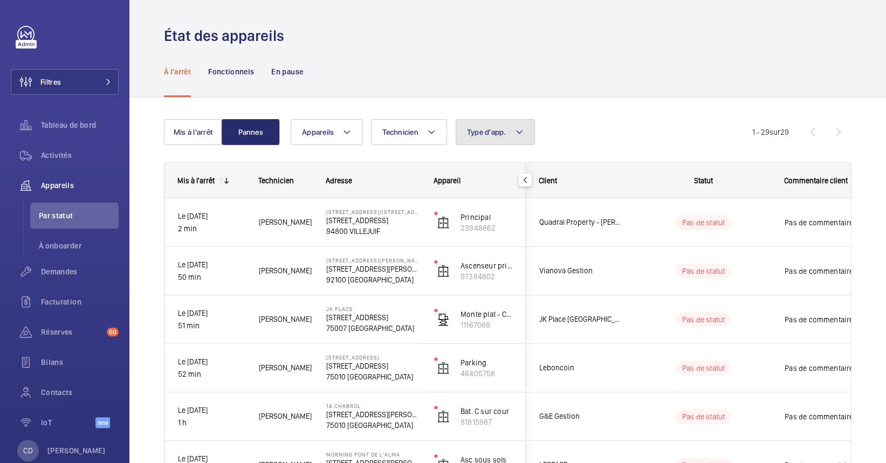
click at [515, 132] on mat-icon at bounding box center [519, 132] width 9 height 13
click at [495, 132] on span "Type d'app." at bounding box center [486, 132] width 39 height 9
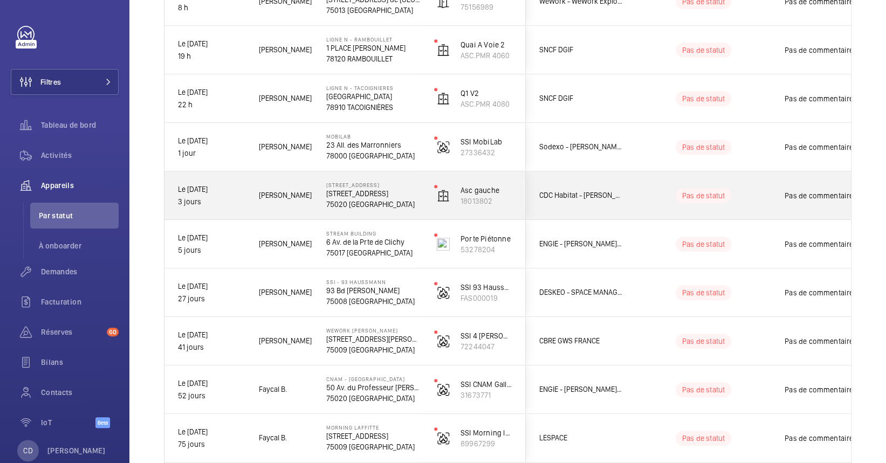
scroll to position [575, 0]
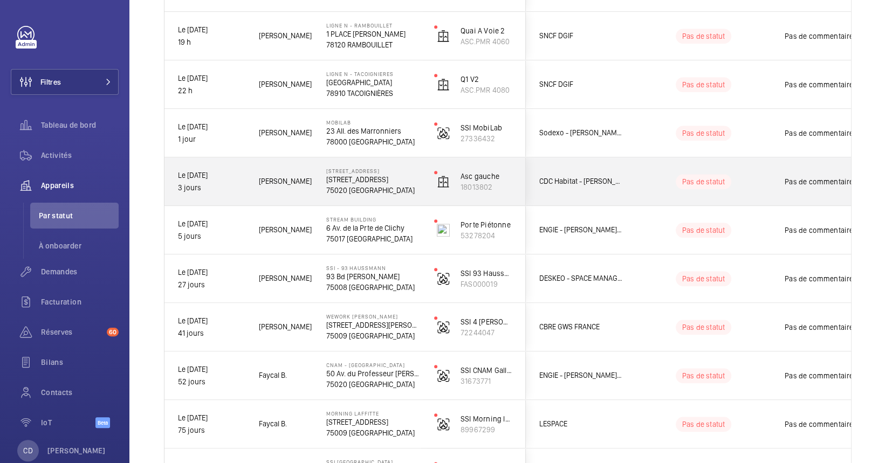
click at [306, 178] on span "Thomas V." at bounding box center [285, 181] width 53 height 12
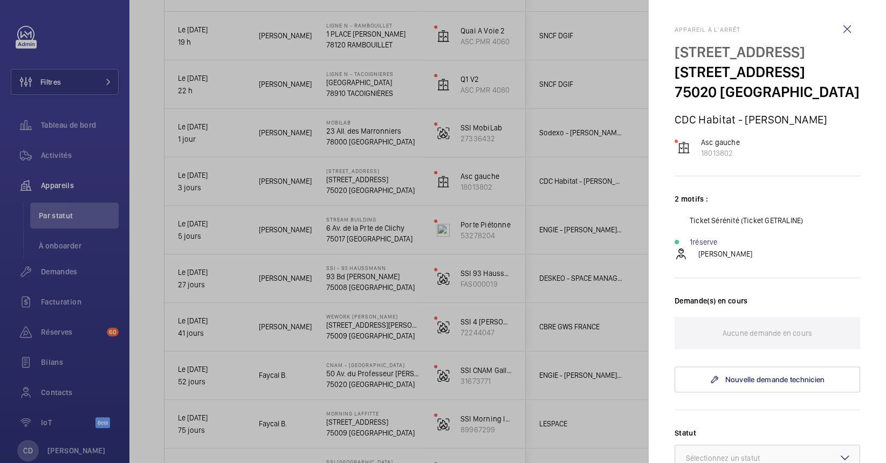
click at [306, 178] on div at bounding box center [443, 231] width 886 height 463
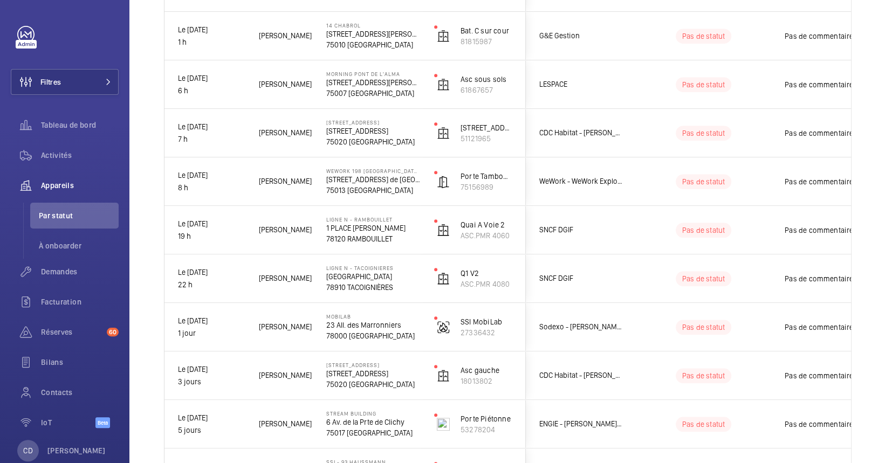
scroll to position [359, 0]
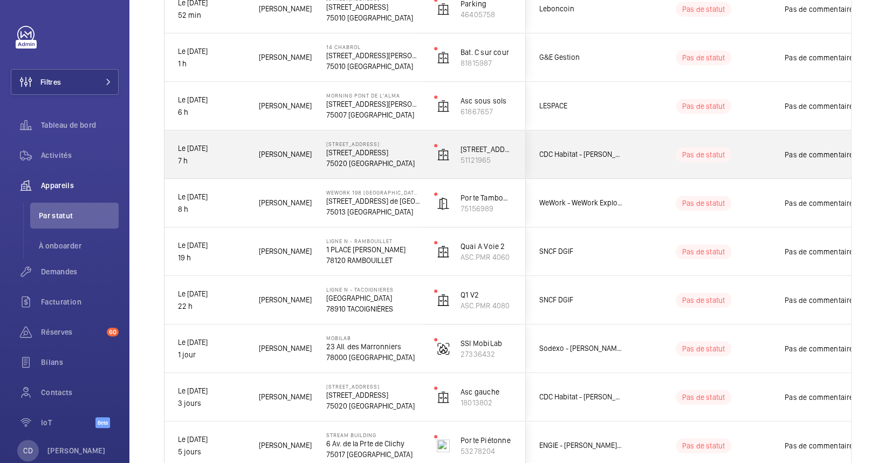
click at [301, 159] on span "Lassana F." at bounding box center [285, 154] width 53 height 12
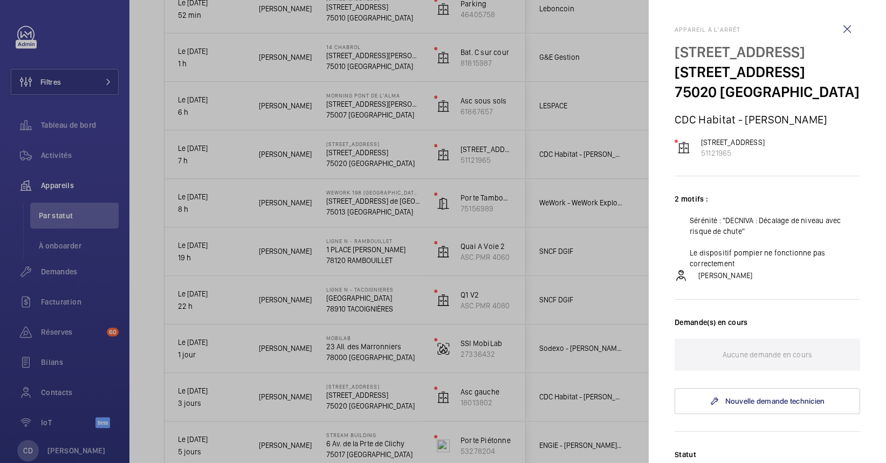
click at [373, 169] on div at bounding box center [443, 231] width 886 height 463
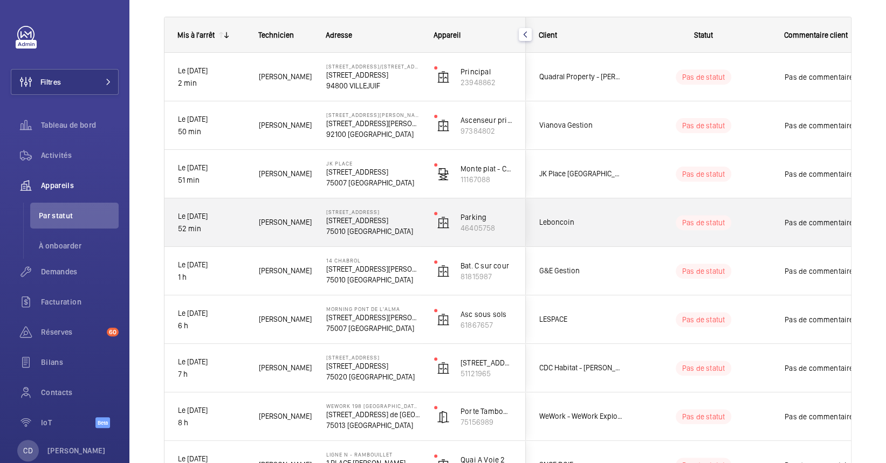
scroll to position [72, 0]
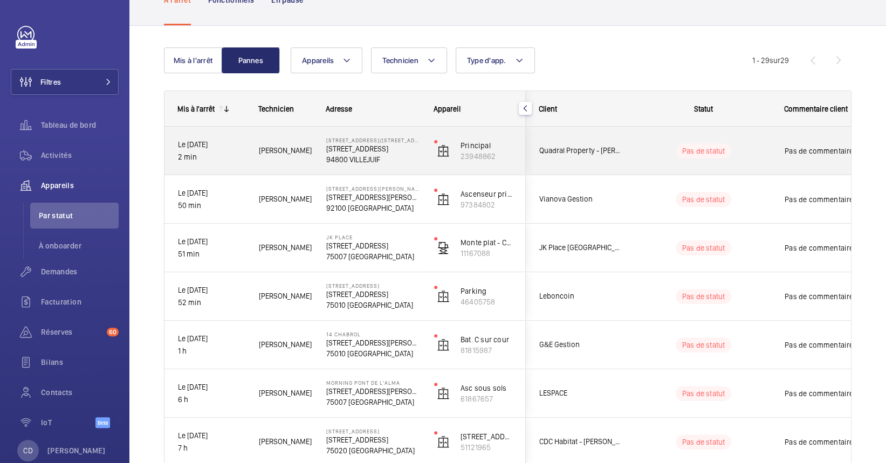
click at [354, 155] on p "94800 VILLEJUIF" at bounding box center [373, 159] width 94 height 11
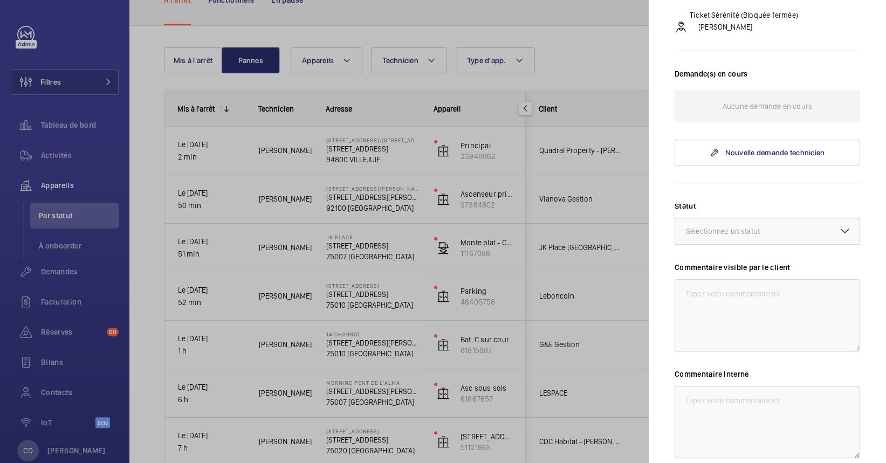
scroll to position [344, 0]
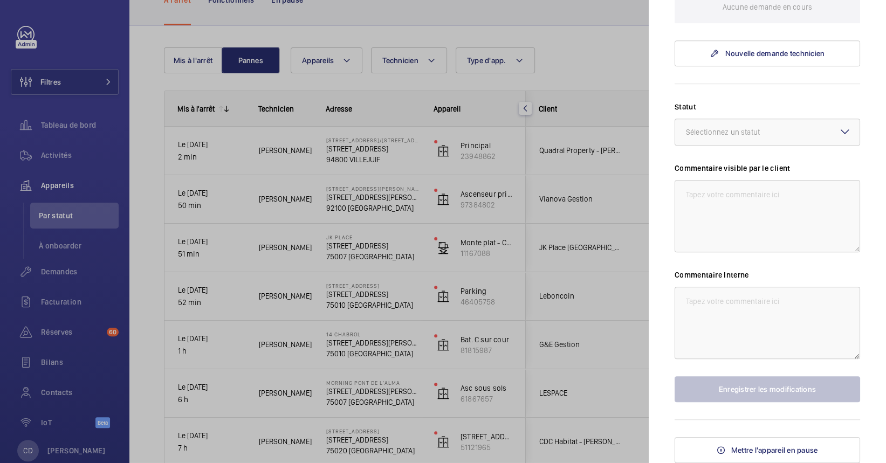
click at [593, 56] on div at bounding box center [443, 231] width 886 height 463
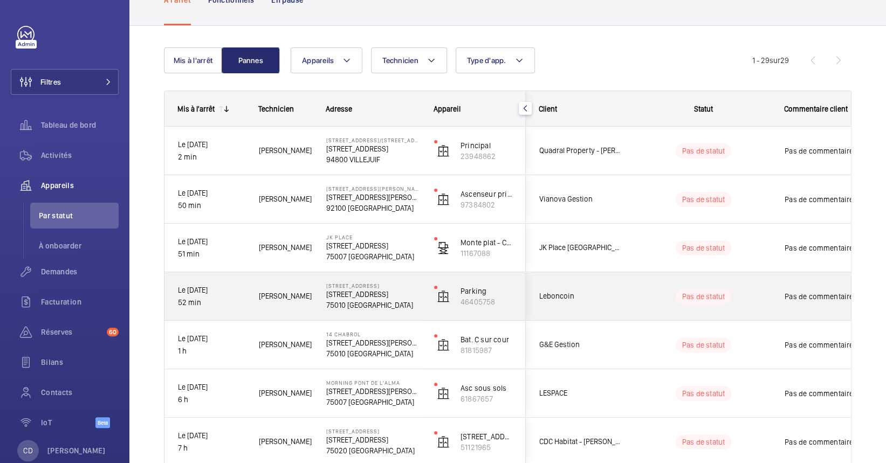
scroll to position [0, 0]
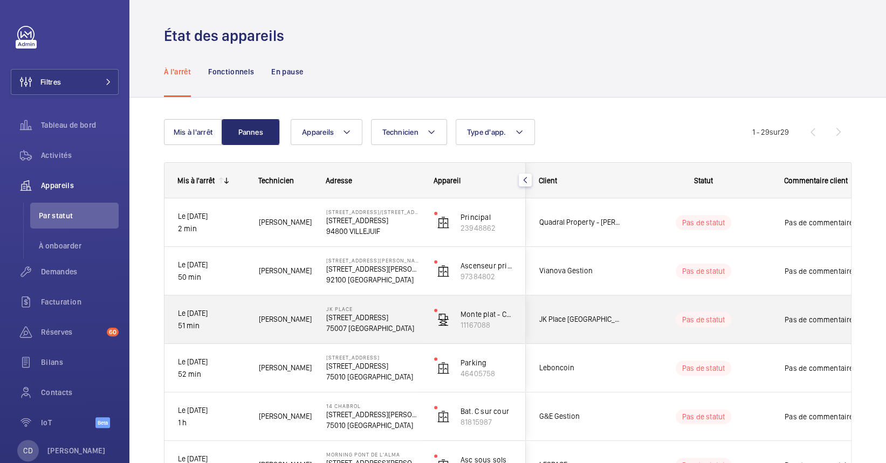
click at [261, 320] on span "Swadrou-Dine Z." at bounding box center [285, 319] width 53 height 12
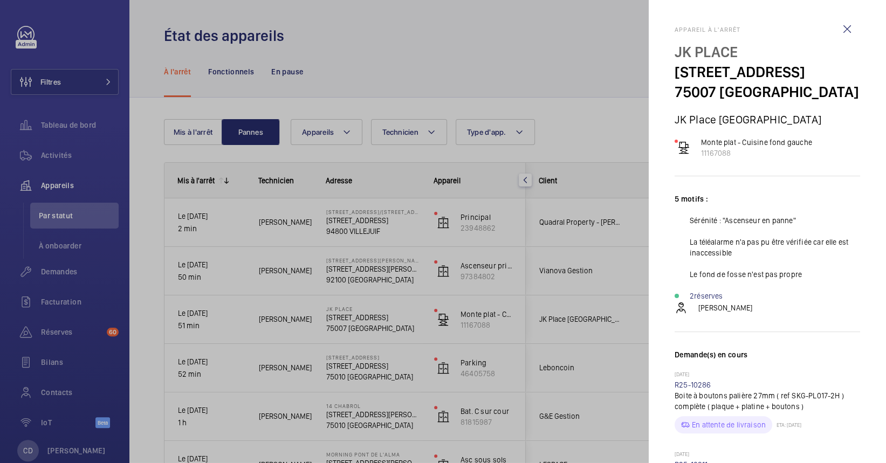
scroll to position [143, 0]
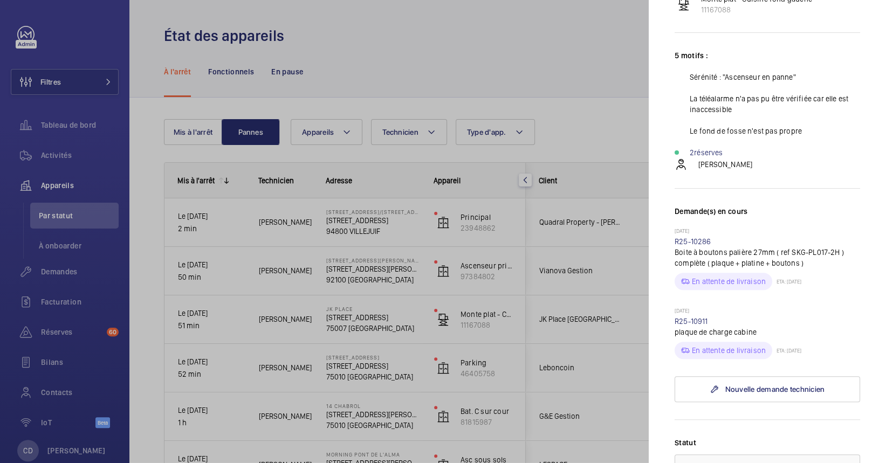
click at [607, 88] on div at bounding box center [443, 231] width 886 height 463
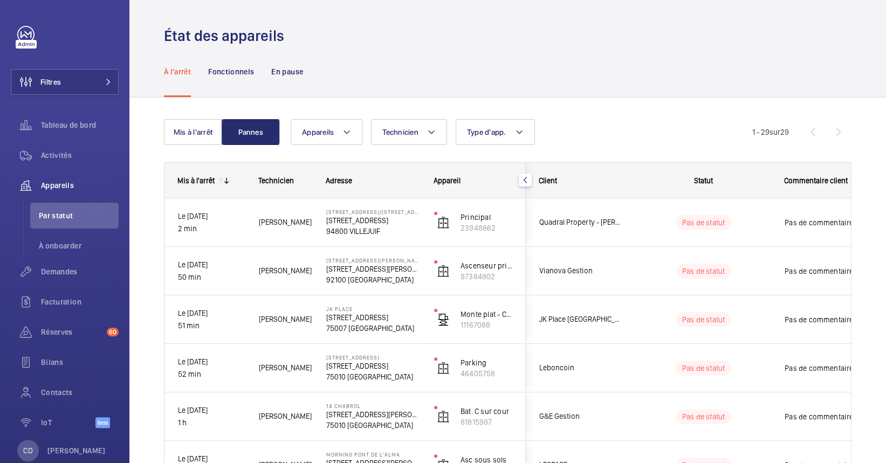
scroll to position [0, 0]
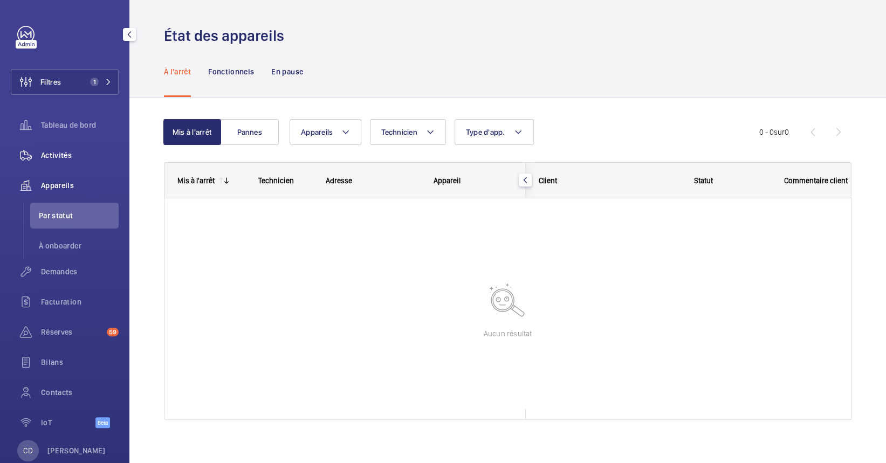
click at [54, 148] on div "Activités" at bounding box center [65, 155] width 108 height 26
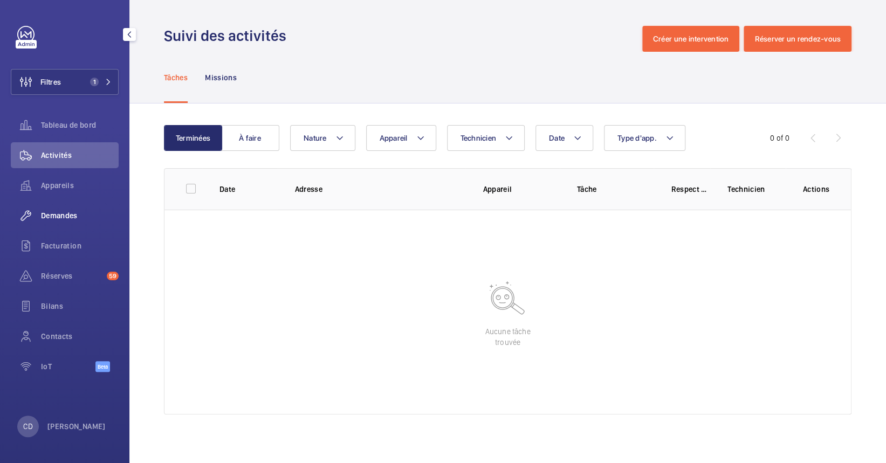
click at [47, 217] on span "Demandes" at bounding box center [80, 215] width 78 height 11
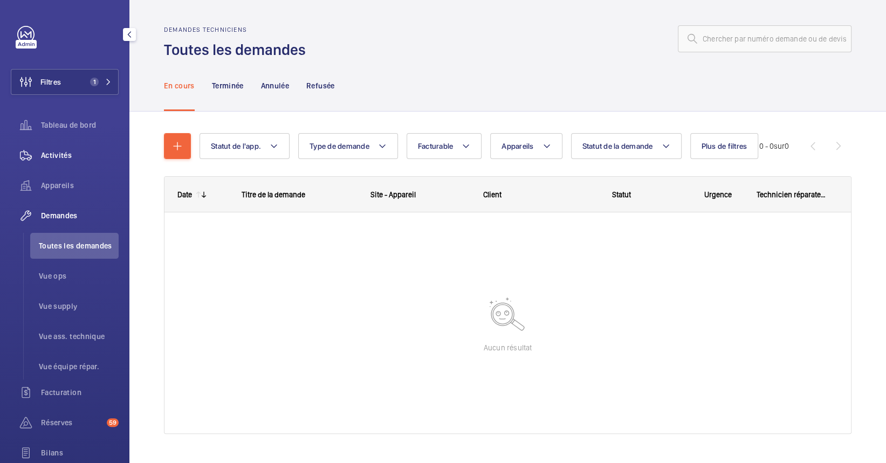
click at [53, 160] on span "Activités" at bounding box center [80, 155] width 78 height 11
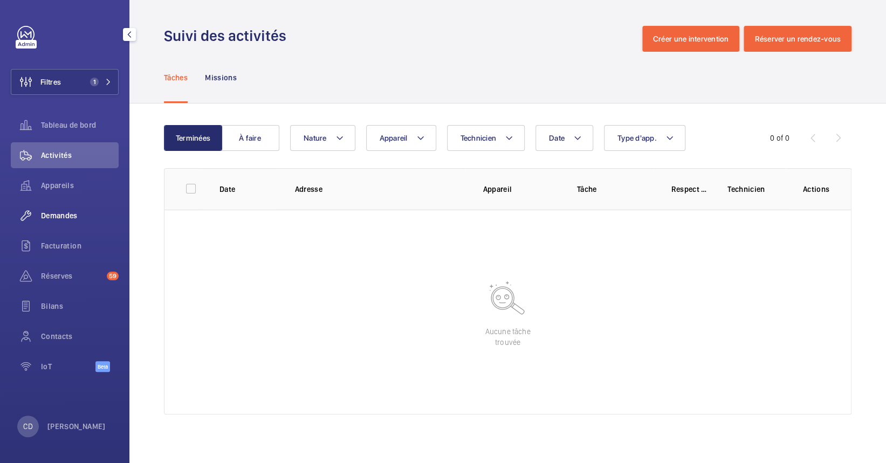
click at [54, 216] on span "Demandes" at bounding box center [80, 215] width 78 height 11
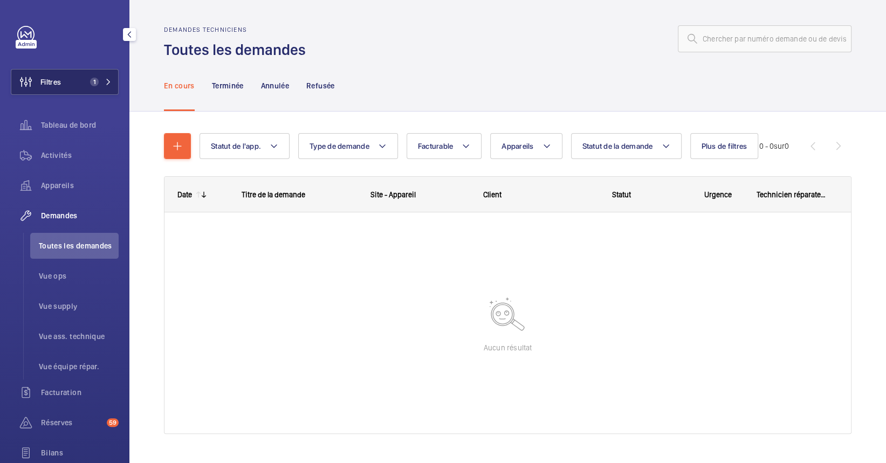
click at [91, 74] on button "Filtres 1" at bounding box center [65, 82] width 108 height 26
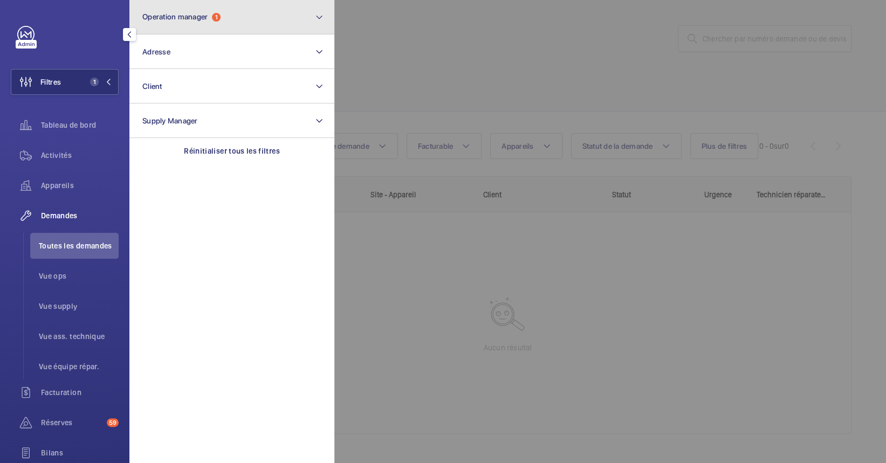
click at [181, 18] on span "Operation manager" at bounding box center [174, 16] width 65 height 9
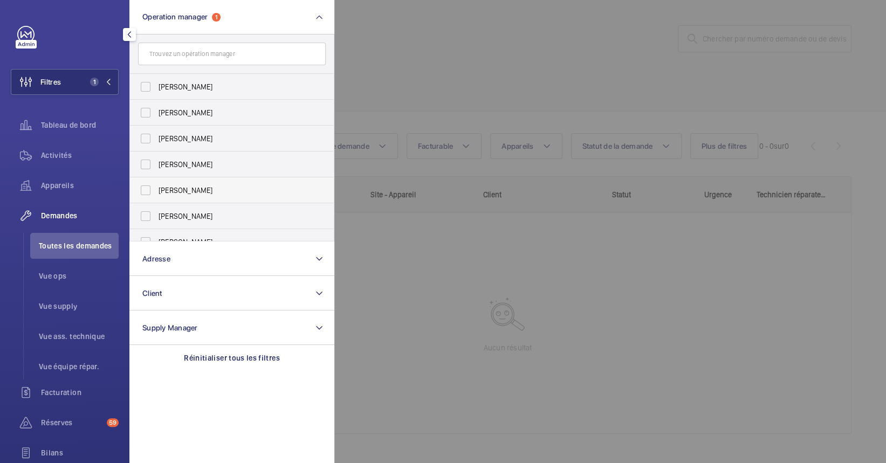
click at [210, 199] on label "[PERSON_NAME]" at bounding box center [224, 190] width 188 height 26
click at [156, 199] on input "[PERSON_NAME]" at bounding box center [146, 190] width 22 height 22
checkbox input "true"
click at [499, 274] on div at bounding box center [777, 231] width 886 height 463
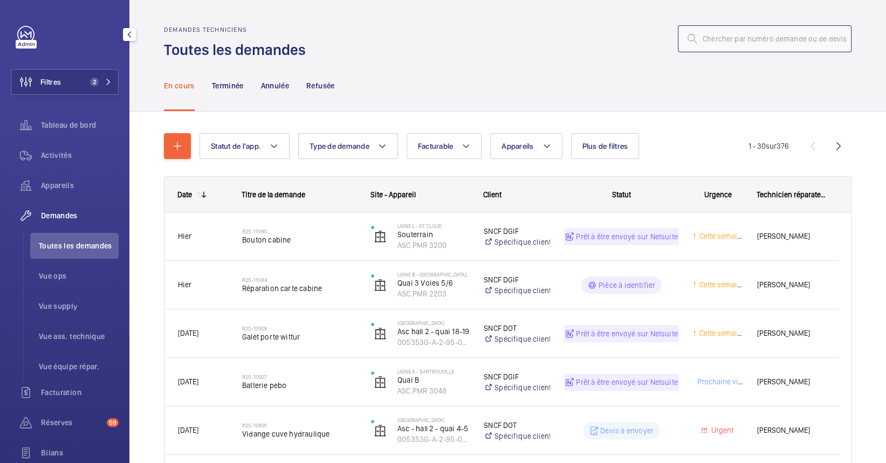
click at [756, 33] on input "text" at bounding box center [765, 38] width 174 height 27
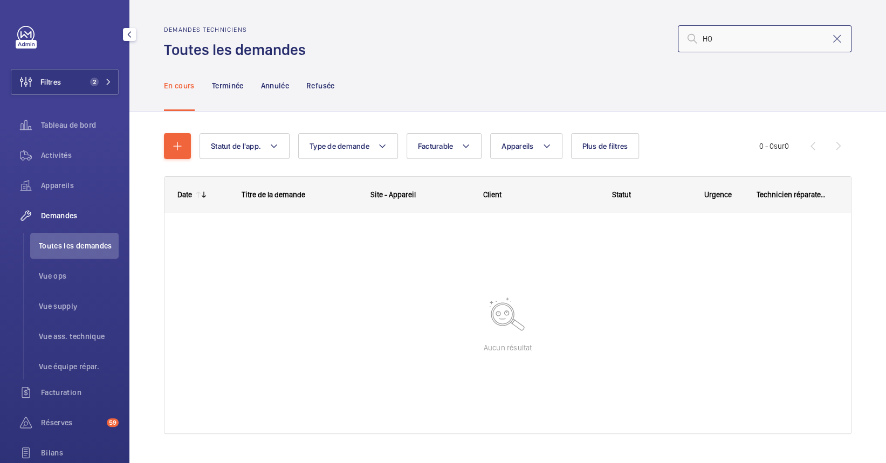
type input "H"
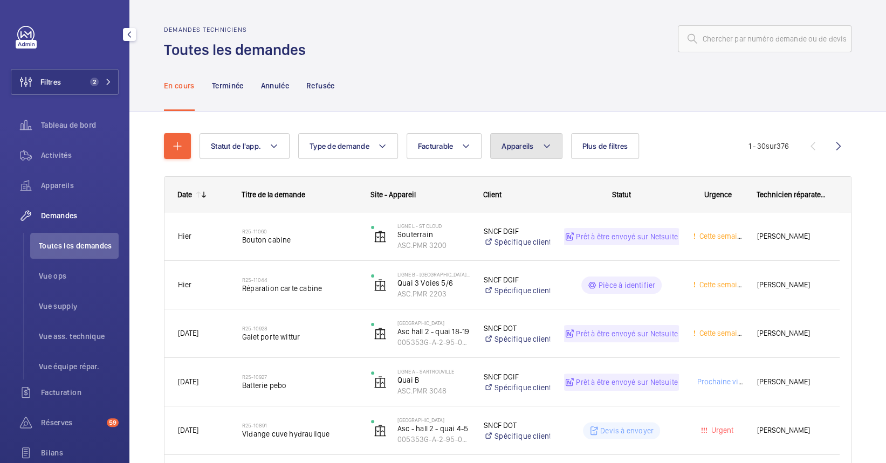
click at [538, 149] on button "Appareils" at bounding box center [526, 146] width 72 height 26
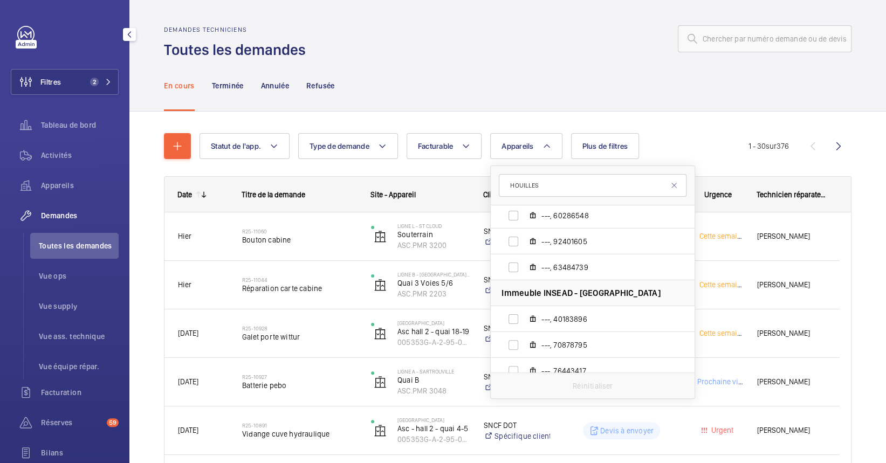
scroll to position [479, 0]
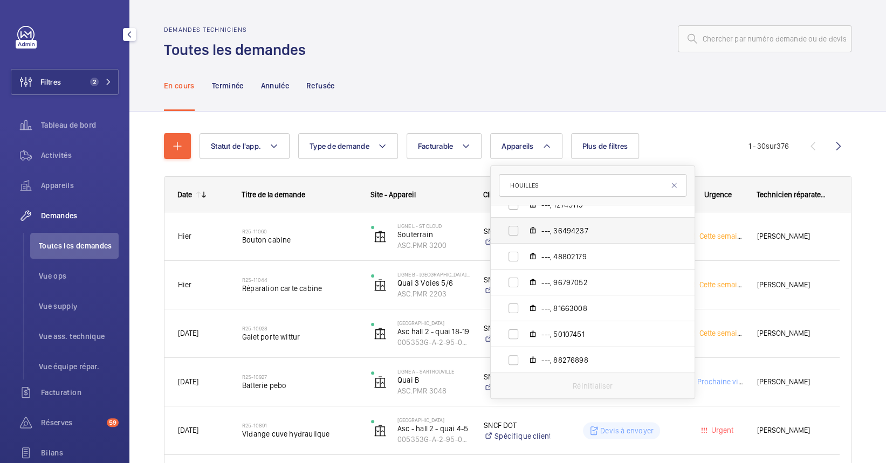
type input "HOUILLES"
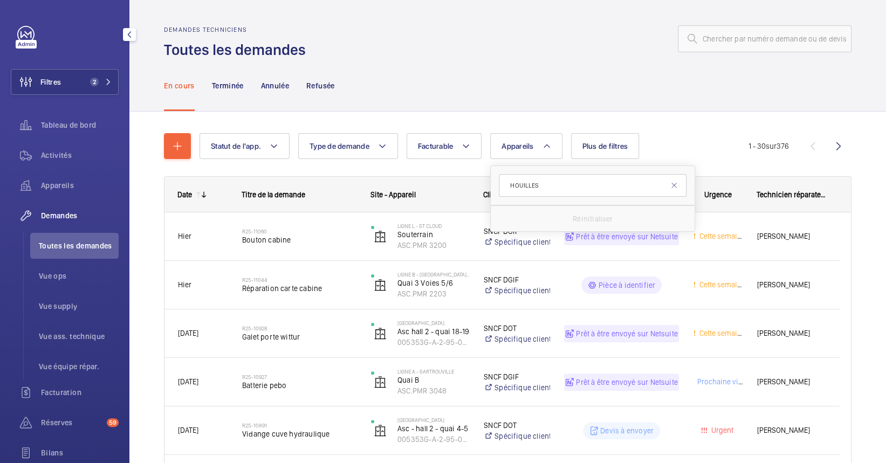
drag, startPoint x: 579, startPoint y: 188, endPoint x: 479, endPoint y: 163, distance: 103.2
click at [535, 136] on button "Appareils" at bounding box center [526, 146] width 72 height 26
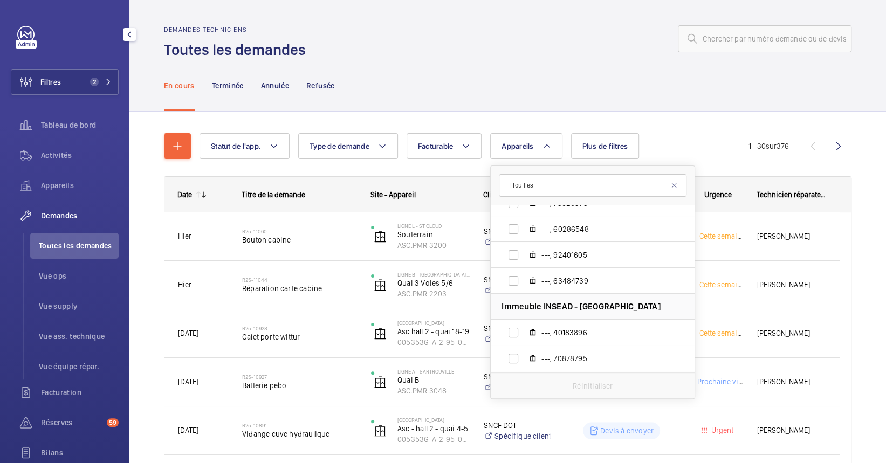
scroll to position [121, 0]
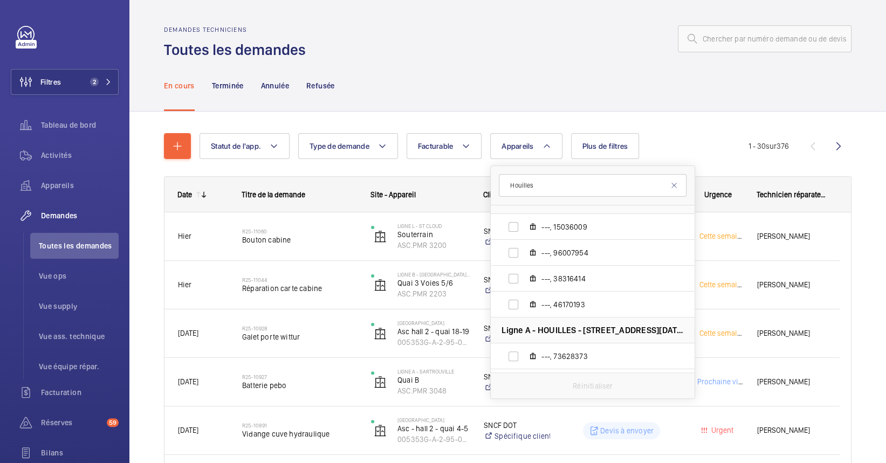
type input "Houilles"
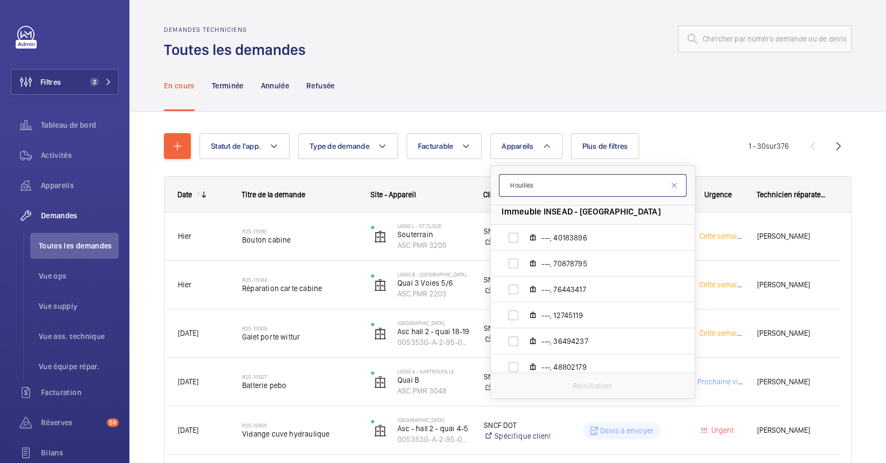
scroll to position [479, 0]
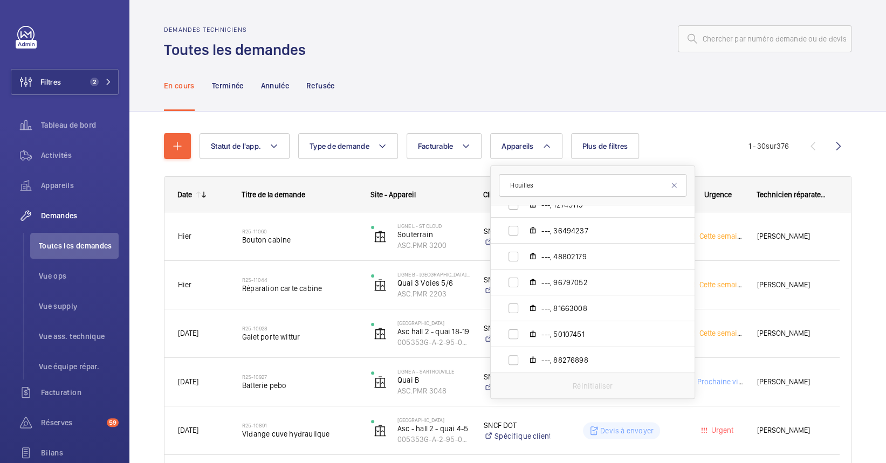
click at [453, 100] on div "En cours Terminée Annulée Refusée" at bounding box center [507, 85] width 687 height 51
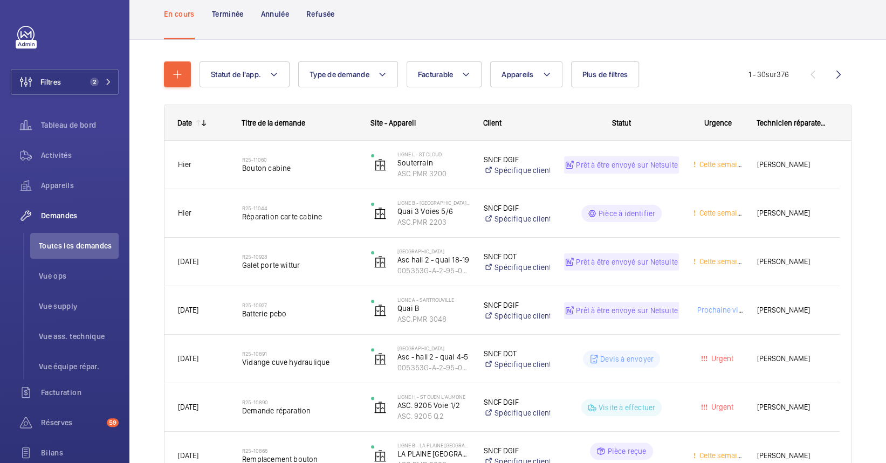
scroll to position [0, 0]
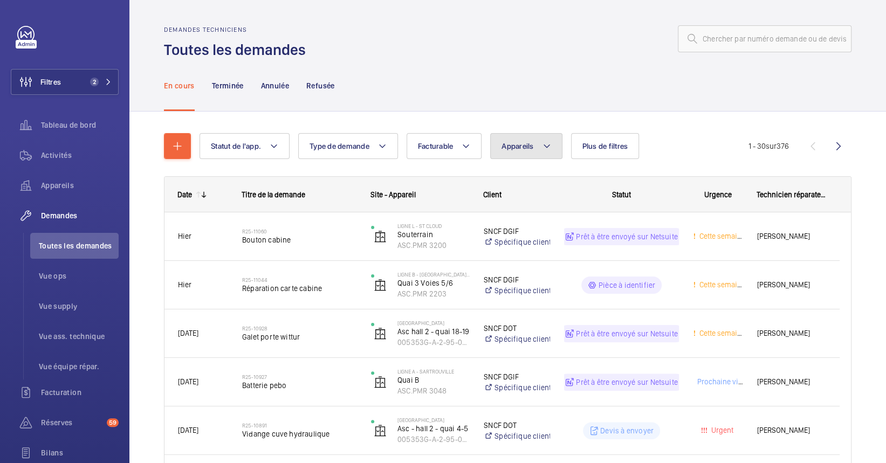
click at [530, 142] on span "Appareils" at bounding box center [517, 146] width 32 height 9
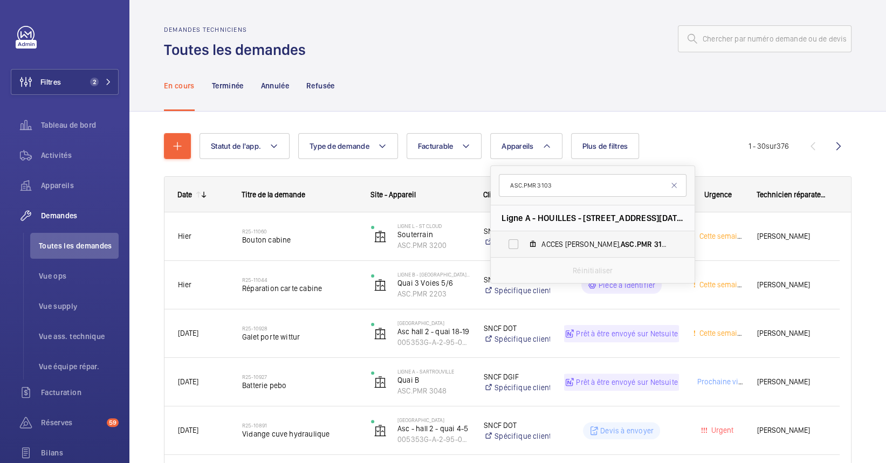
type input "ASC.PMR 3103"
click at [580, 244] on span "ACCES [PERSON_NAME], ASC.PMR 3103" at bounding box center [603, 244] width 125 height 11
click at [524, 244] on input "ACCES [PERSON_NAME], ASC.PMR 3103" at bounding box center [513, 244] width 22 height 22
checkbox input "true"
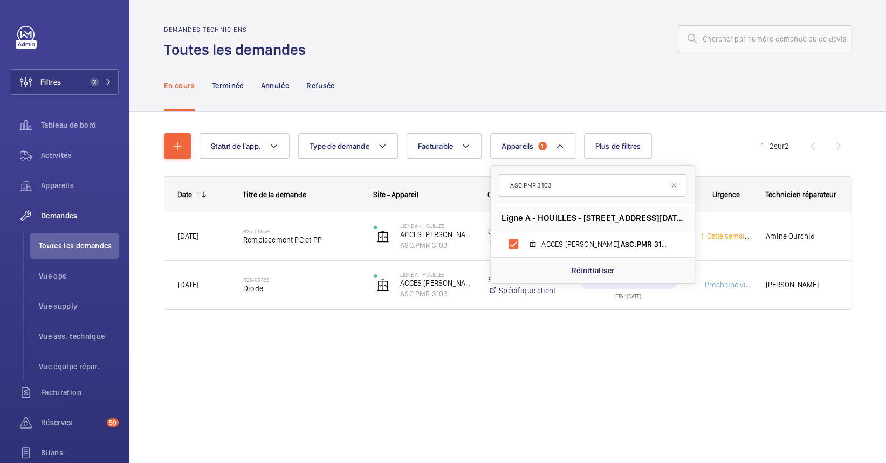
click at [445, 378] on div "Demandes techniciens Toutes les demandes En cours Terminée Annulée Refusée Stat…" at bounding box center [507, 231] width 756 height 463
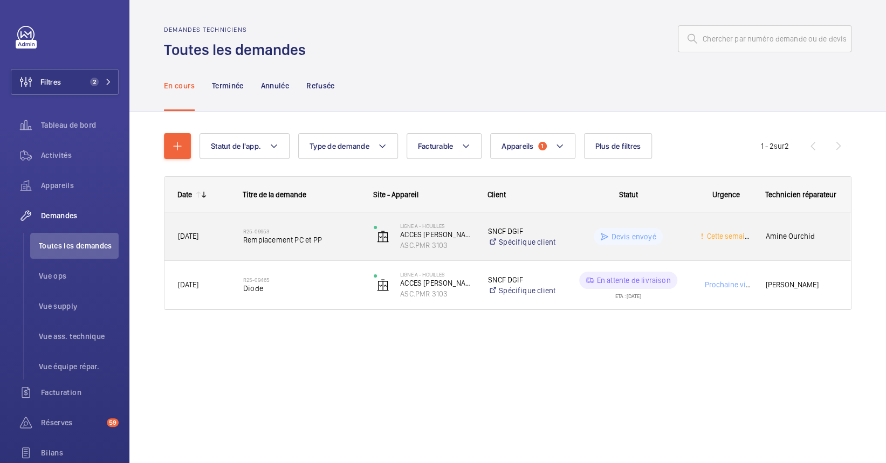
click at [259, 238] on span "Remplacement PC et PP" at bounding box center [301, 239] width 116 height 11
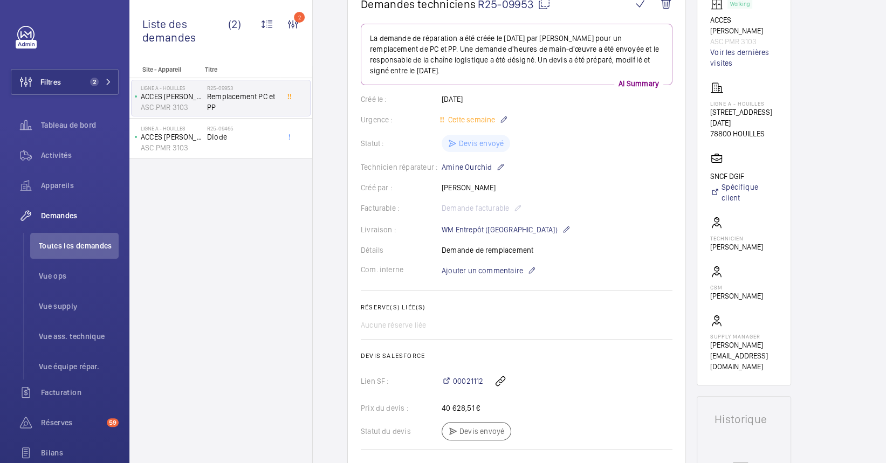
scroll to position [143, 0]
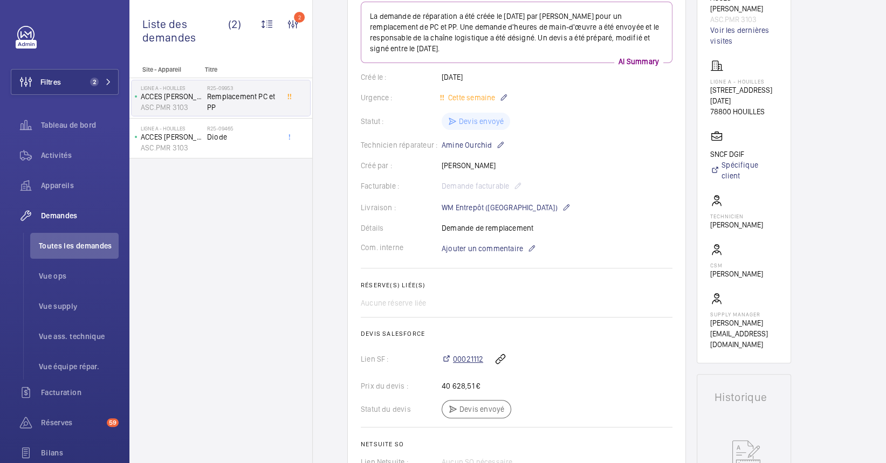
click at [457, 357] on span "00021112" at bounding box center [468, 359] width 30 height 11
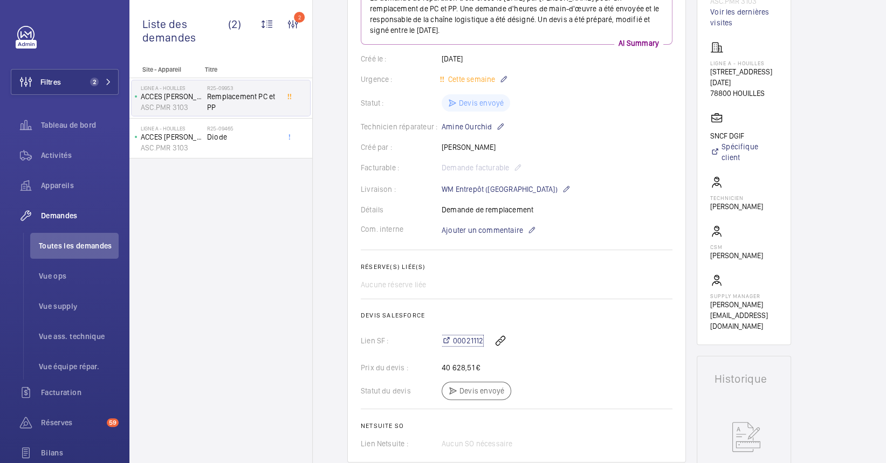
scroll to position [0, 0]
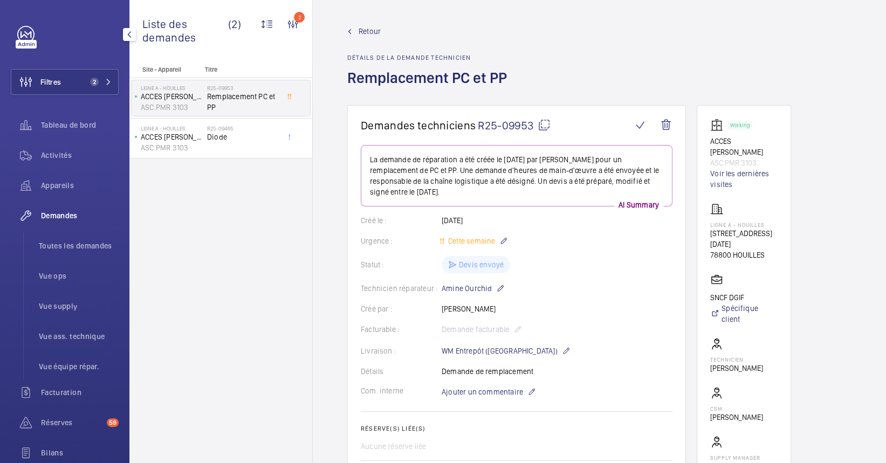
click at [55, 212] on span "Demandes" at bounding box center [80, 215] width 78 height 11
click at [64, 245] on span "Toutes les demandes" at bounding box center [79, 245] width 80 height 11
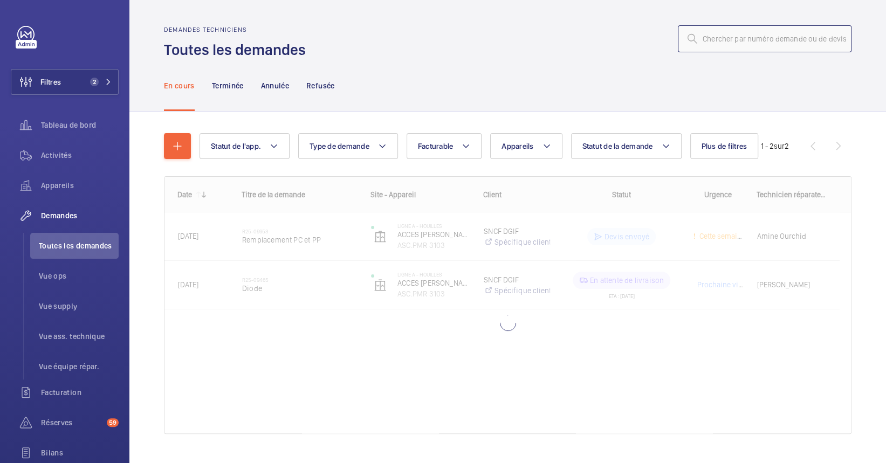
click at [745, 34] on input "text" at bounding box center [765, 38] width 174 height 27
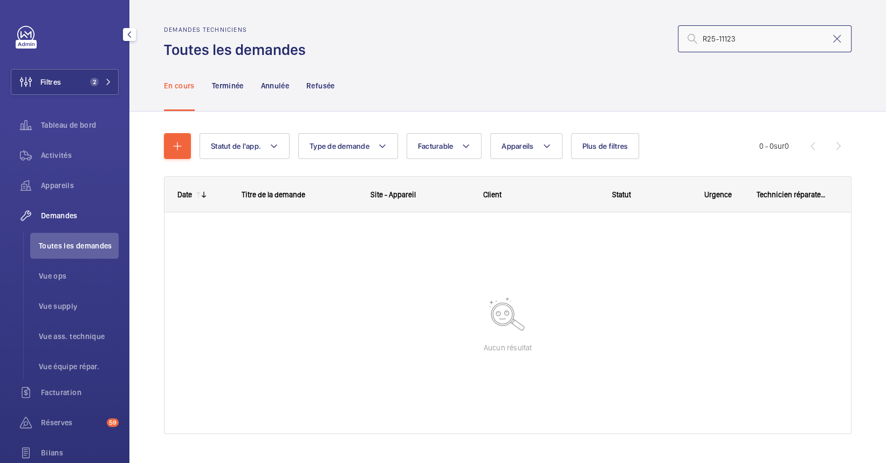
type input "R25-11123"
click at [70, 65] on div "Filtres 2 Tableau de bord Activités Appareils Demandes Toutes les demandes Vue …" at bounding box center [65, 278] width 108 height 505
click at [73, 78] on button "Filtres 2" at bounding box center [65, 82] width 108 height 26
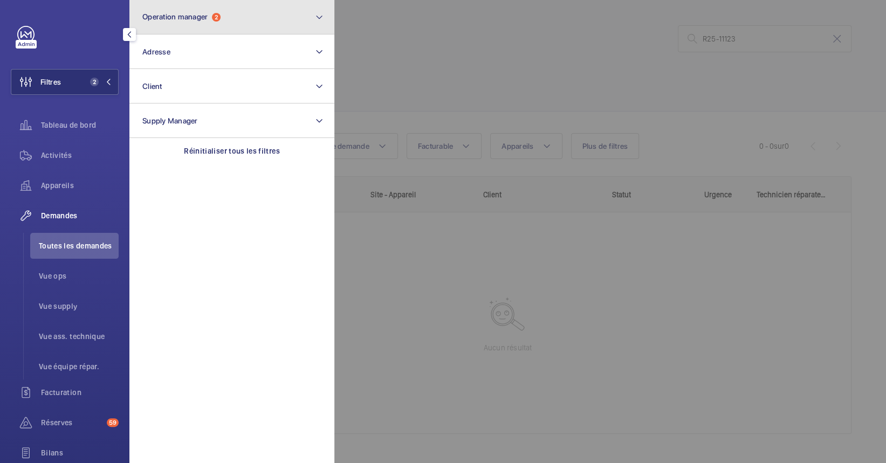
click at [187, 16] on span "Operation manager" at bounding box center [174, 16] width 65 height 9
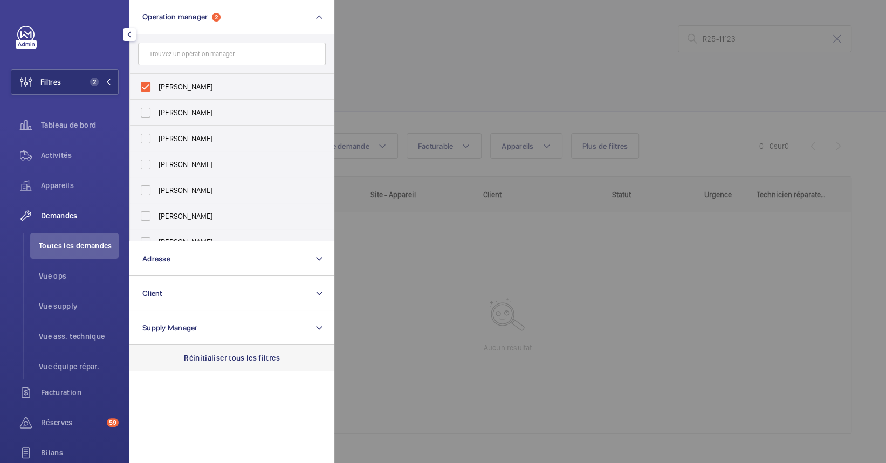
click at [229, 358] on p "Réinitialiser tous les filtres" at bounding box center [232, 358] width 96 height 11
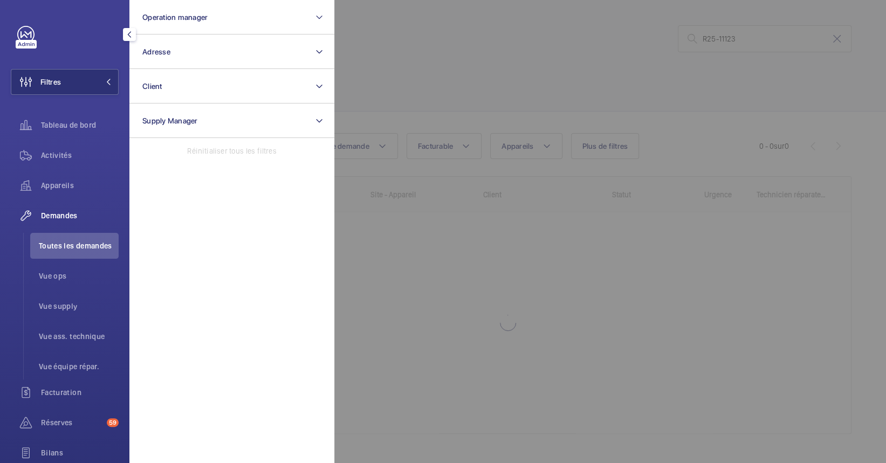
click at [728, 328] on div at bounding box center [777, 231] width 886 height 463
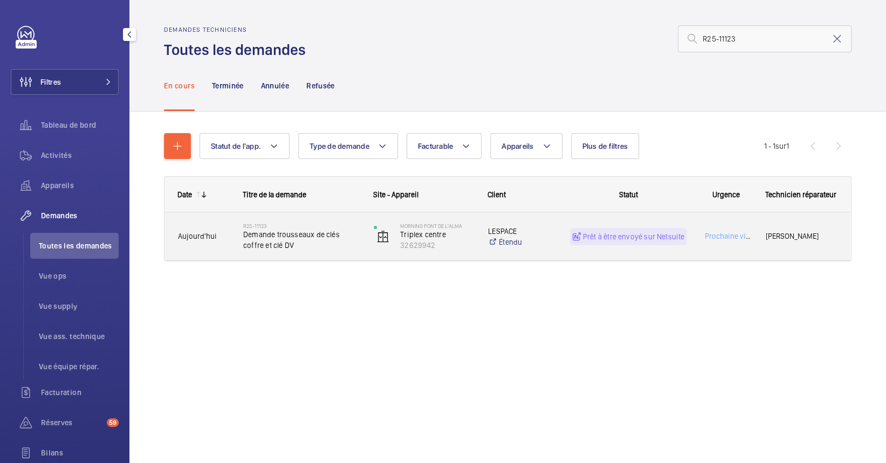
click at [467, 254] on div "Morning Pont de l'Alma Triplex centre 32629942" at bounding box center [417, 237] width 113 height 44
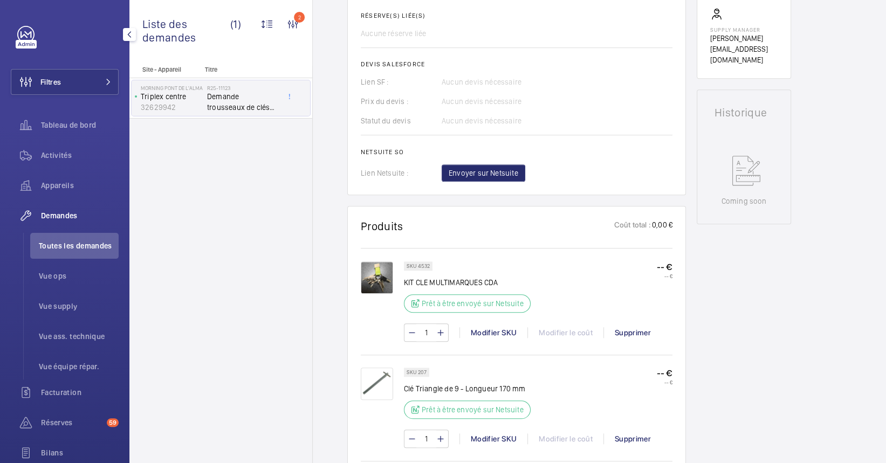
scroll to position [431, 0]
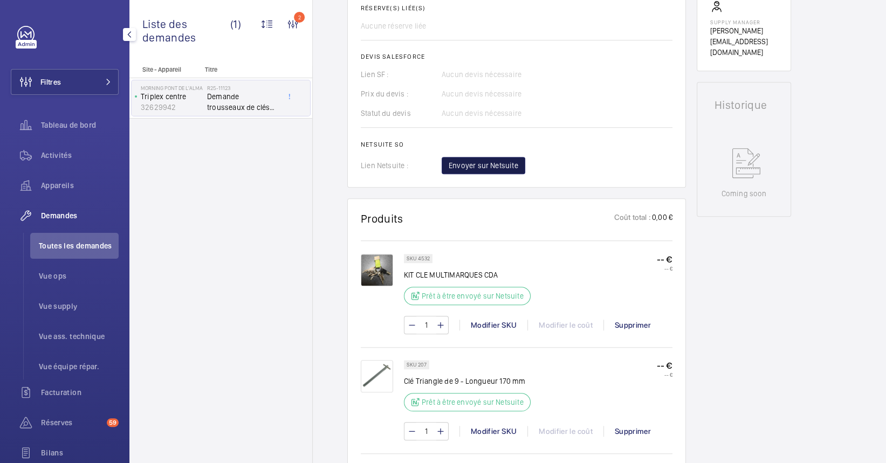
click at [498, 160] on span "Envoyer sur Netsuite" at bounding box center [483, 165] width 70 height 11
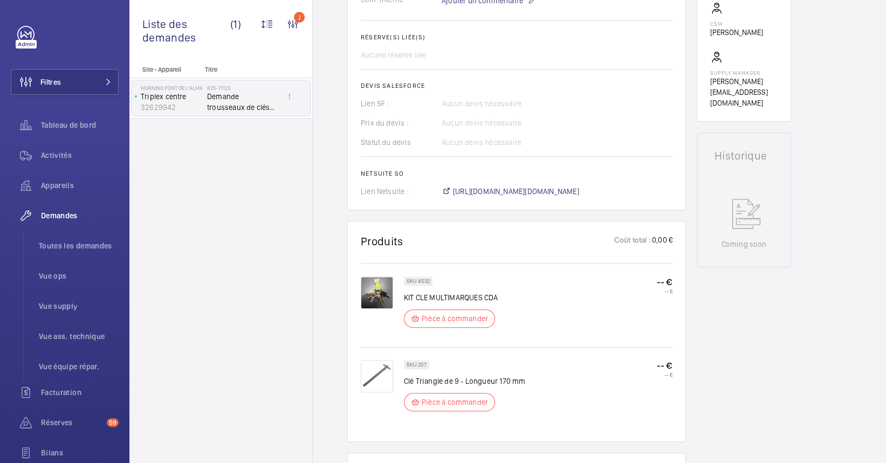
scroll to position [391, 0]
click at [550, 191] on span "[URL][DOMAIN_NAME][DOMAIN_NAME]" at bounding box center [516, 191] width 126 height 11
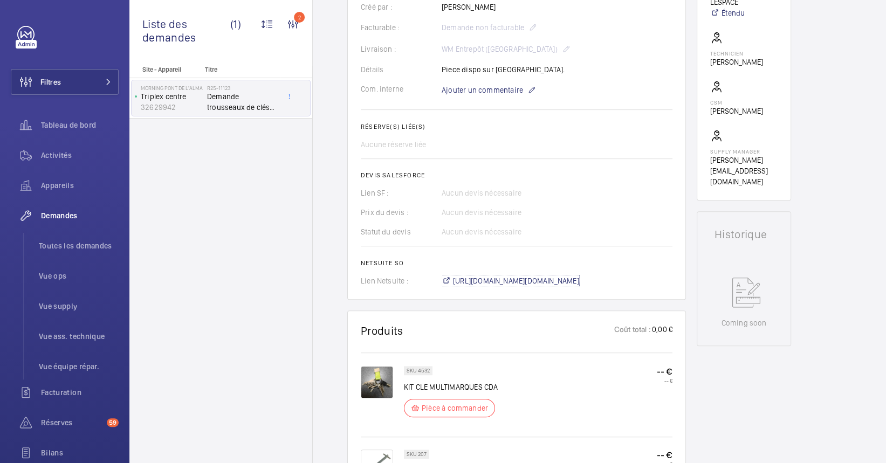
scroll to position [103, 0]
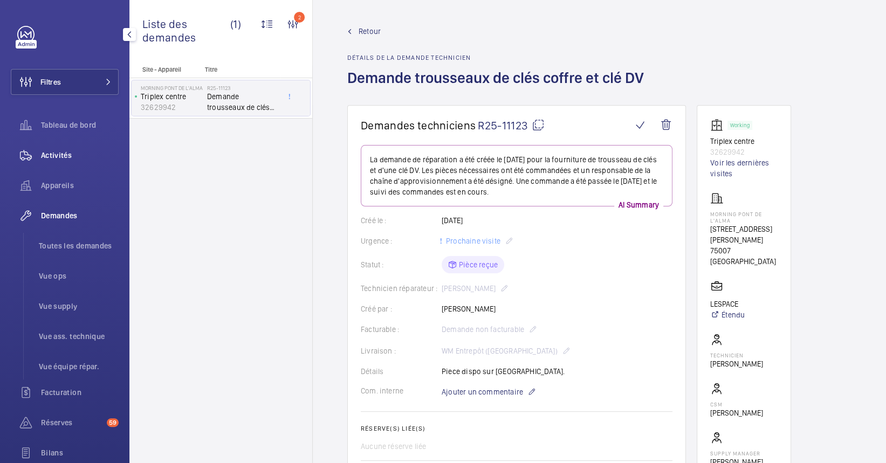
click at [48, 142] on div "Activités" at bounding box center [65, 155] width 108 height 26
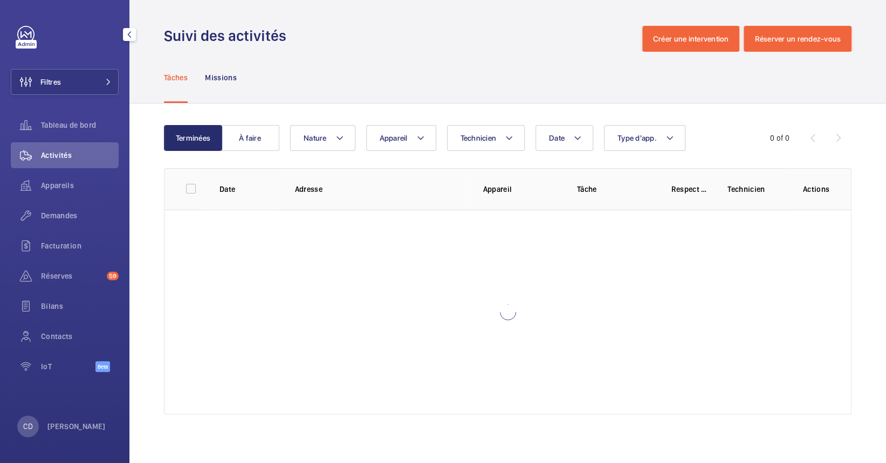
click at [78, 68] on div "Filtres Tableau de bord Activités Appareils Demandes Facturation Réserves 59 Bi…" at bounding box center [65, 205] width 108 height 358
click at [79, 88] on button "Filtres" at bounding box center [65, 82] width 108 height 26
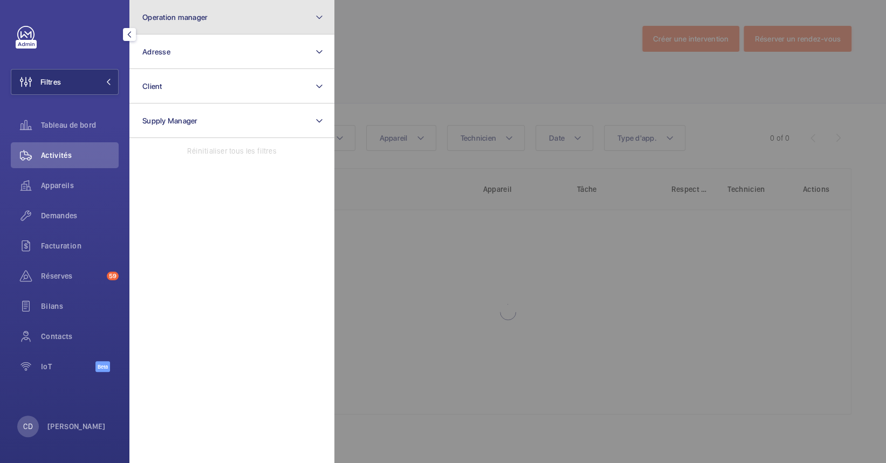
click at [197, 22] on button "Operation manager" at bounding box center [231, 17] width 205 height 34
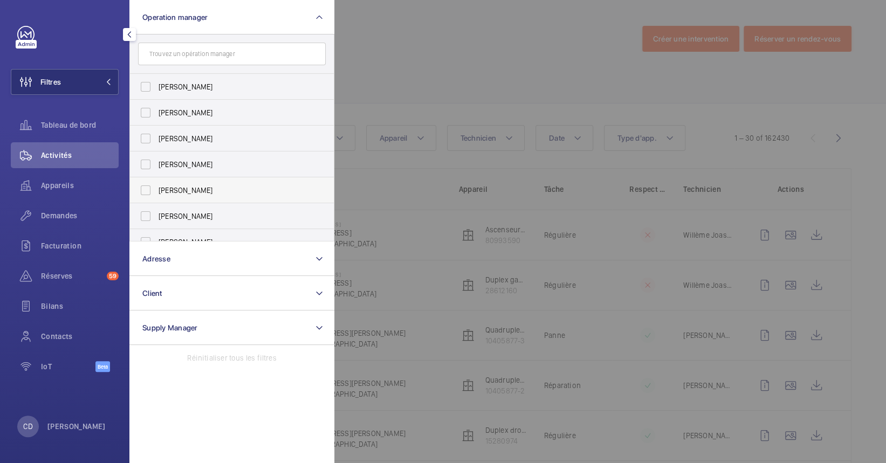
click at [208, 191] on span "[PERSON_NAME]" at bounding box center [232, 190] width 148 height 11
click at [156, 191] on input "[PERSON_NAME]" at bounding box center [146, 190] width 22 height 22
checkbox input "true"
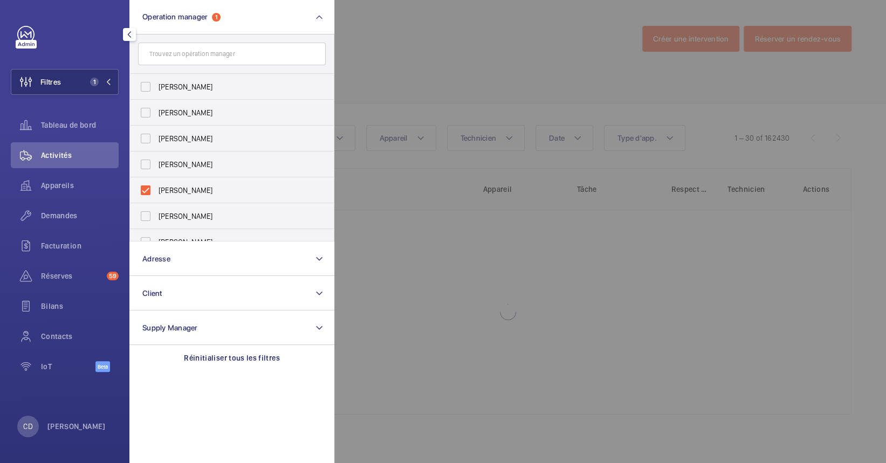
click at [431, 134] on div at bounding box center [777, 231] width 886 height 463
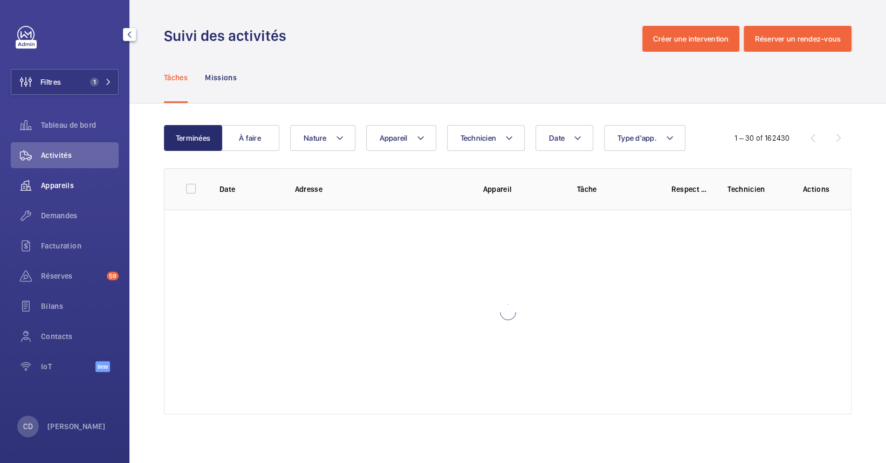
click at [61, 183] on span "Appareils" at bounding box center [80, 185] width 78 height 11
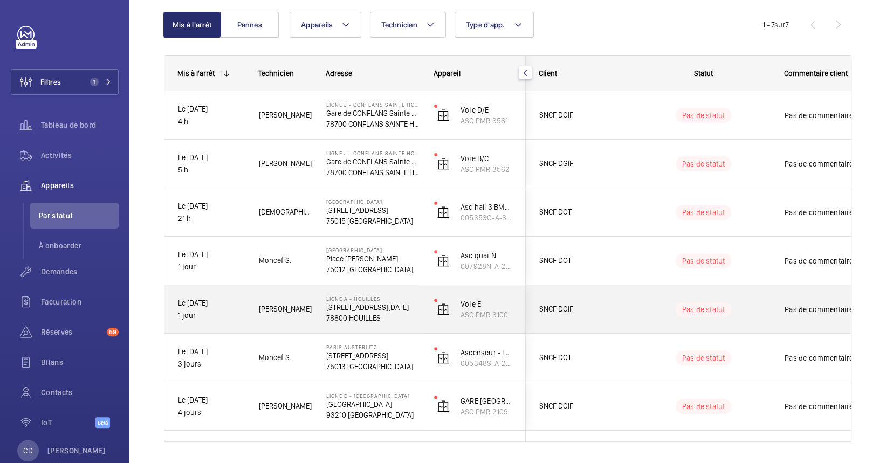
scroll to position [138, 0]
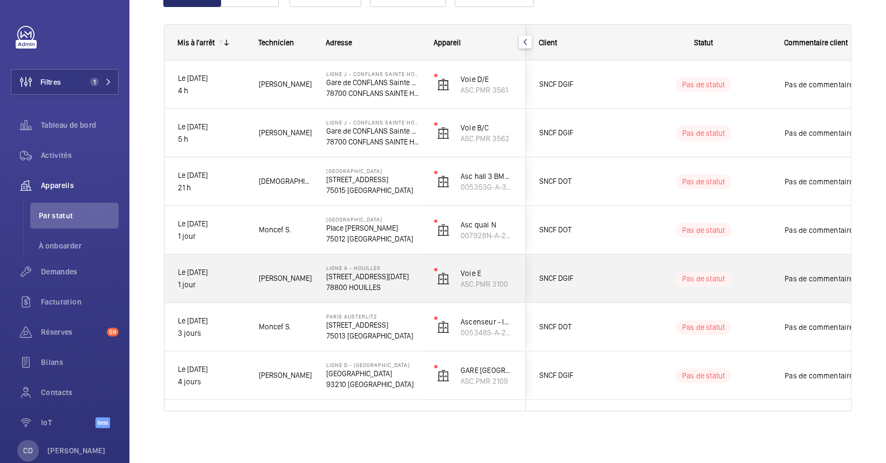
click at [358, 278] on p "[STREET_ADDRESS][DATE]" at bounding box center [373, 276] width 94 height 11
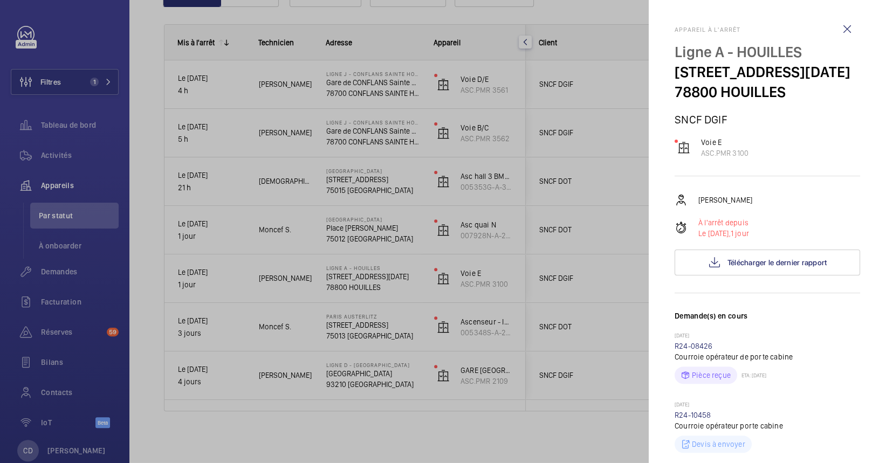
click at [369, 338] on div at bounding box center [443, 231] width 886 height 463
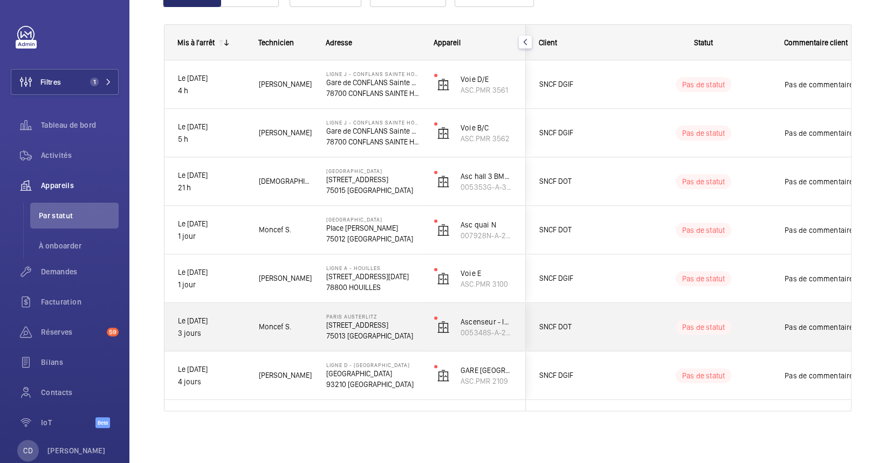
click at [369, 338] on p "75013 [GEOGRAPHIC_DATA]" at bounding box center [373, 335] width 94 height 11
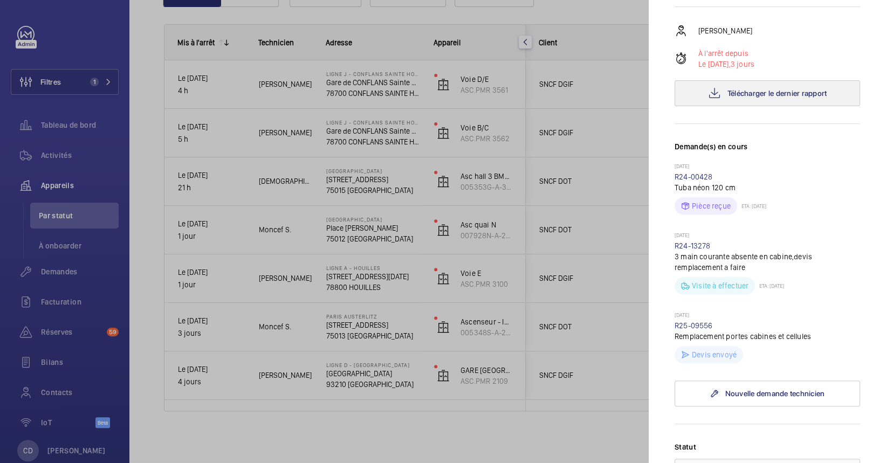
scroll to position [143, 0]
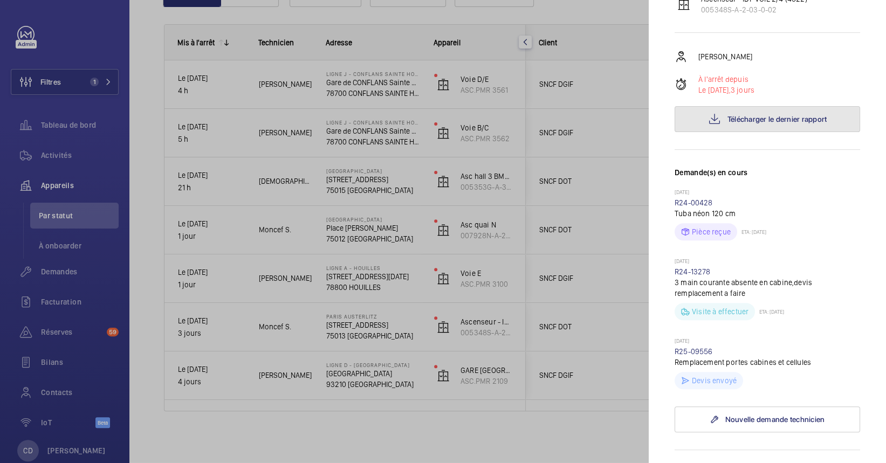
click at [719, 107] on button "Télécharger le dernier rapport" at bounding box center [766, 119] width 185 height 26
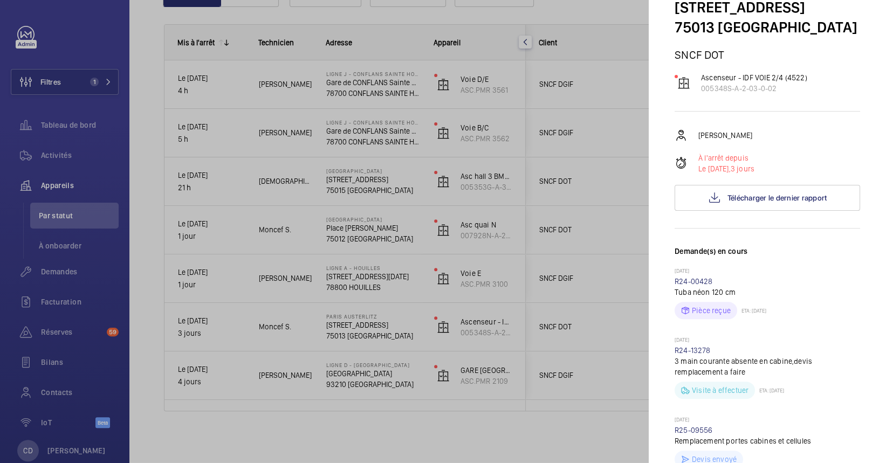
scroll to position [0, 0]
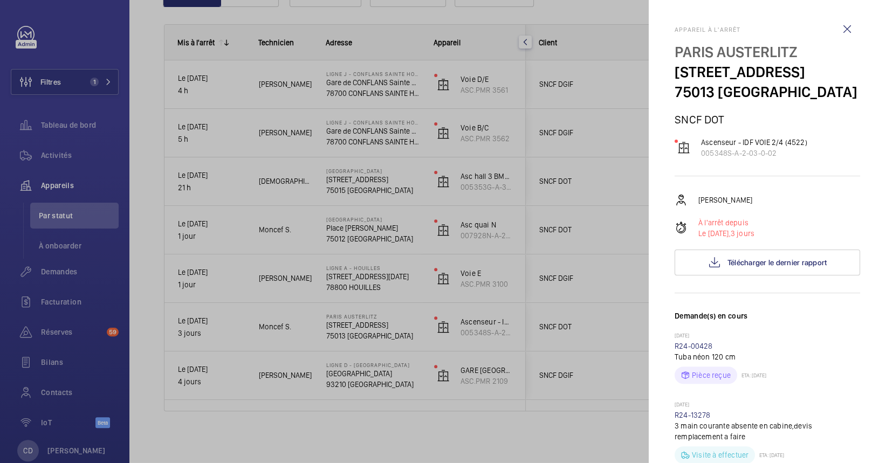
click at [284, 385] on div at bounding box center [443, 231] width 886 height 463
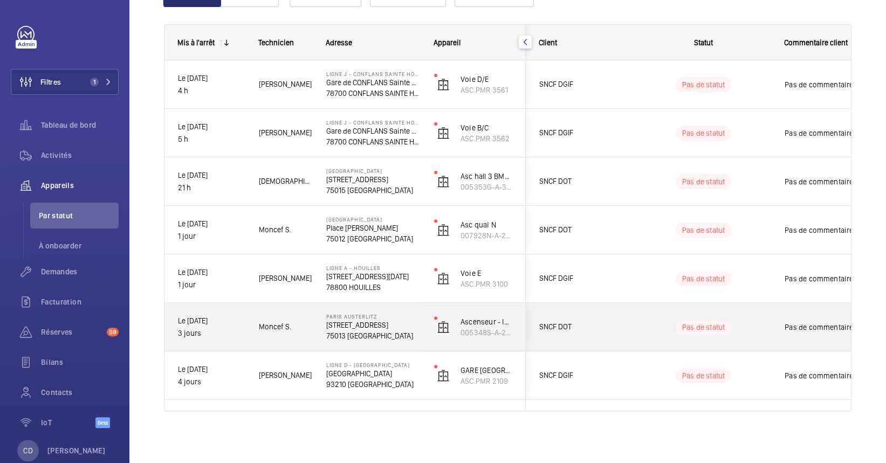
click at [348, 323] on p "[STREET_ADDRESS]" at bounding box center [373, 325] width 94 height 11
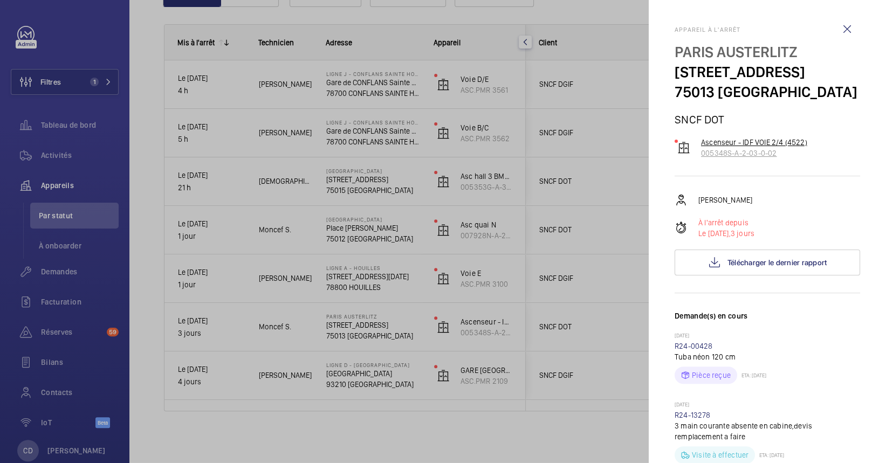
drag, startPoint x: 710, startPoint y: 137, endPoint x: 694, endPoint y: 136, distance: 16.2
click at [694, 137] on wm-front-device-cell "Ascenseur - IDF VOIE 2/4 (4522) 005348S-A-2-03-0-02" at bounding box center [740, 148] width 133 height 22
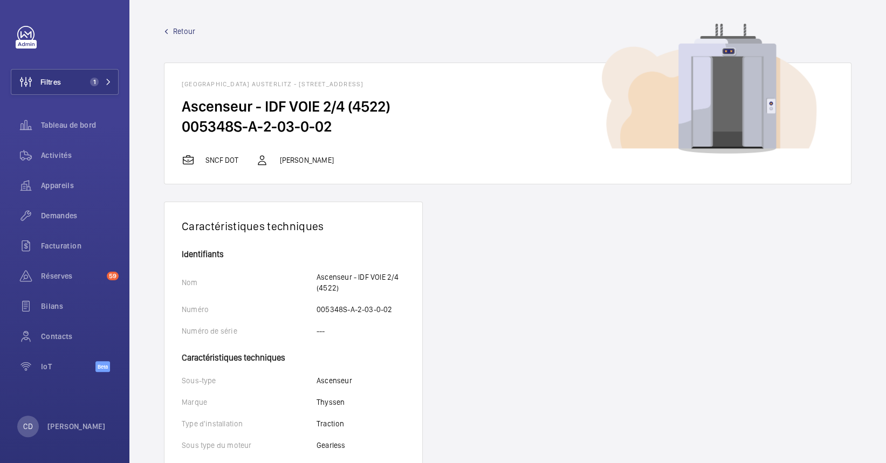
drag, startPoint x: 323, startPoint y: 112, endPoint x: 155, endPoint y: 78, distance: 171.7
drag, startPoint x: 155, startPoint y: 78, endPoint x: 252, endPoint y: 121, distance: 105.7
copy wm-front-card "[GEOGRAPHIC_DATA] AUSTERLITZ - [STREET_ADDRESS] Ascenseur - IDF VOIE 2/4 (4522)…"
click at [517, 170] on wm-front-card-footer "SNCF DOT [PERSON_NAME]" at bounding box center [507, 169] width 686 height 30
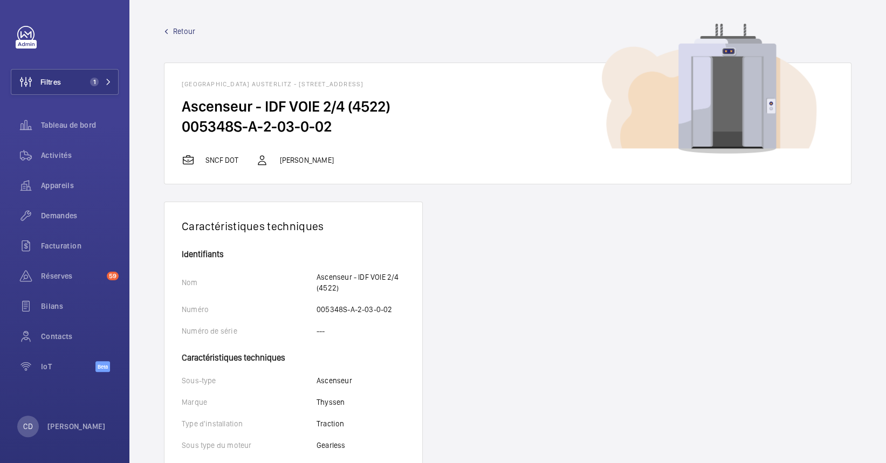
drag, startPoint x: 408, startPoint y: 80, endPoint x: 163, endPoint y: 72, distance: 244.3
drag, startPoint x: 163, startPoint y: 72, endPoint x: 334, endPoint y: 86, distance: 170.9
copy h1 "[GEOGRAPHIC_DATA] AUSTERLITZ - [STREET_ADDRESS]"
drag, startPoint x: 340, startPoint y: 123, endPoint x: 182, endPoint y: 121, distance: 158.0
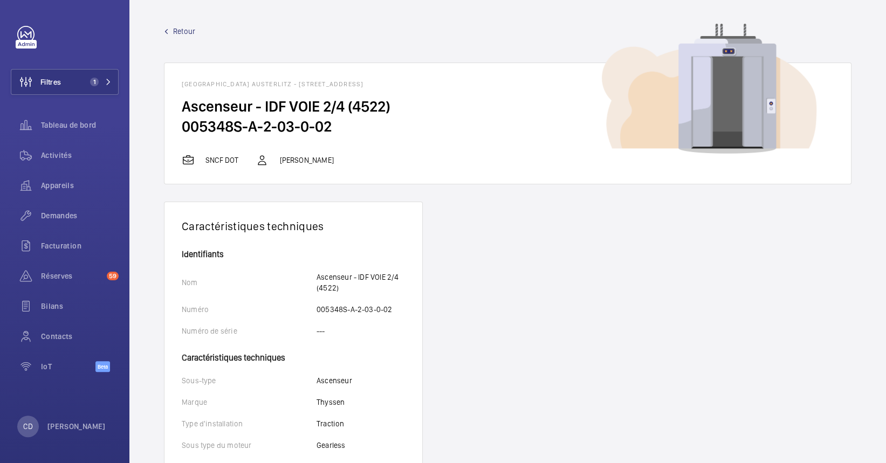
click at [182, 121] on h2 "005348S-A-2-03-0-02" at bounding box center [508, 126] width 652 height 20
copy h2 "005348S-A-2-03-0-02"
